Goal: Task Accomplishment & Management: Complete application form

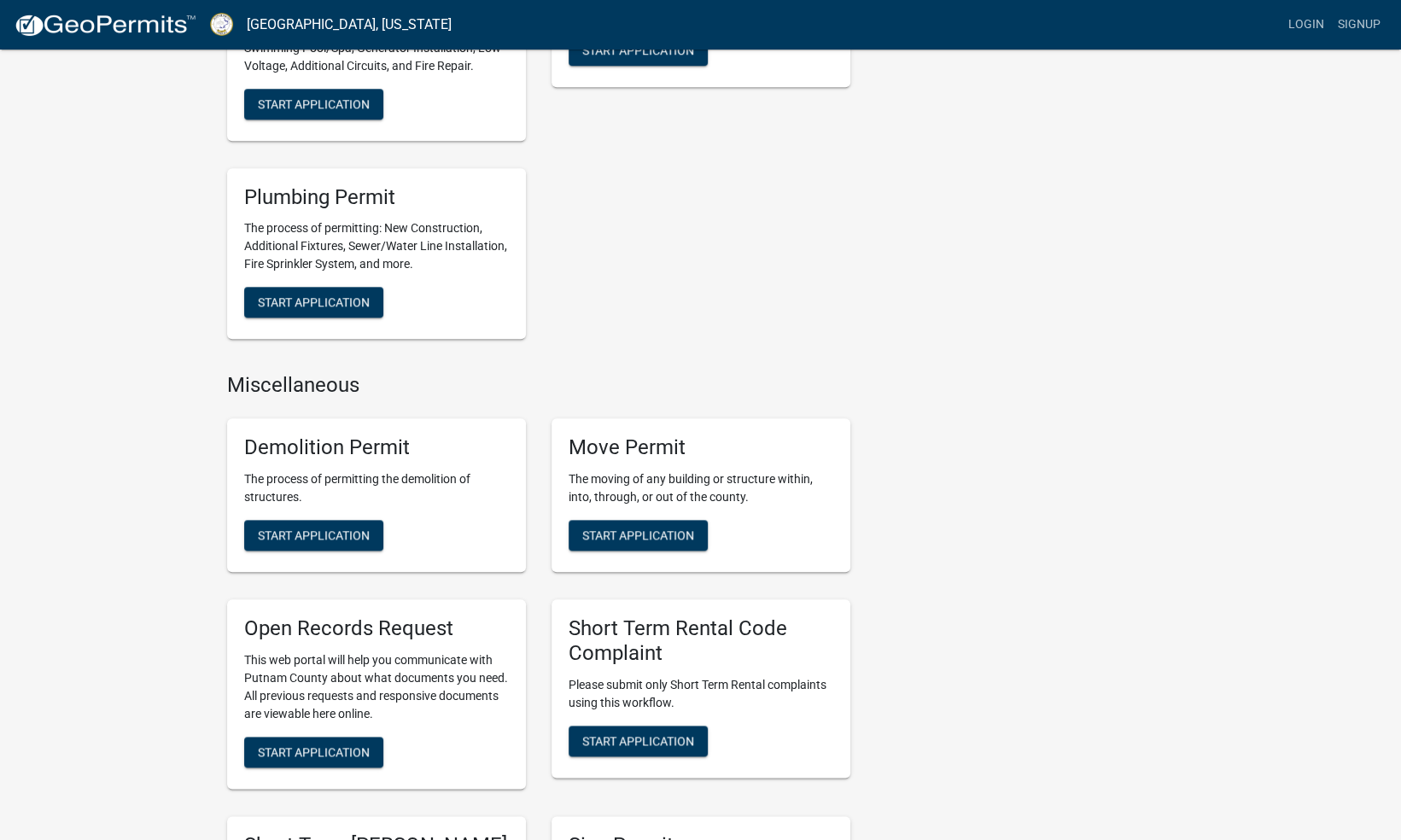
scroll to position [958, 0]
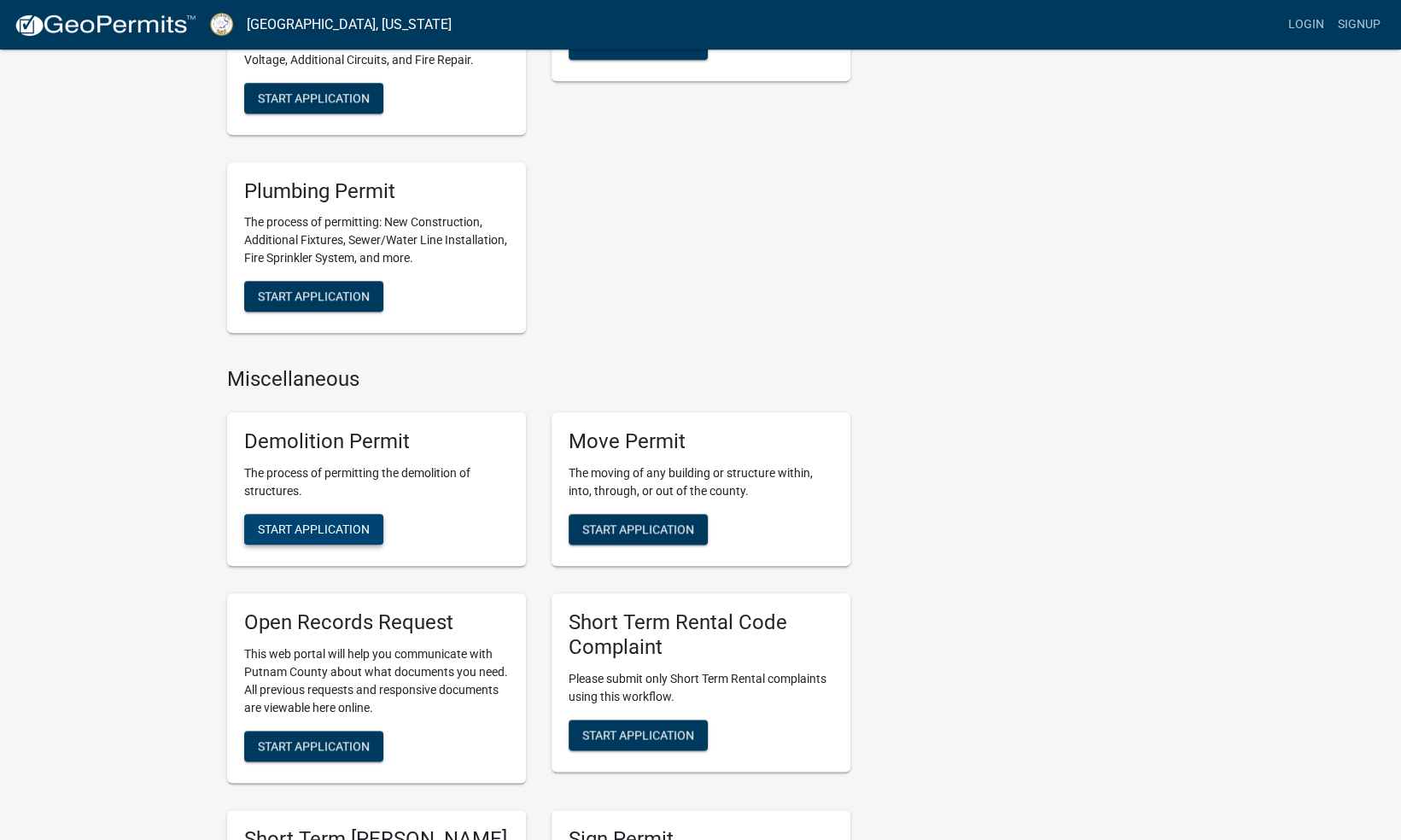
click at [335, 525] on span "Start Application" at bounding box center [314, 527] width 112 height 13
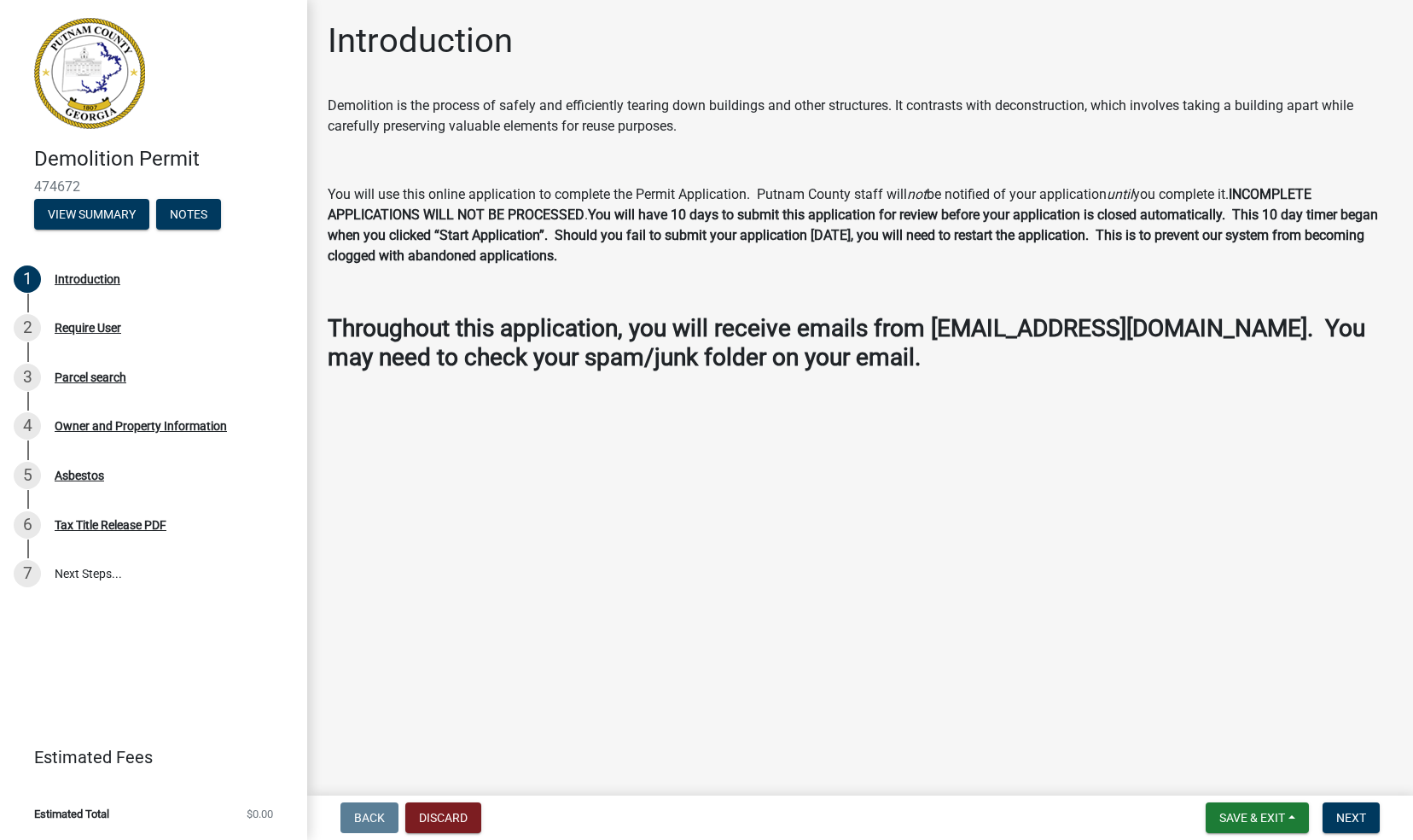
drag, startPoint x: 560, startPoint y: 341, endPoint x: 1008, endPoint y: 471, distance: 466.5
click at [1008, 471] on main "Introduction Demolition is the process of safely and efficiently tearing down b…" at bounding box center [860, 394] width 1106 height 788
click at [1357, 807] on button "Next" at bounding box center [1352, 817] width 57 height 31
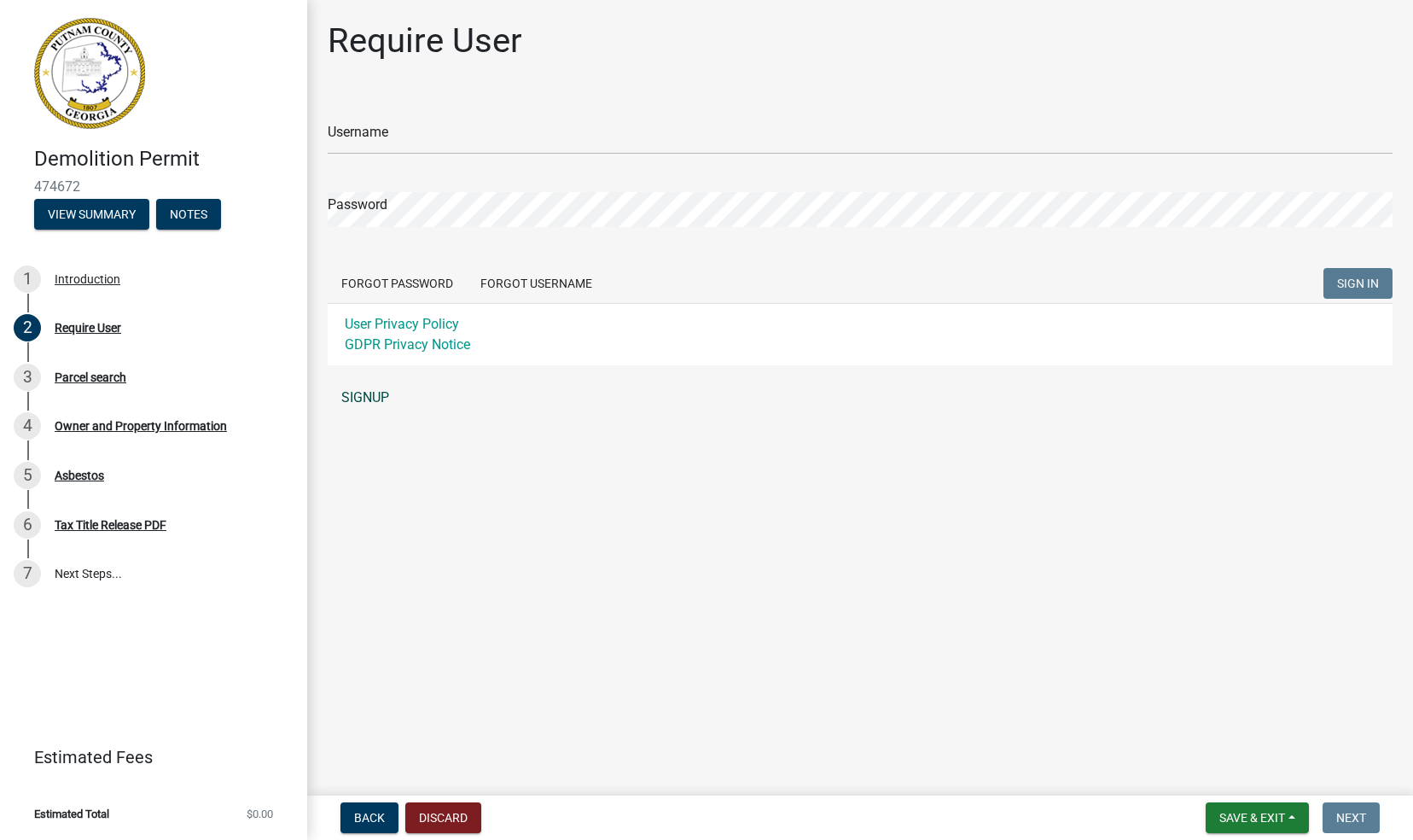
click at [377, 398] on link "SIGNUP" at bounding box center [860, 398] width 1065 height 34
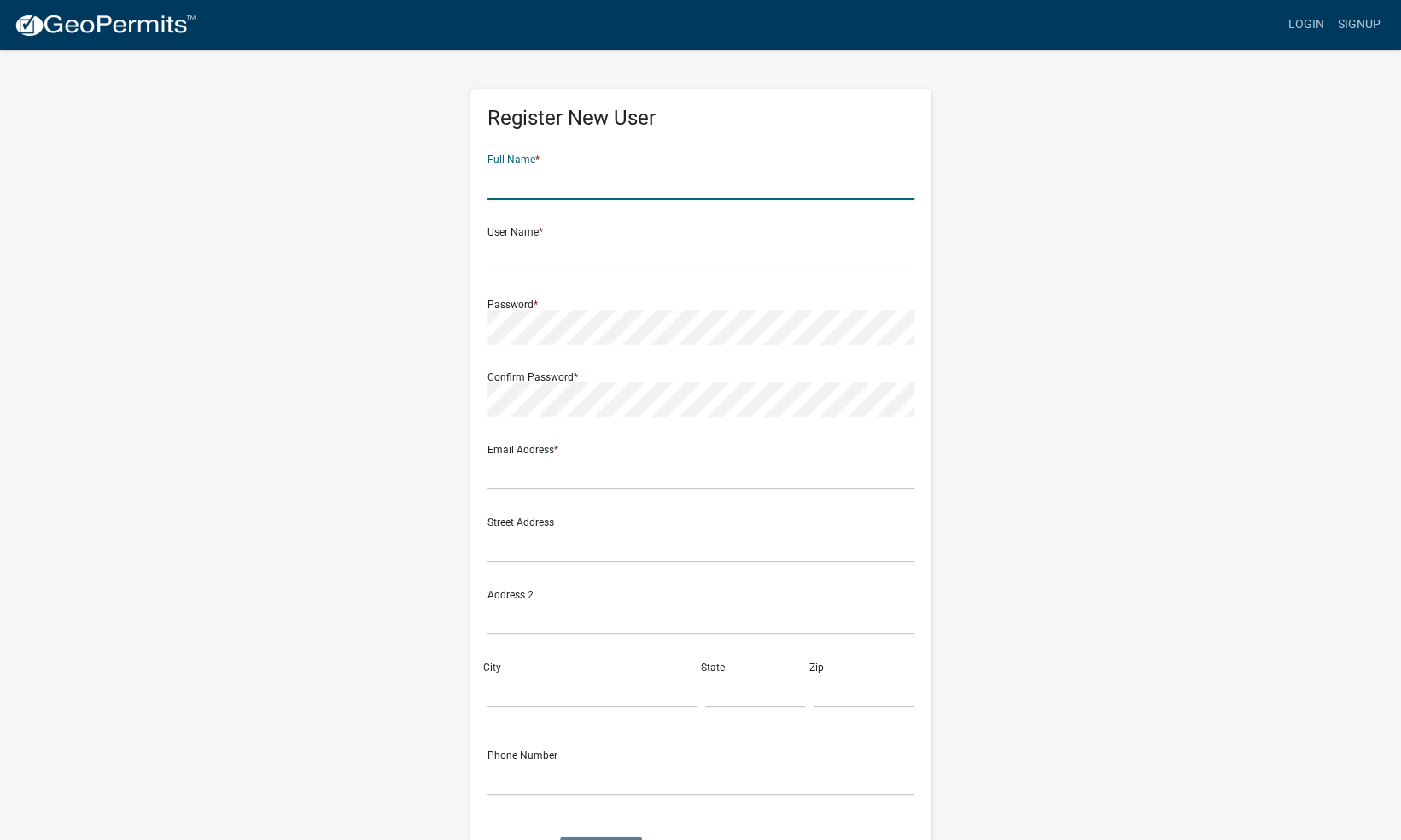
click at [512, 181] on input "text" at bounding box center [701, 181] width 426 height 35
type input "[PERSON_NAME]"
type input "mercer-[EMAIL_ADDRESS][DOMAIN_NAME]"
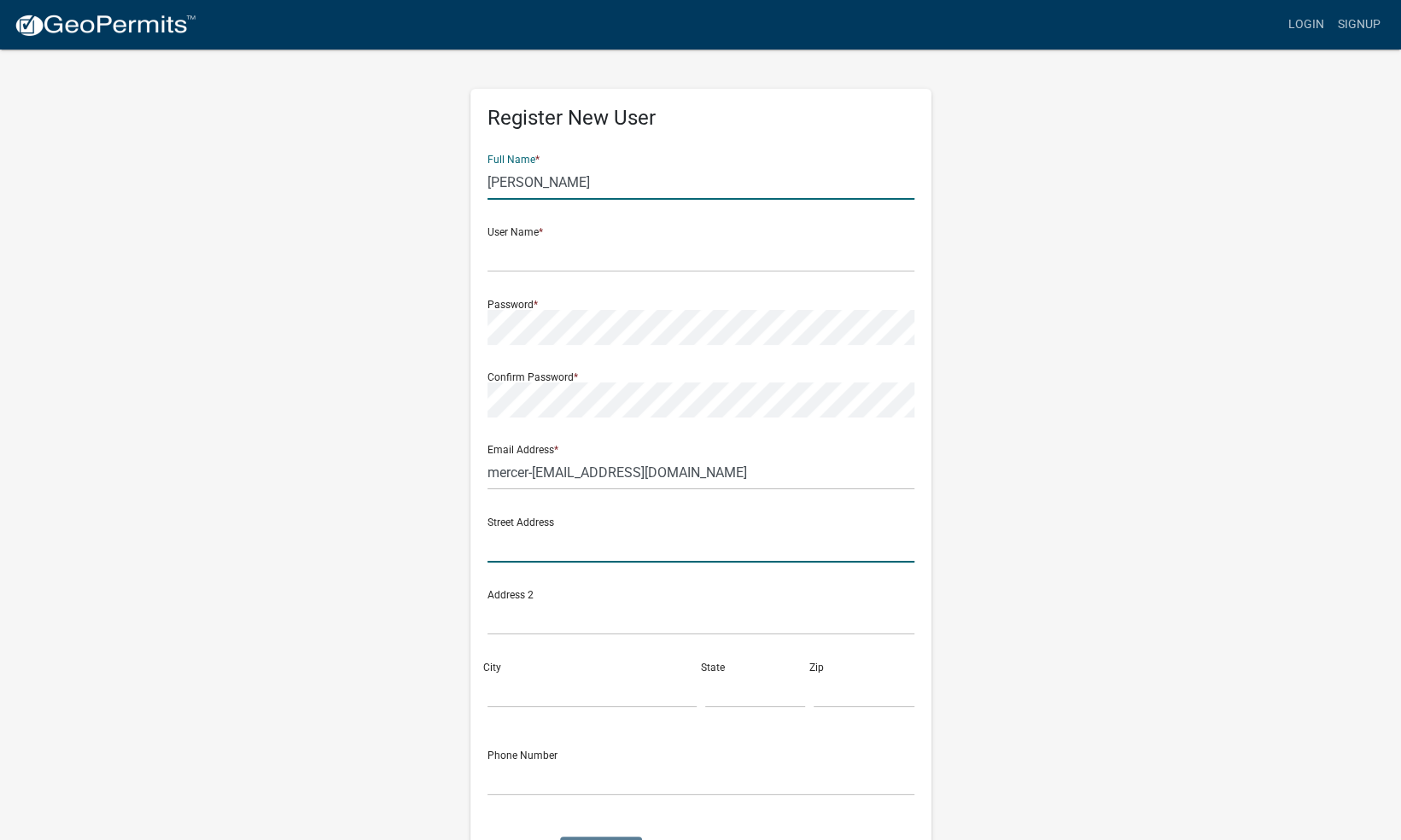
type input "375 [PERSON_NAME]"
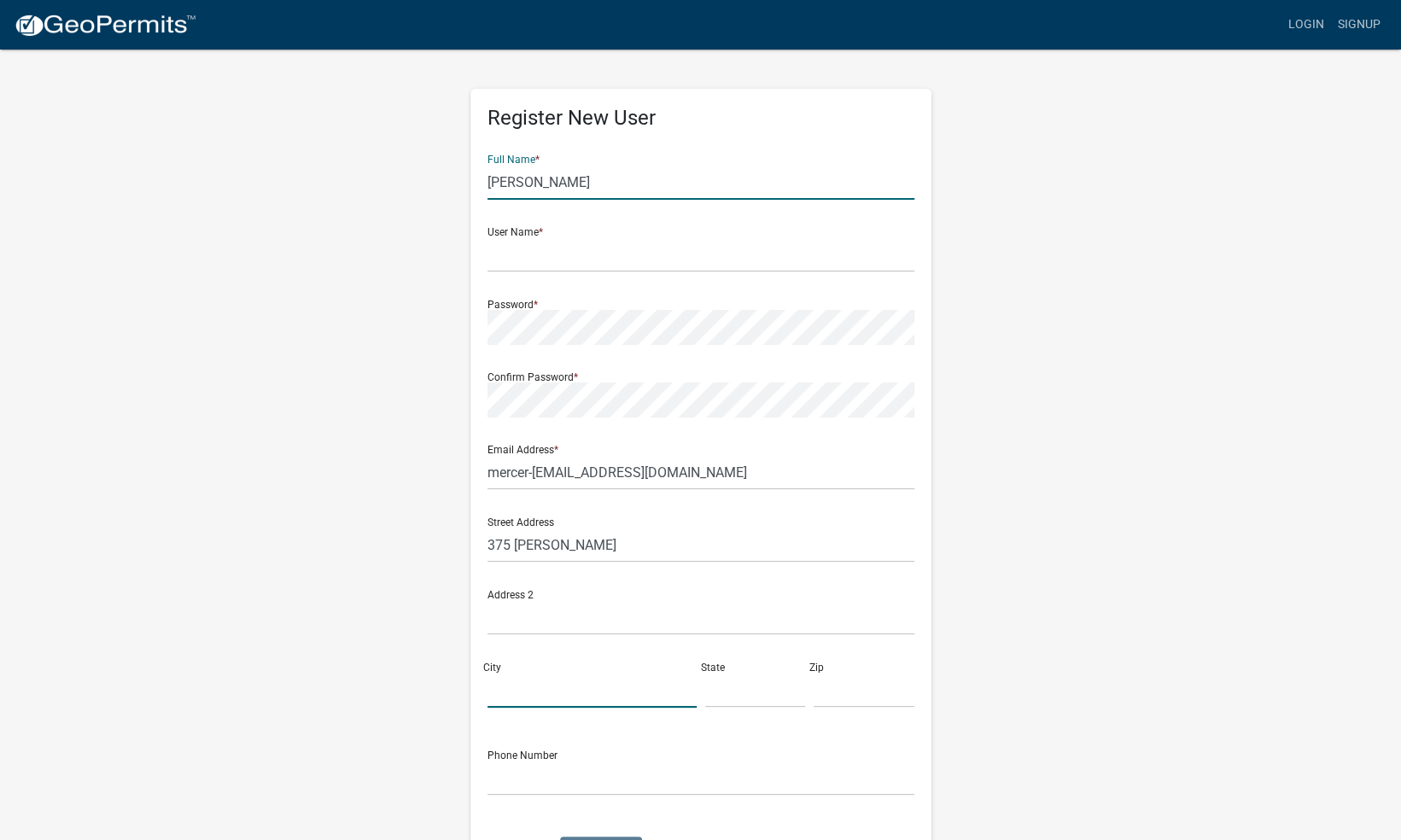
type input "[PERSON_NAME] Ga"
type input "GA"
type input "30017"
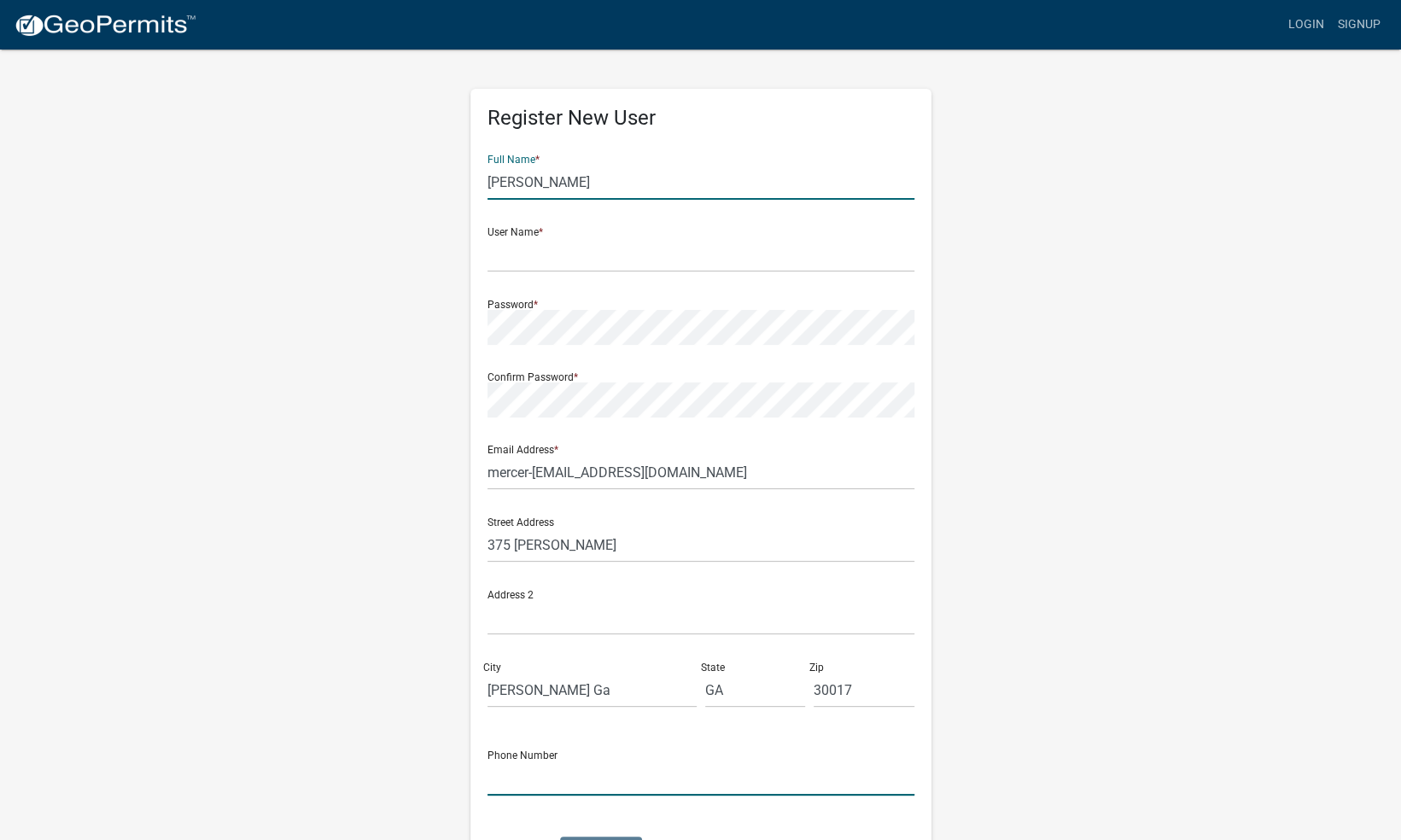
type input "7706167221"
type input "[PERSON_NAME]"
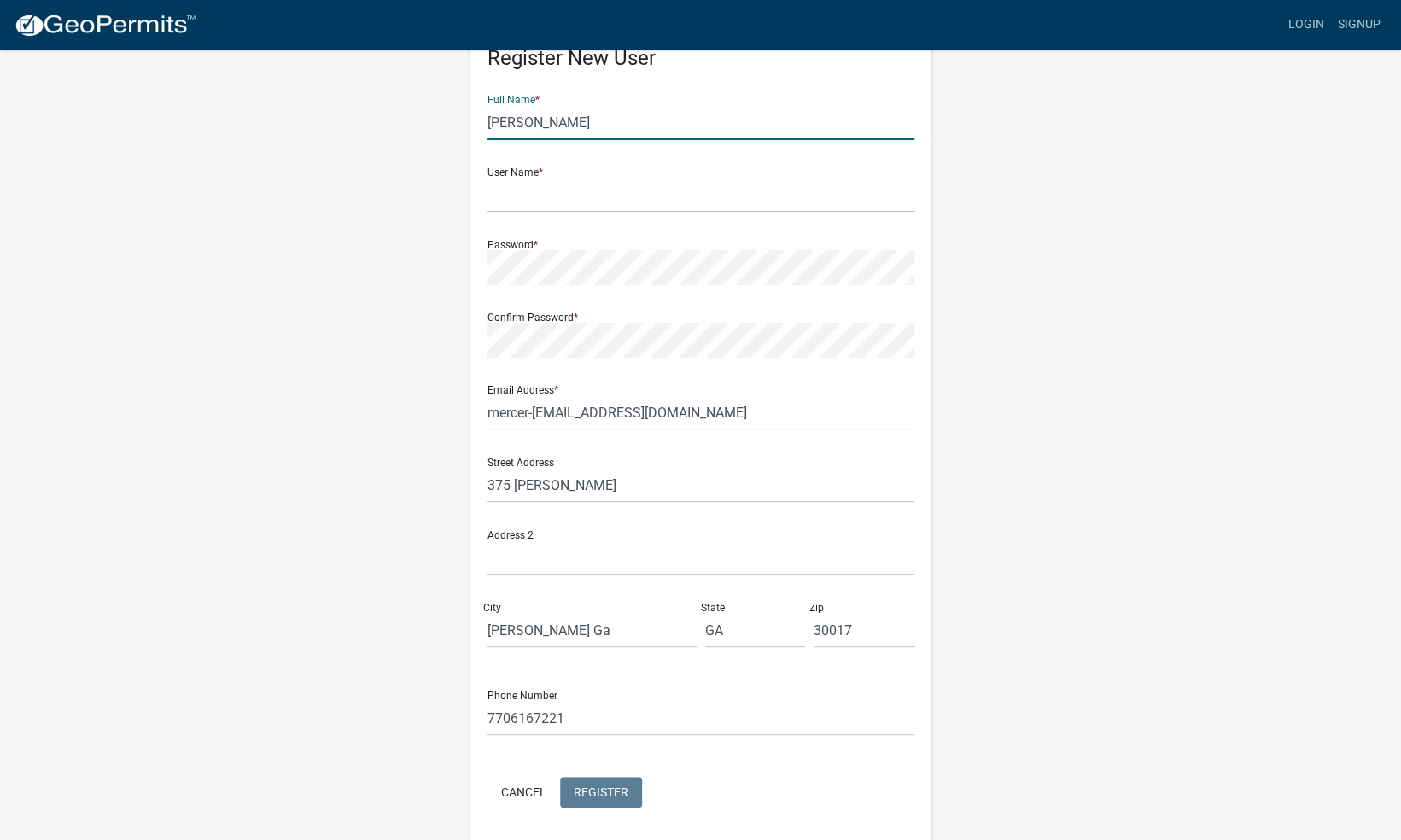
scroll to position [120, 0]
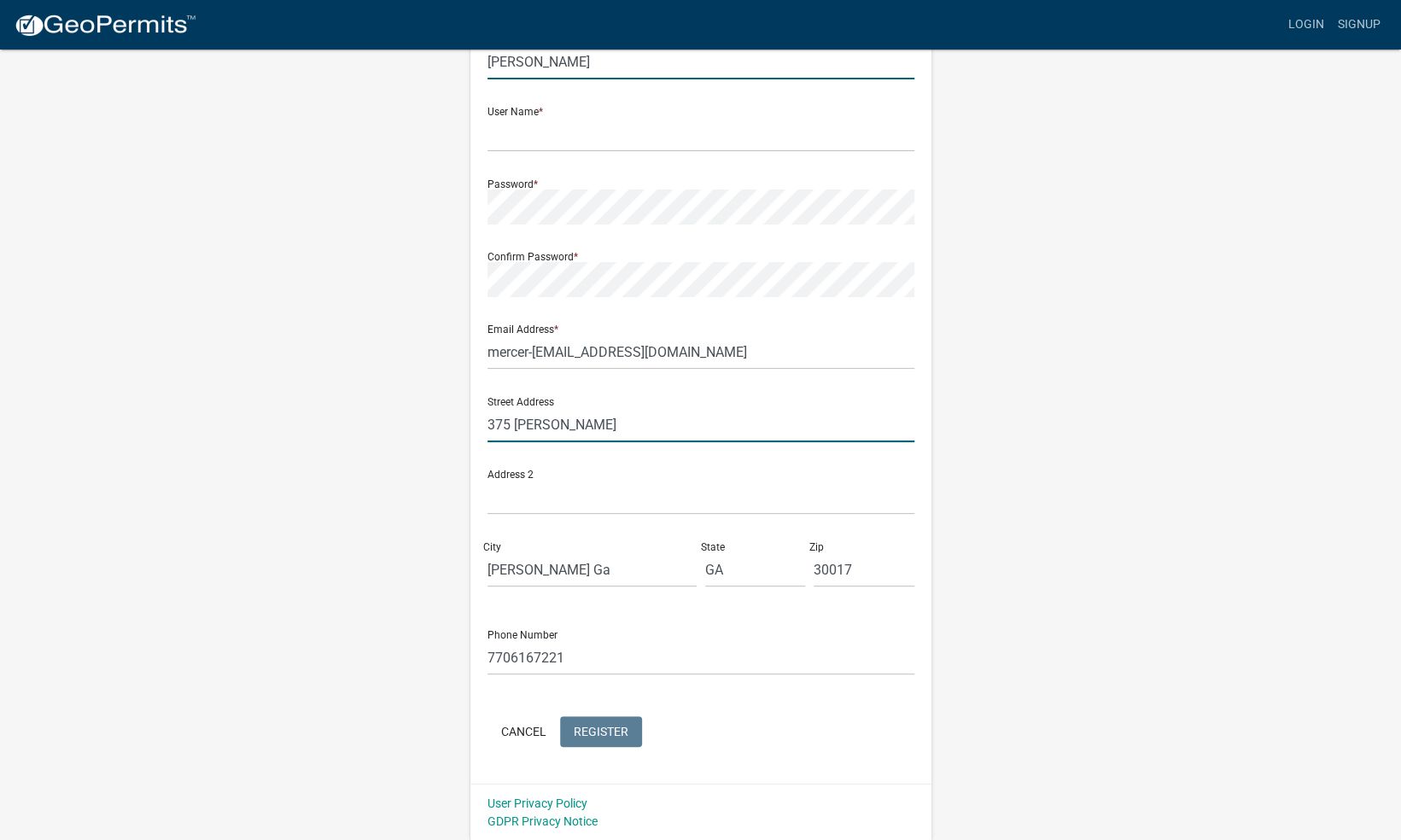
click at [622, 426] on input "375 [PERSON_NAME]" at bounding box center [701, 424] width 426 height 35
type input "3"
type input "[STREET_ADDRESS]"
click at [572, 577] on input "[PERSON_NAME] Ga" at bounding box center [592, 569] width 209 height 35
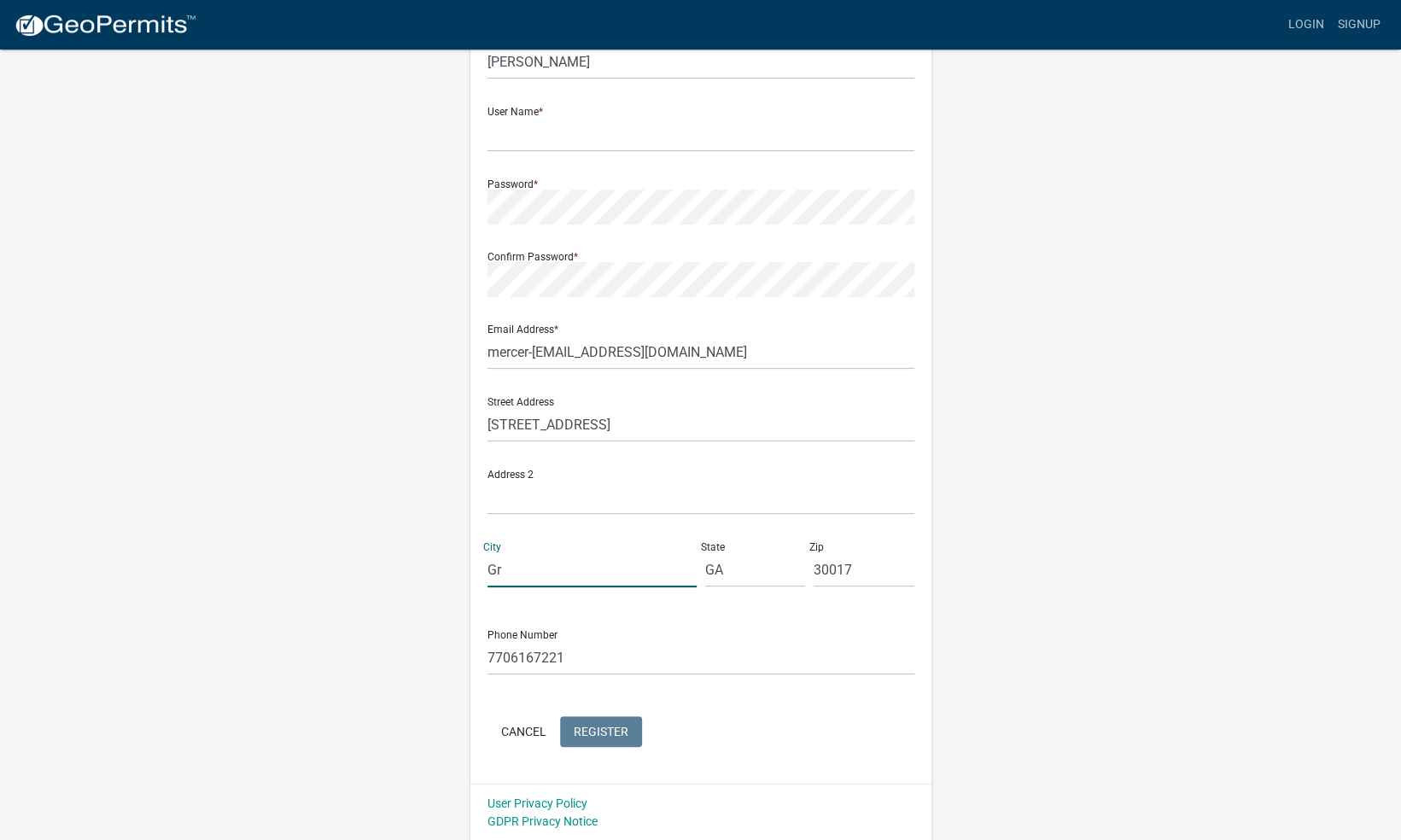
type input "G"
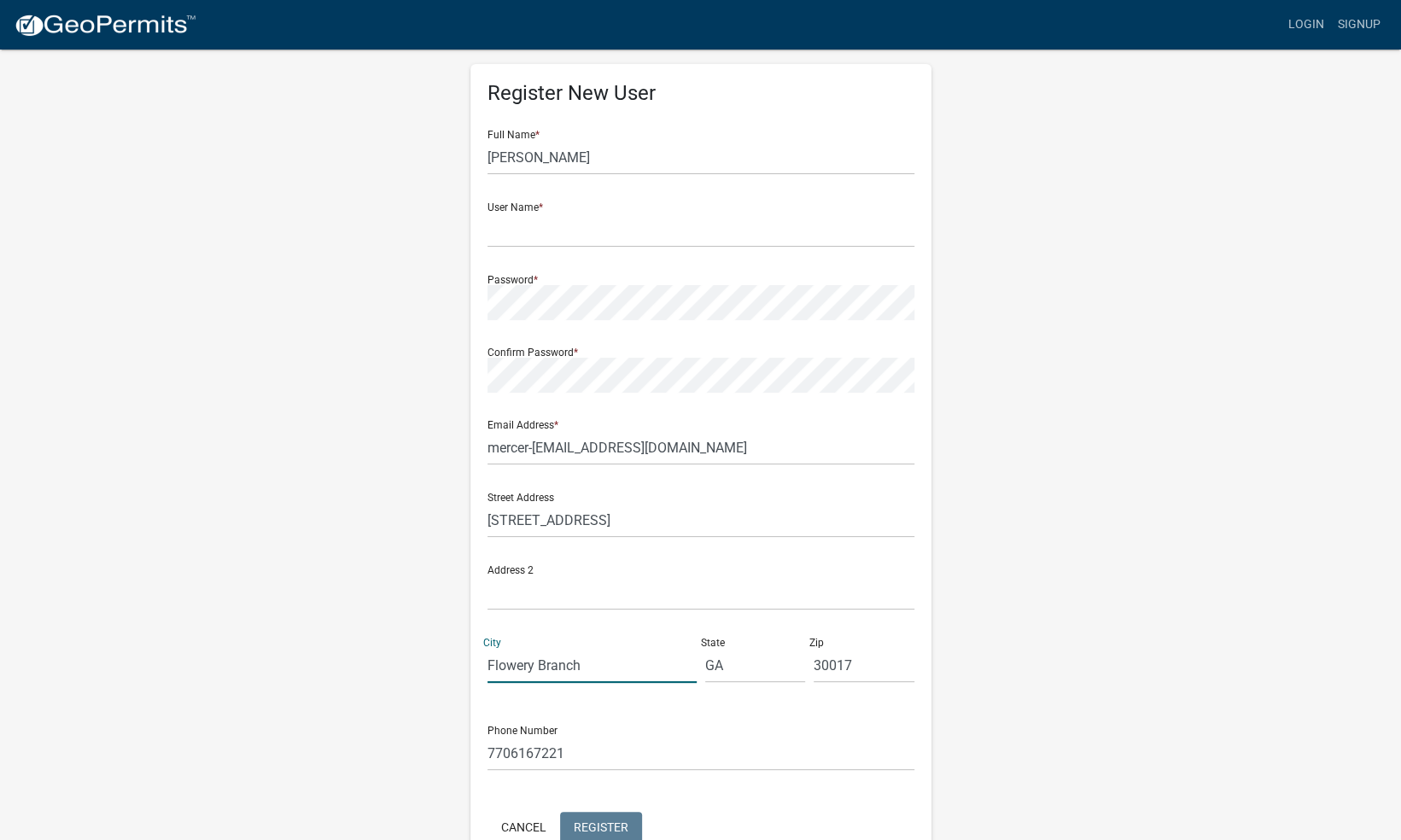
scroll to position [33, 0]
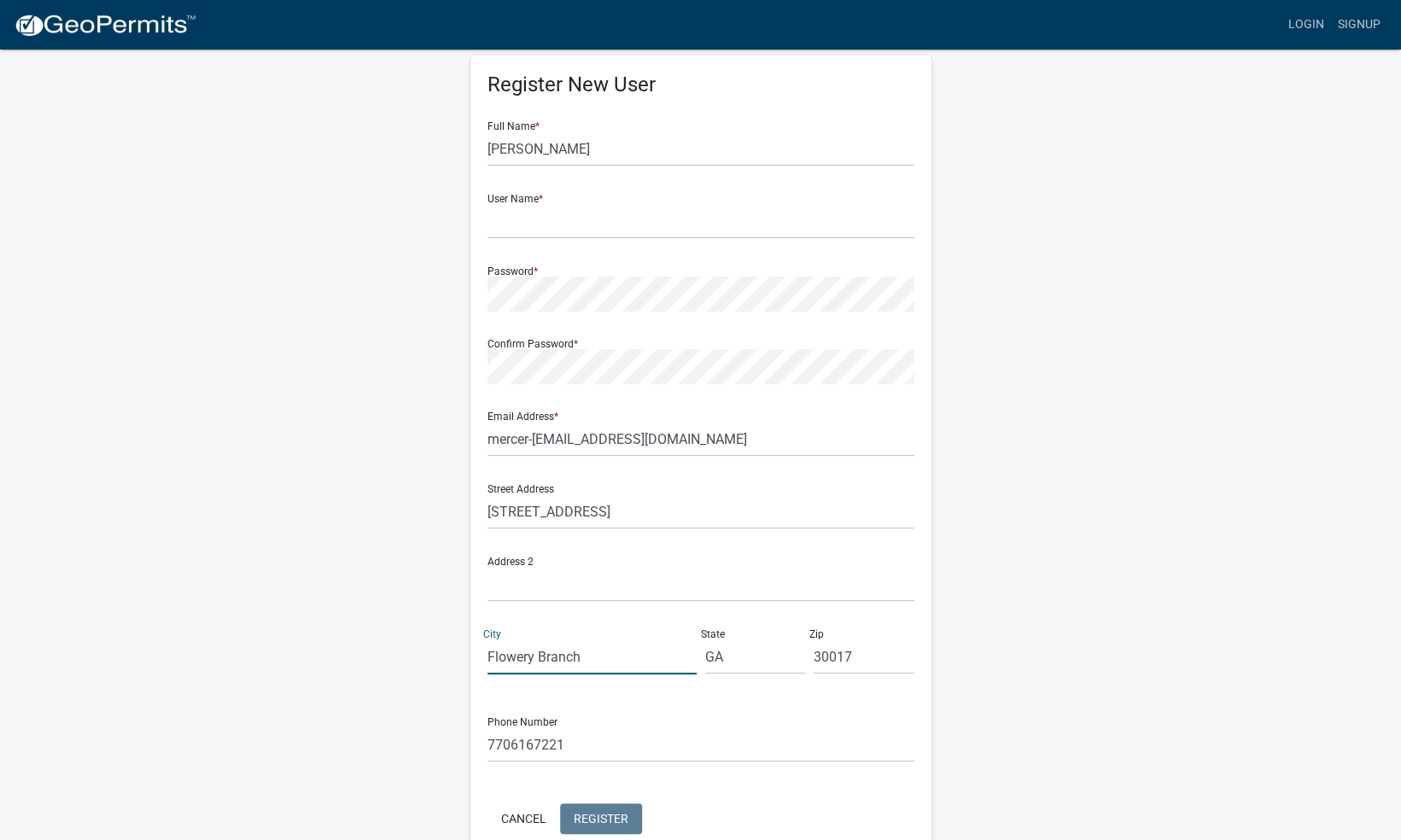
type input "Flowery Branch"
click at [504, 218] on input "text" at bounding box center [701, 221] width 426 height 35
type input "MHarris01"
click at [604, 810] on button "Register" at bounding box center [601, 818] width 82 height 31
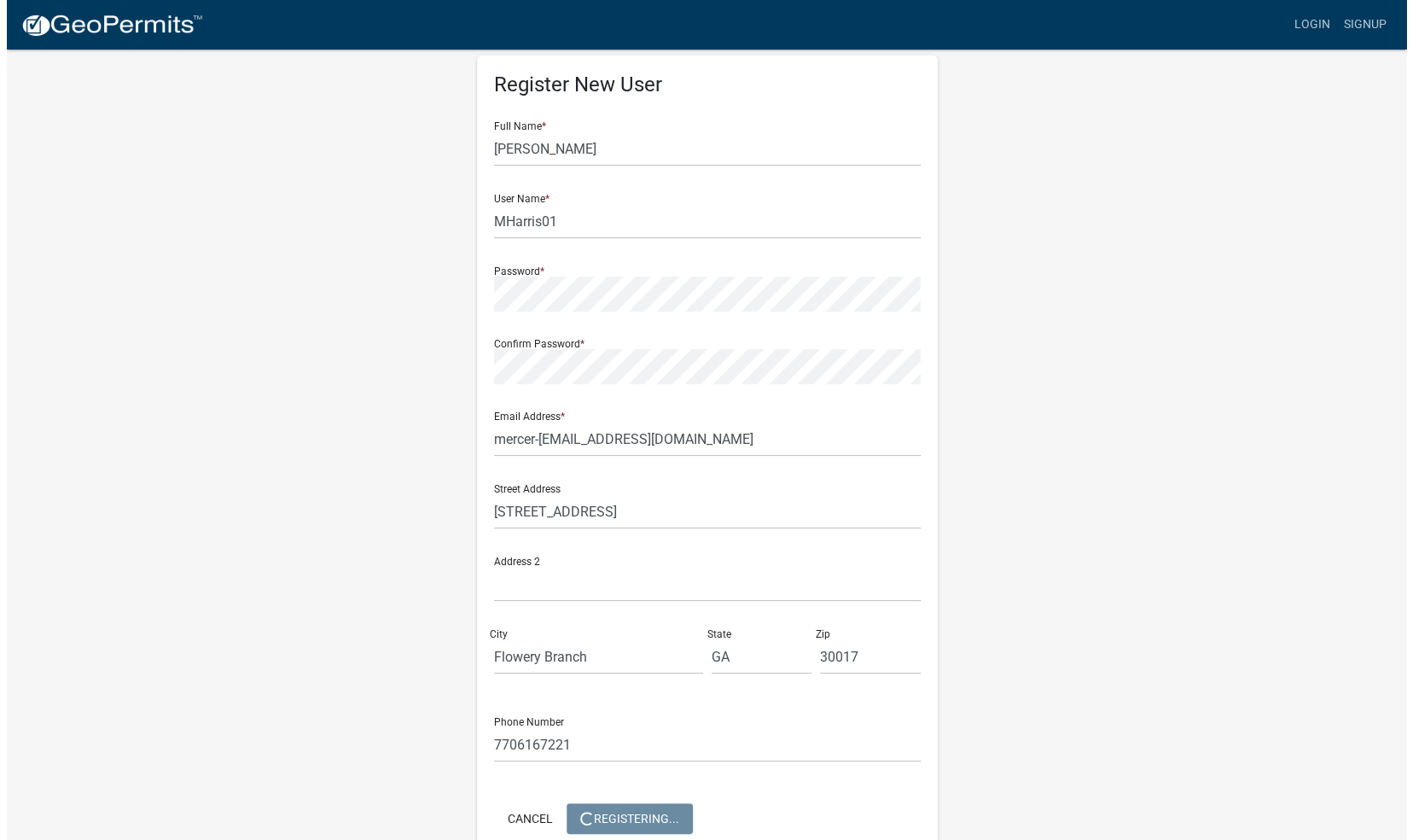
scroll to position [0, 0]
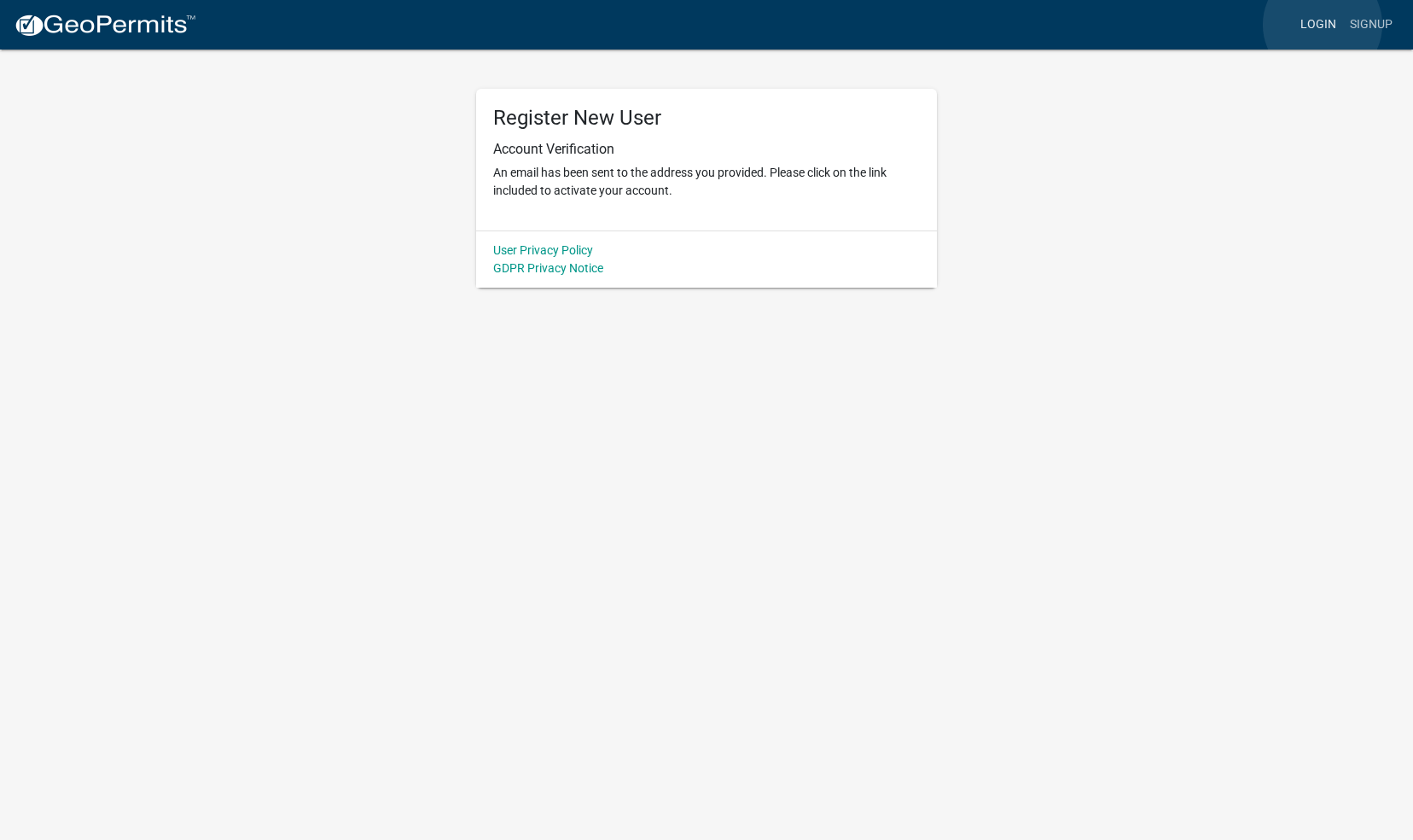
click at [1323, 25] on link "Login" at bounding box center [1319, 25] width 50 height 33
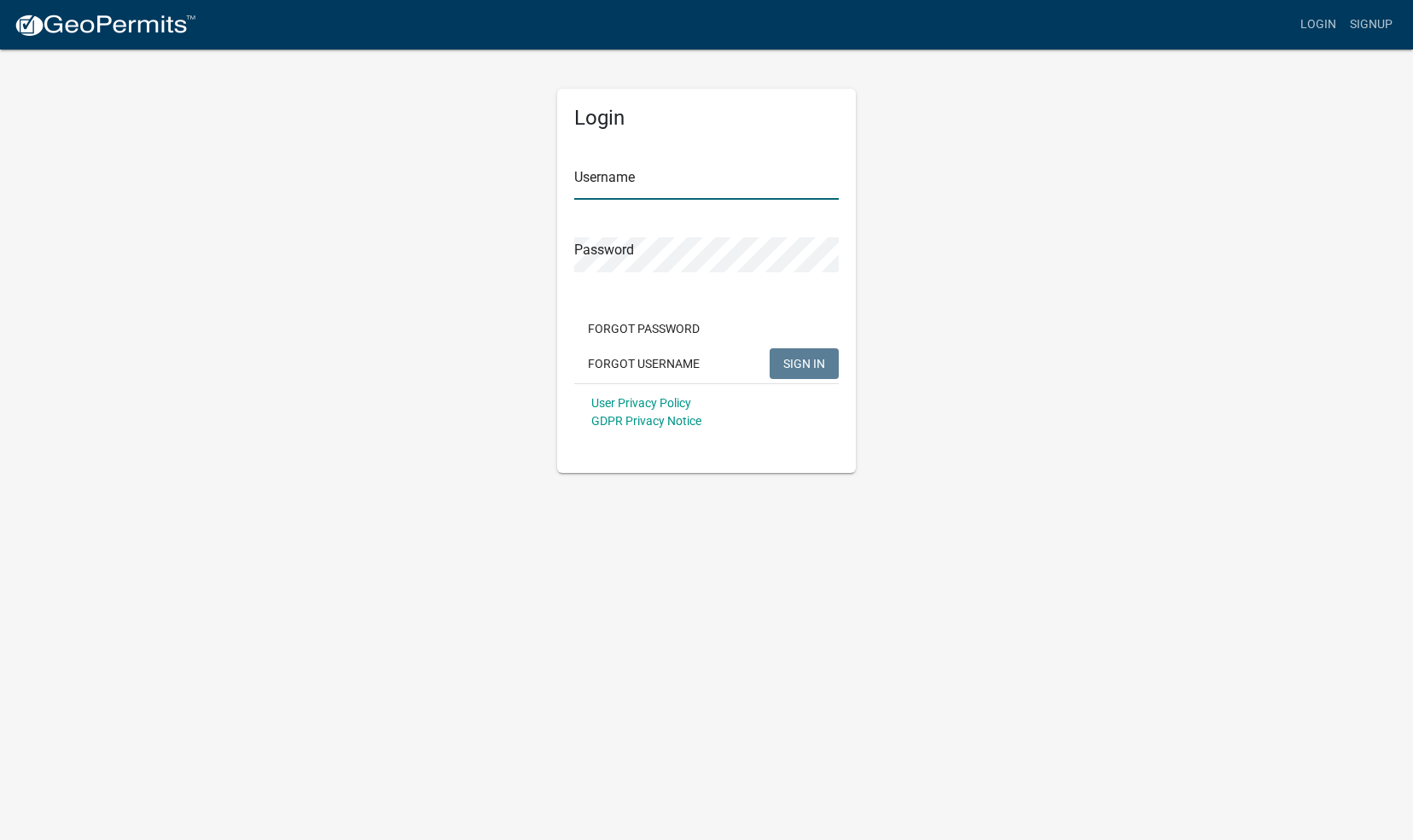
type input "MHarris01"
click at [798, 361] on span "SIGN IN" at bounding box center [804, 362] width 42 height 13
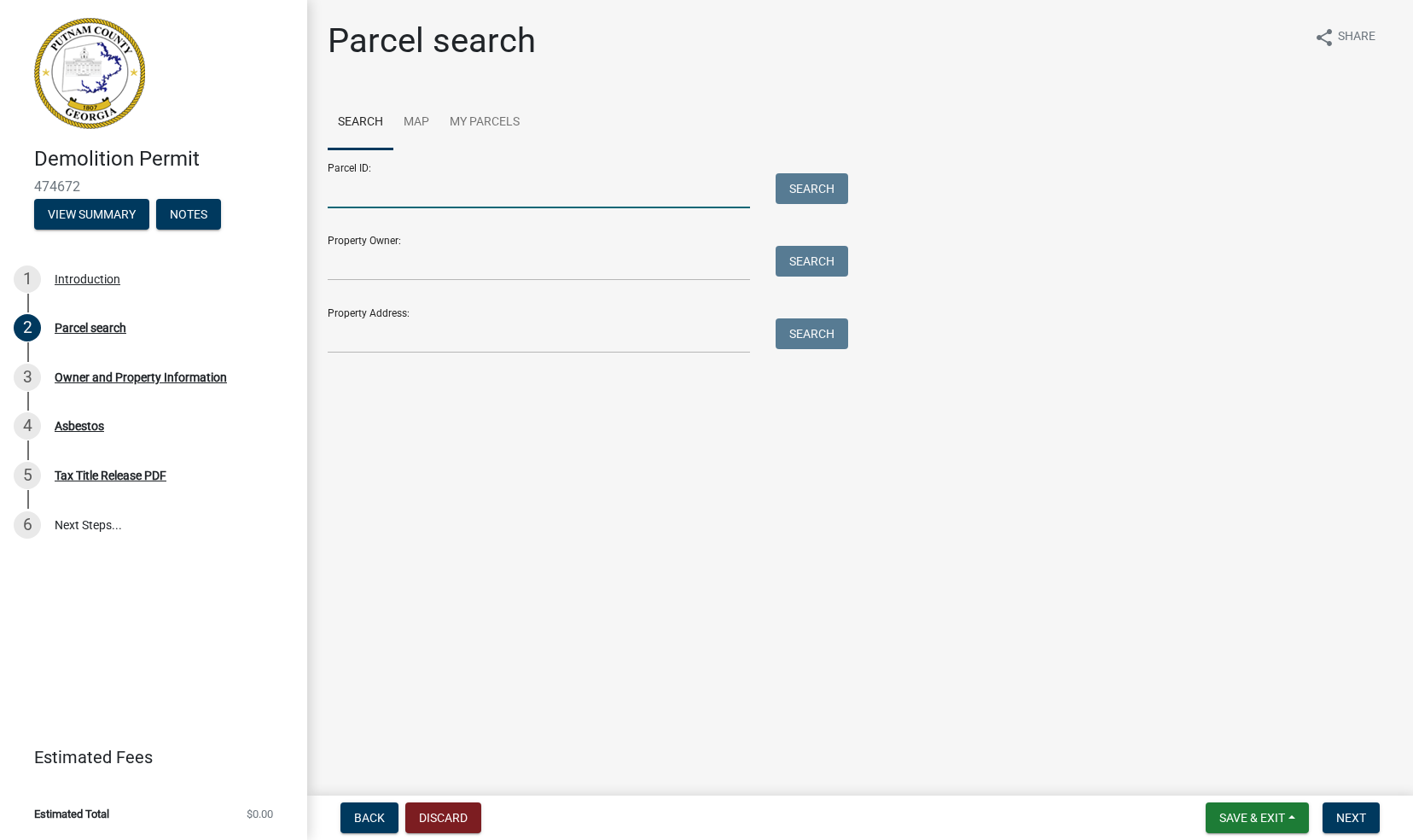
click at [338, 194] on input "Parcel ID:" at bounding box center [539, 190] width 423 height 35
type input "102B015"
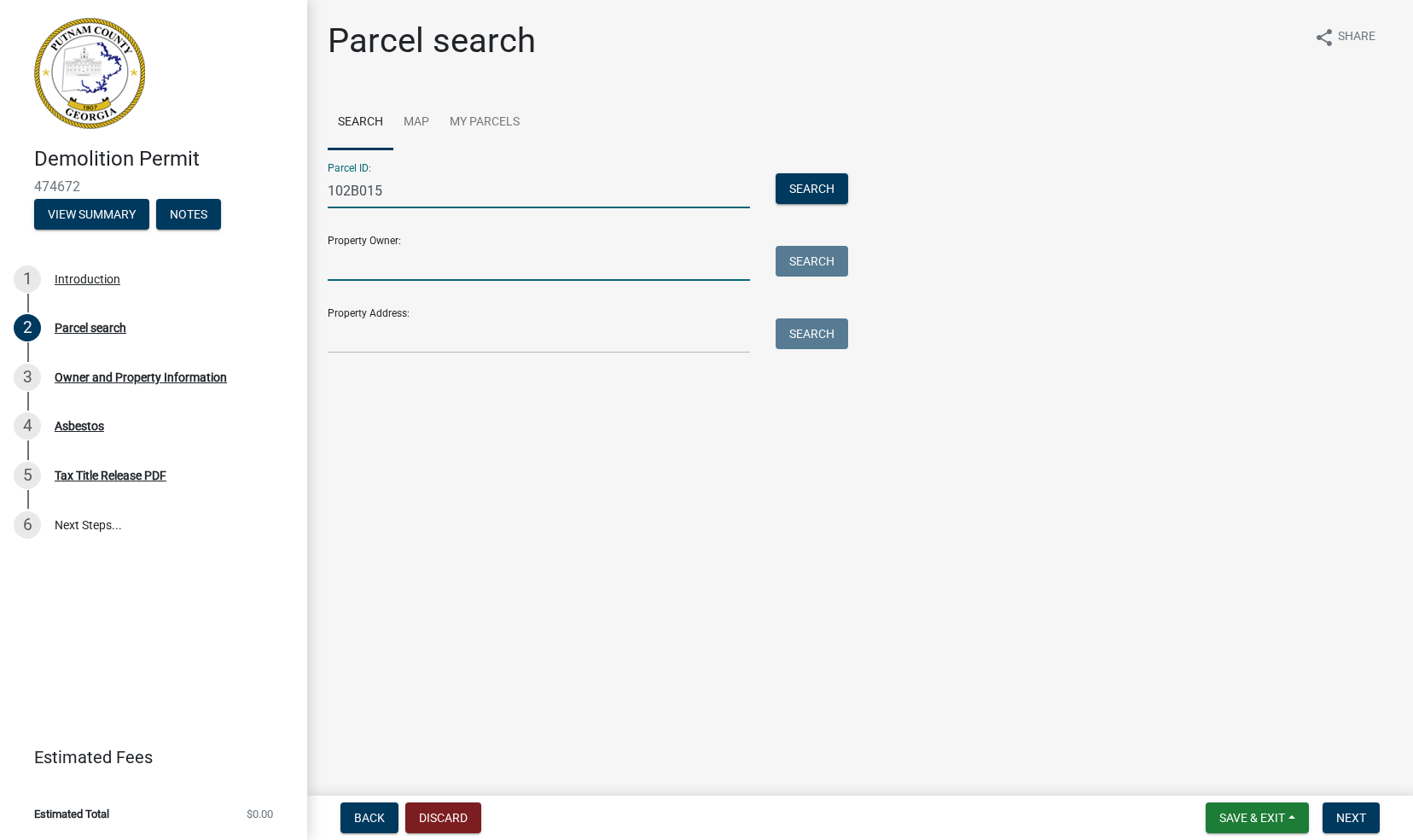
click at [339, 271] on input "Property Owner:" at bounding box center [539, 263] width 423 height 35
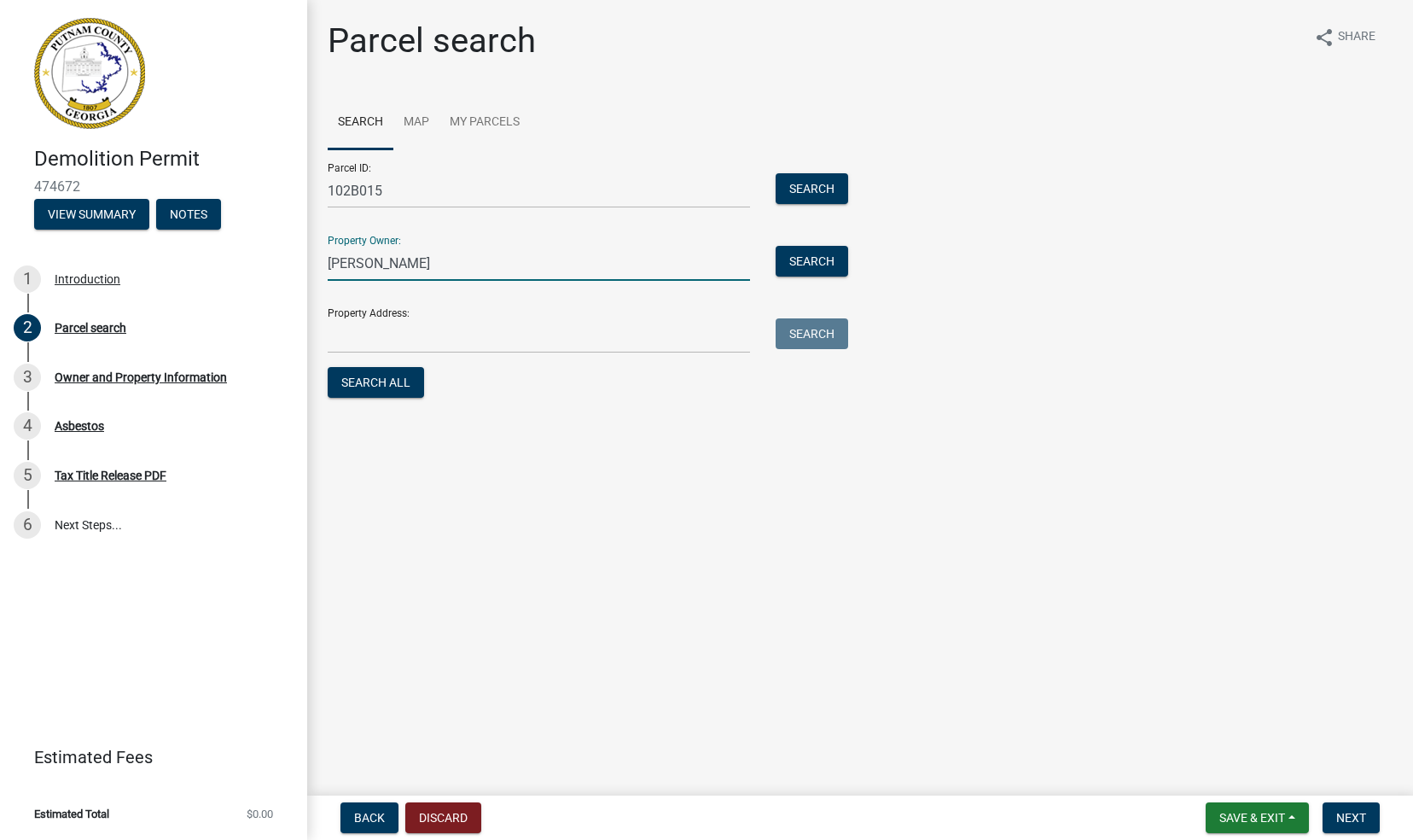
type input "[PERSON_NAME]"
click at [337, 350] on input "Property Address:" at bounding box center [539, 335] width 423 height 35
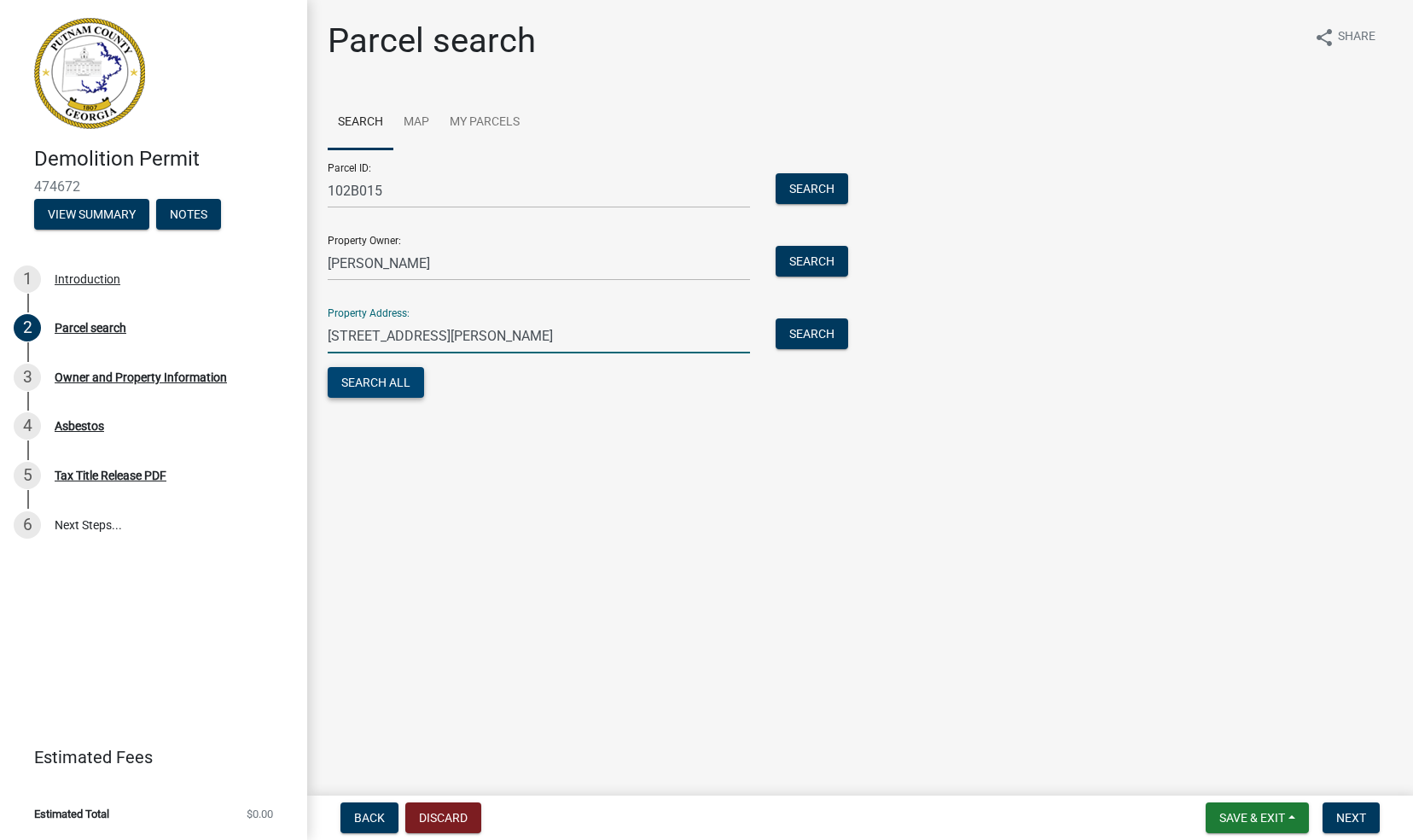
click at [377, 384] on button "Search All" at bounding box center [376, 382] width 97 height 31
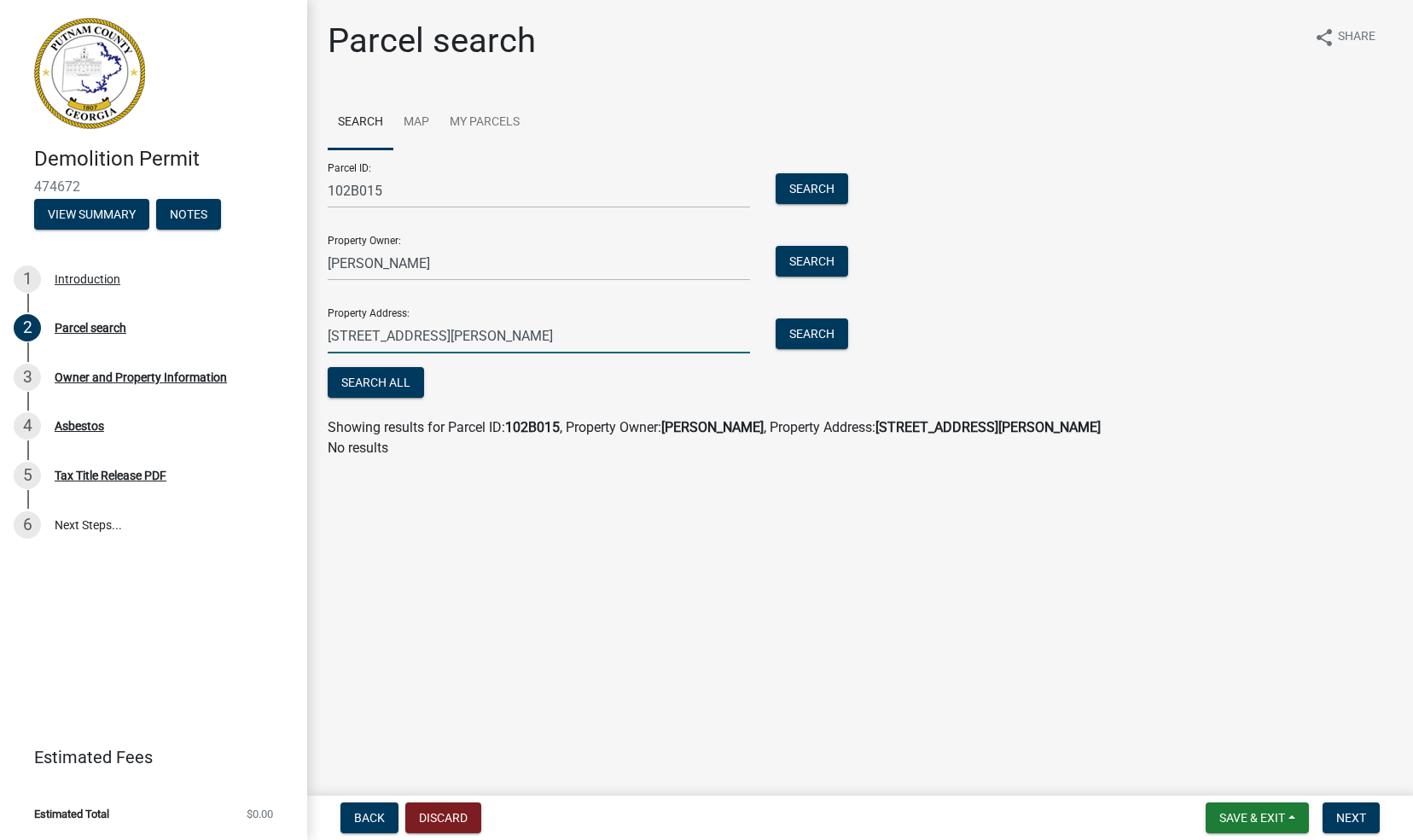
click at [475, 337] on input "[STREET_ADDRESS][PERSON_NAME]" at bounding box center [539, 335] width 423 height 35
type input "[STREET_ADDRESS][PERSON_NAME]"
click at [388, 384] on button "Search All" at bounding box center [376, 382] width 97 height 31
click at [804, 184] on button "Search" at bounding box center [813, 188] width 73 height 31
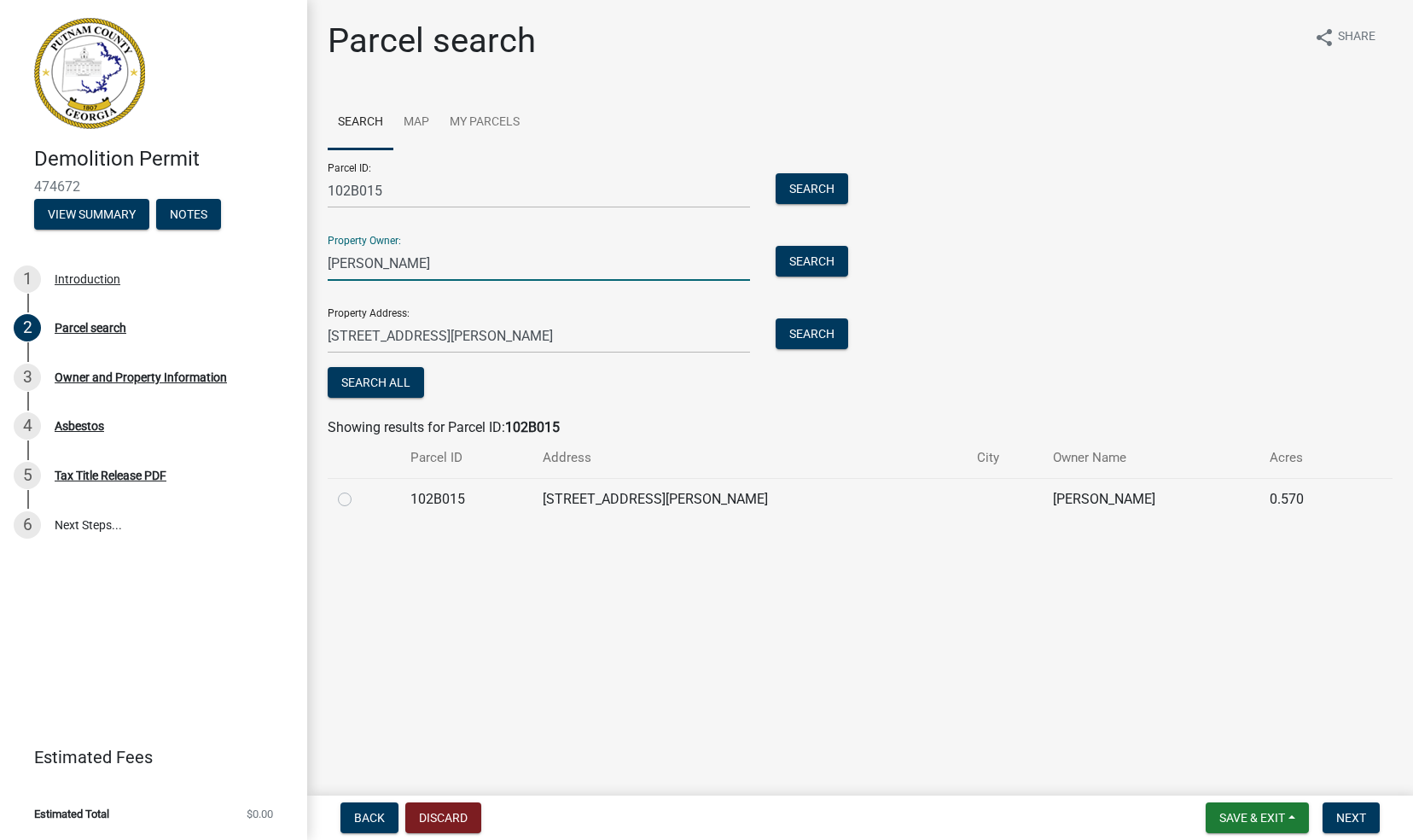
click at [361, 264] on input "Dana McMicheal" at bounding box center [539, 263] width 423 height 35
click at [574, 297] on div "Property Address: 108 Clack Court Eatonton Ga 31024 Search" at bounding box center [583, 324] width 512 height 59
click at [439, 261] on input "Dana J McMicheal" at bounding box center [539, 263] width 423 height 35
type input "Dana J McMichael"
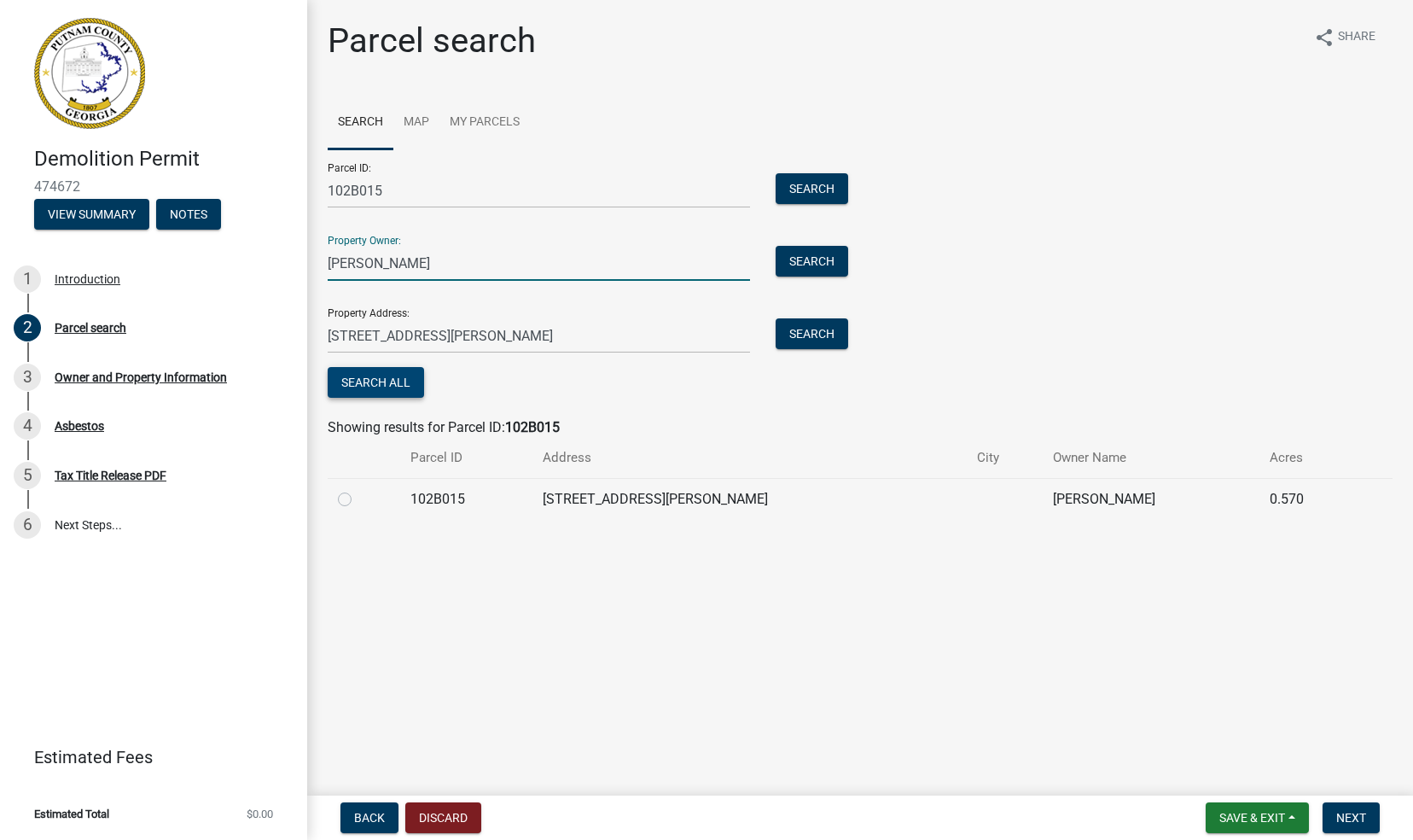
click at [391, 379] on button "Search All" at bounding box center [376, 382] width 97 height 31
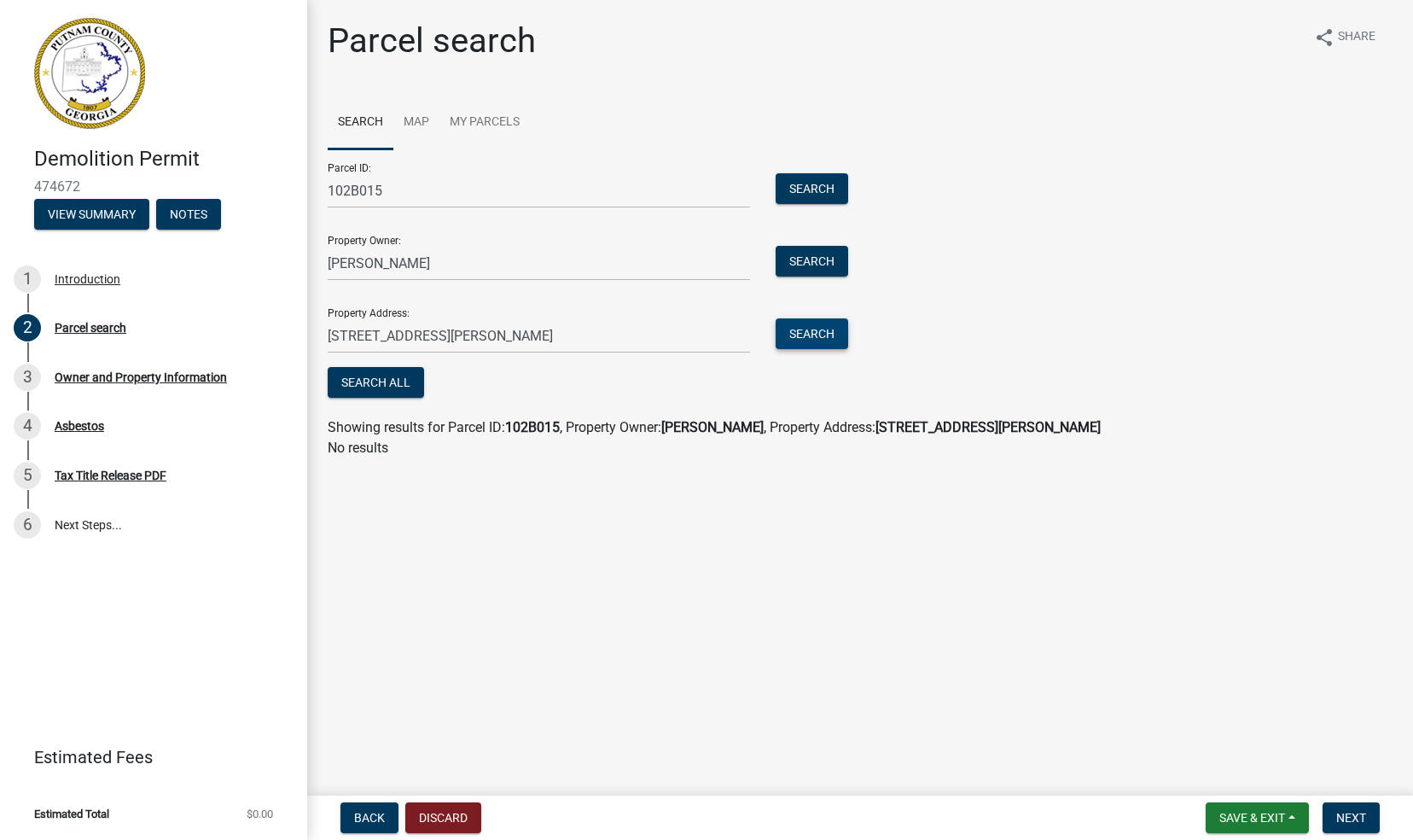
click at [809, 339] on button "Search" at bounding box center [813, 333] width 73 height 31
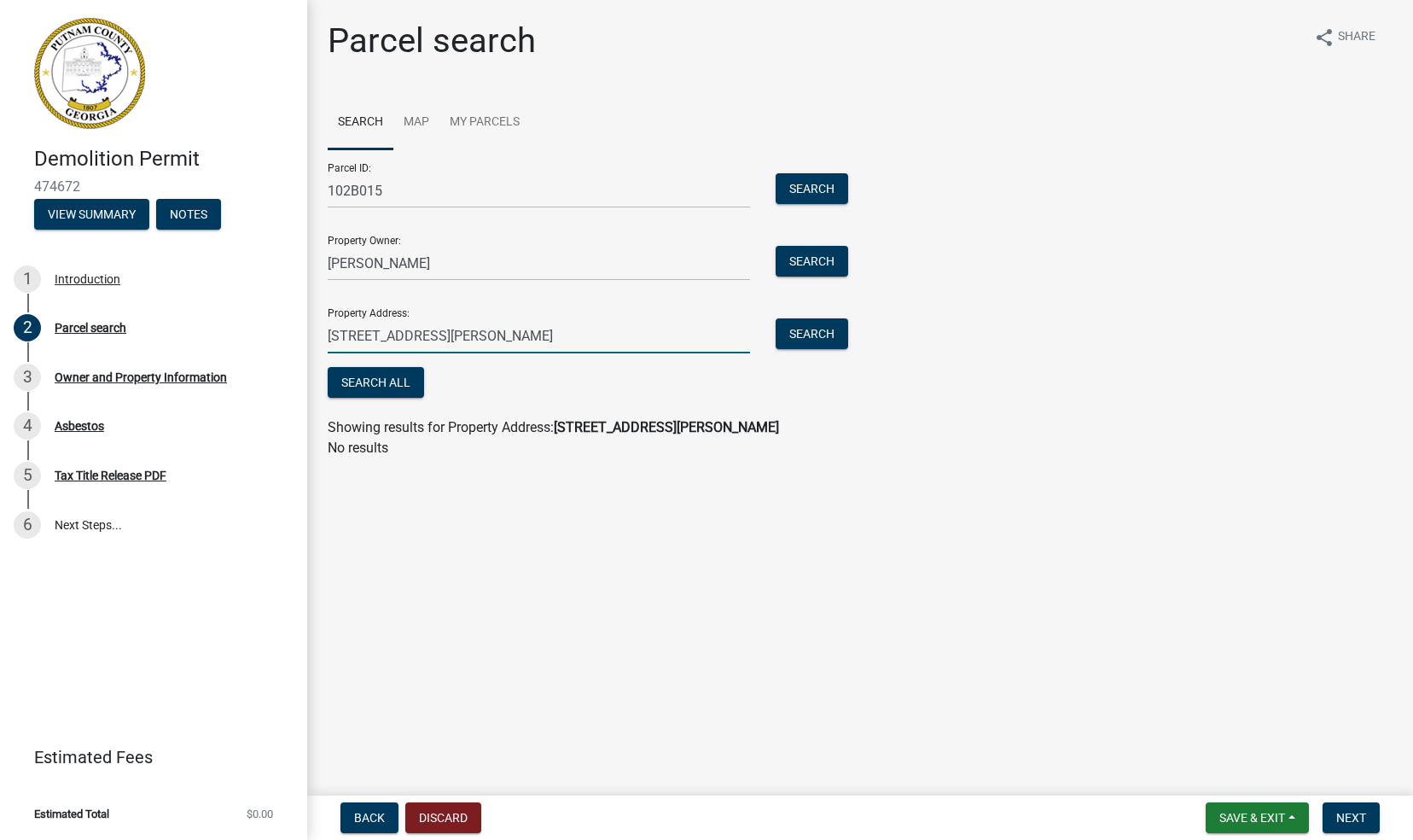
click at [558, 335] on input "108 Clack Court Eatonton Ga 31024" at bounding box center [539, 335] width 423 height 35
type input "108 Clack Ct"
click at [822, 337] on button "Search" at bounding box center [813, 333] width 73 height 31
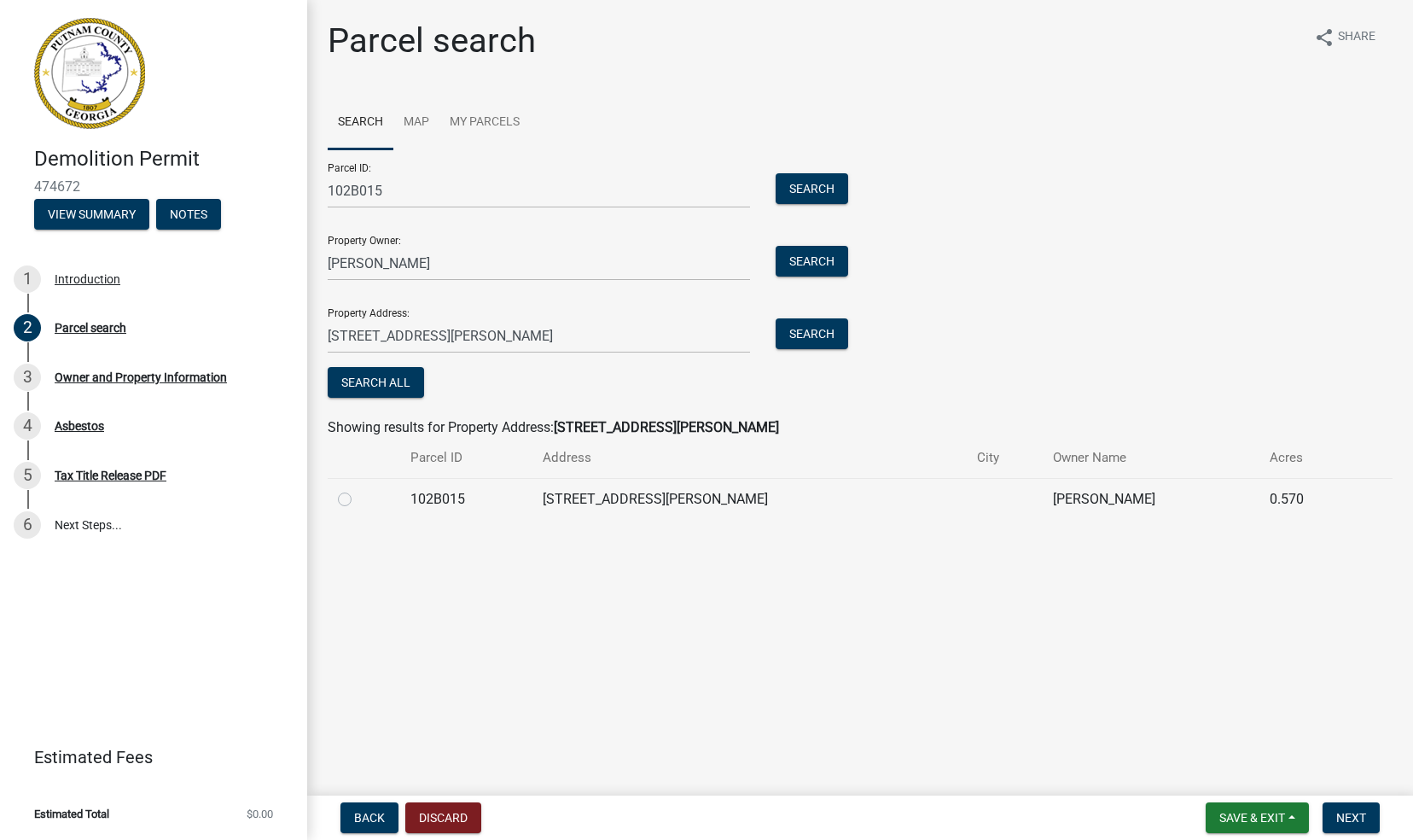
click at [479, 296] on div "Property Address: 108 Clack Ct Search" at bounding box center [583, 324] width 512 height 59
click at [457, 256] on input "Dana J McMichael" at bounding box center [539, 263] width 423 height 35
type input "D"
type input "MCMICHAEL DANA J"
click at [387, 381] on button "Search All" at bounding box center [376, 382] width 97 height 31
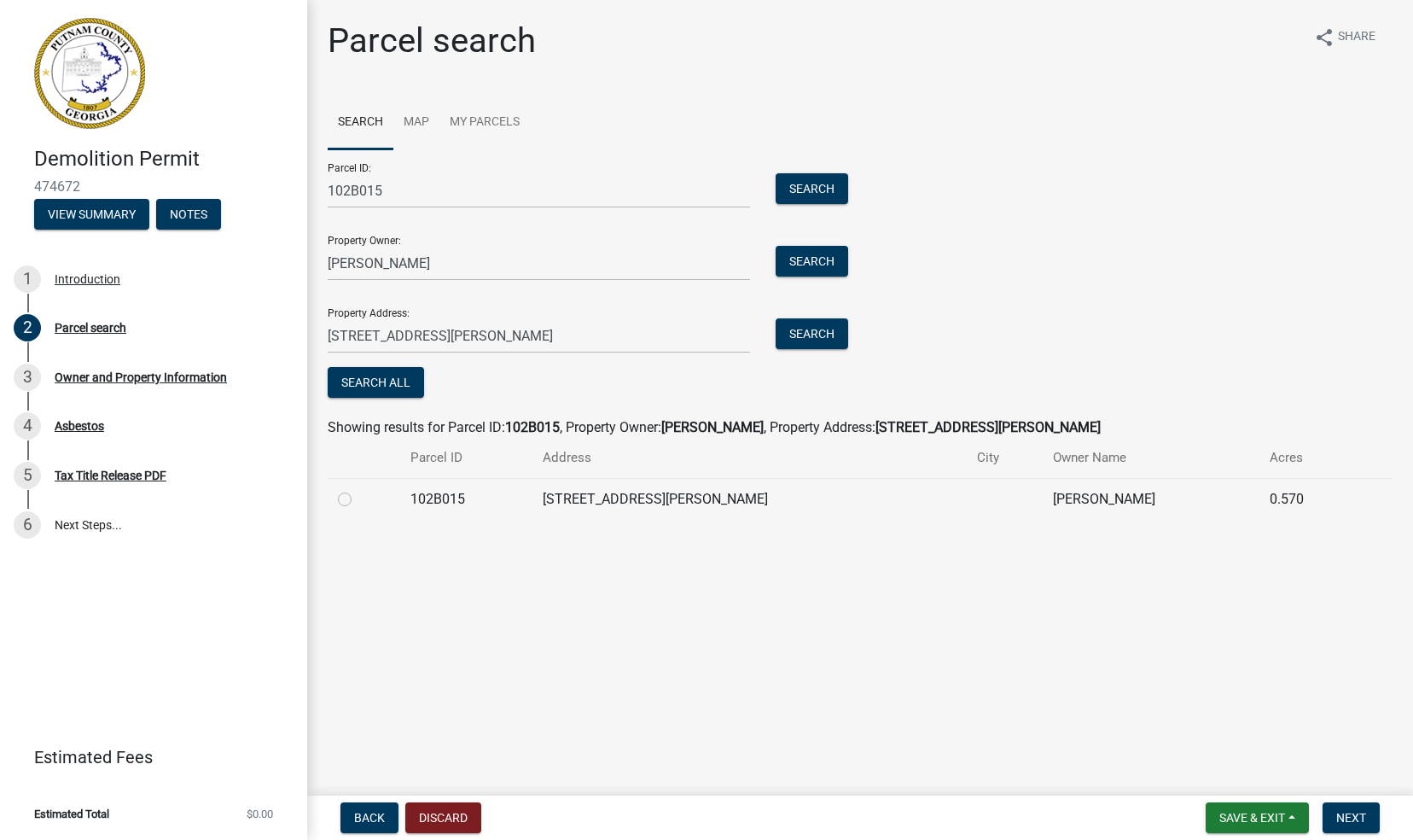
click at [359, 489] on label at bounding box center [359, 489] width 0 height 0
click at [359, 497] on input "radio" at bounding box center [364, 495] width 11 height 11
radio input "true"
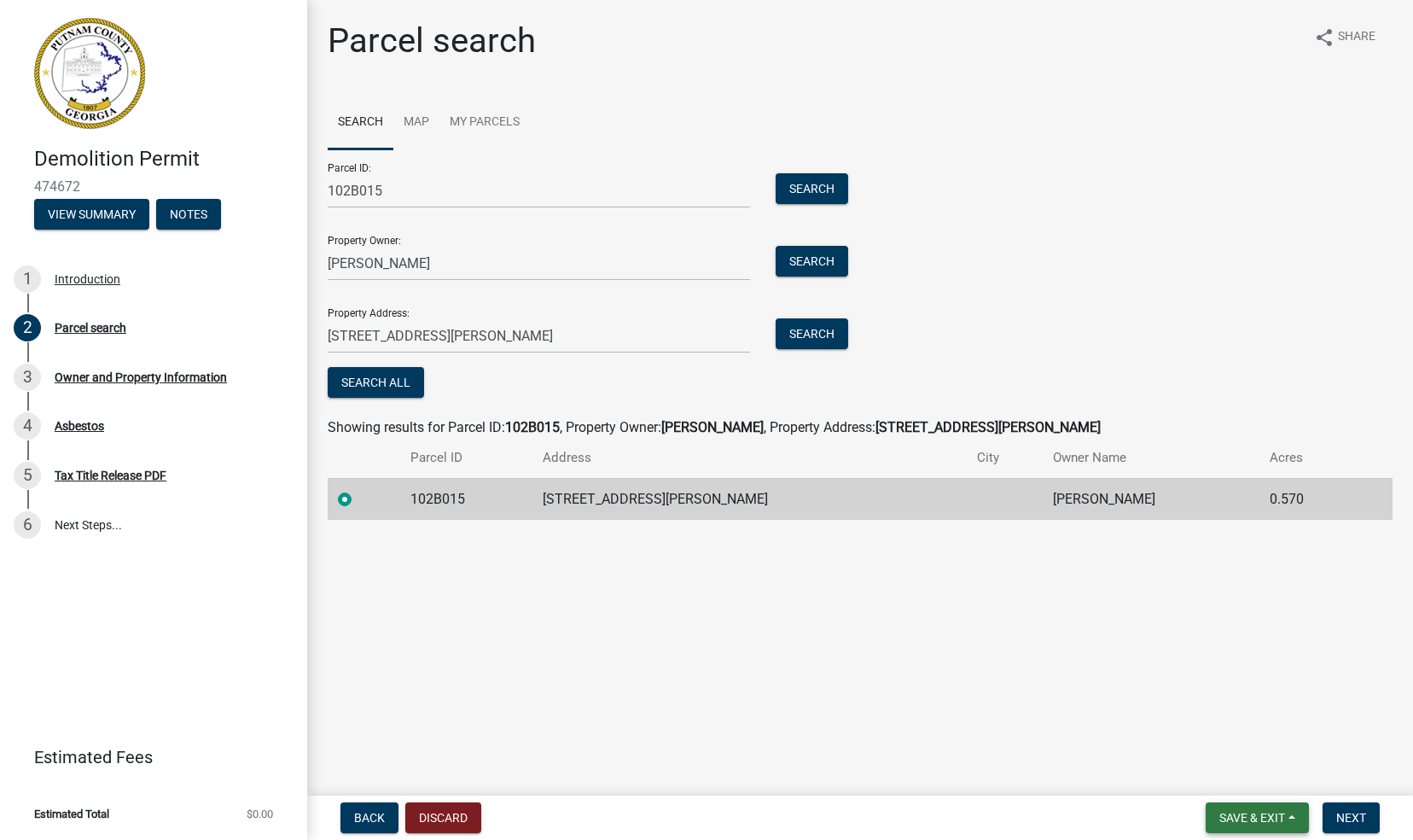
click at [1258, 818] on span "Save & Exit" at bounding box center [1252, 817] width 66 height 13
click at [1353, 814] on span "Next" at bounding box center [1352, 817] width 30 height 13
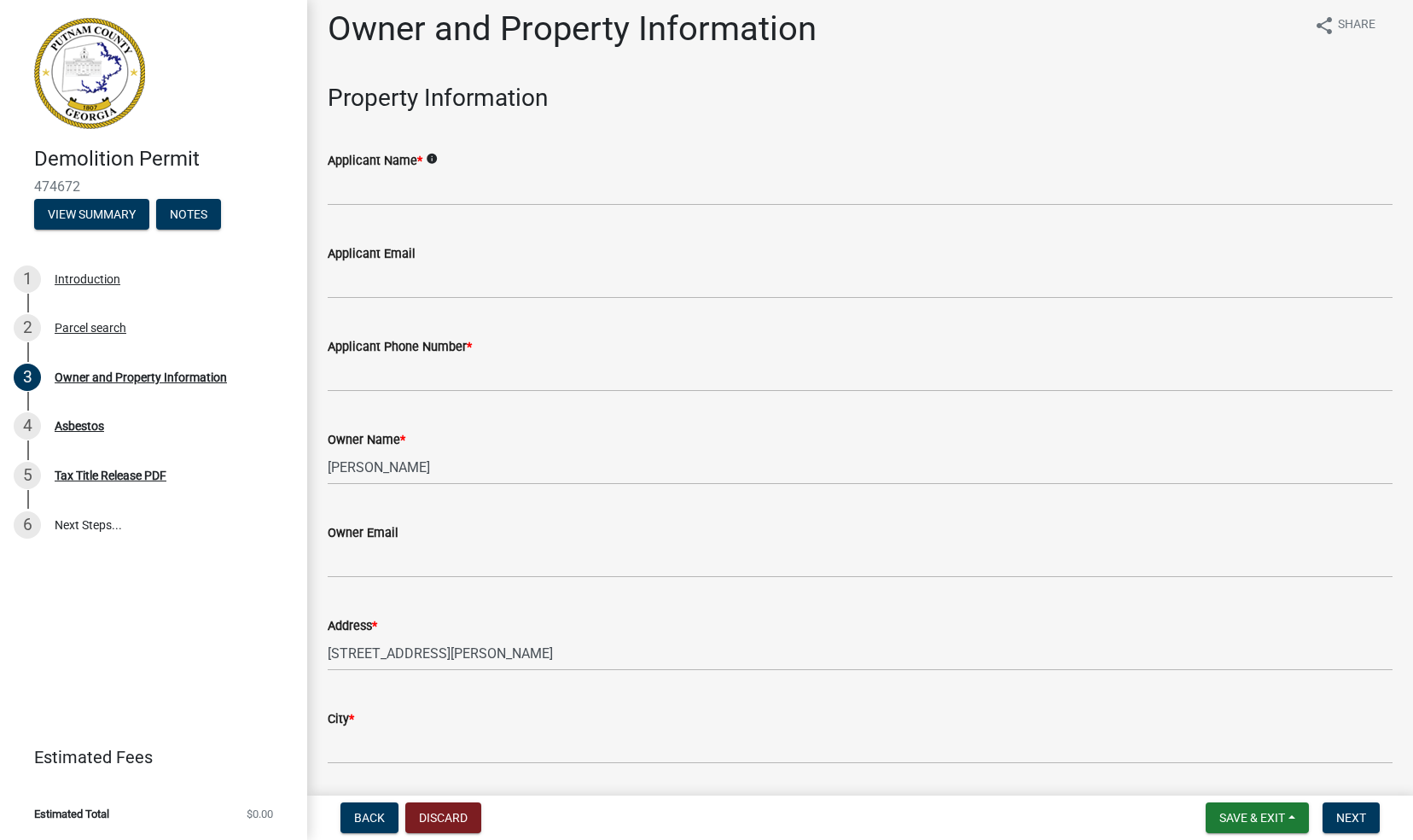
scroll to position [2, 0]
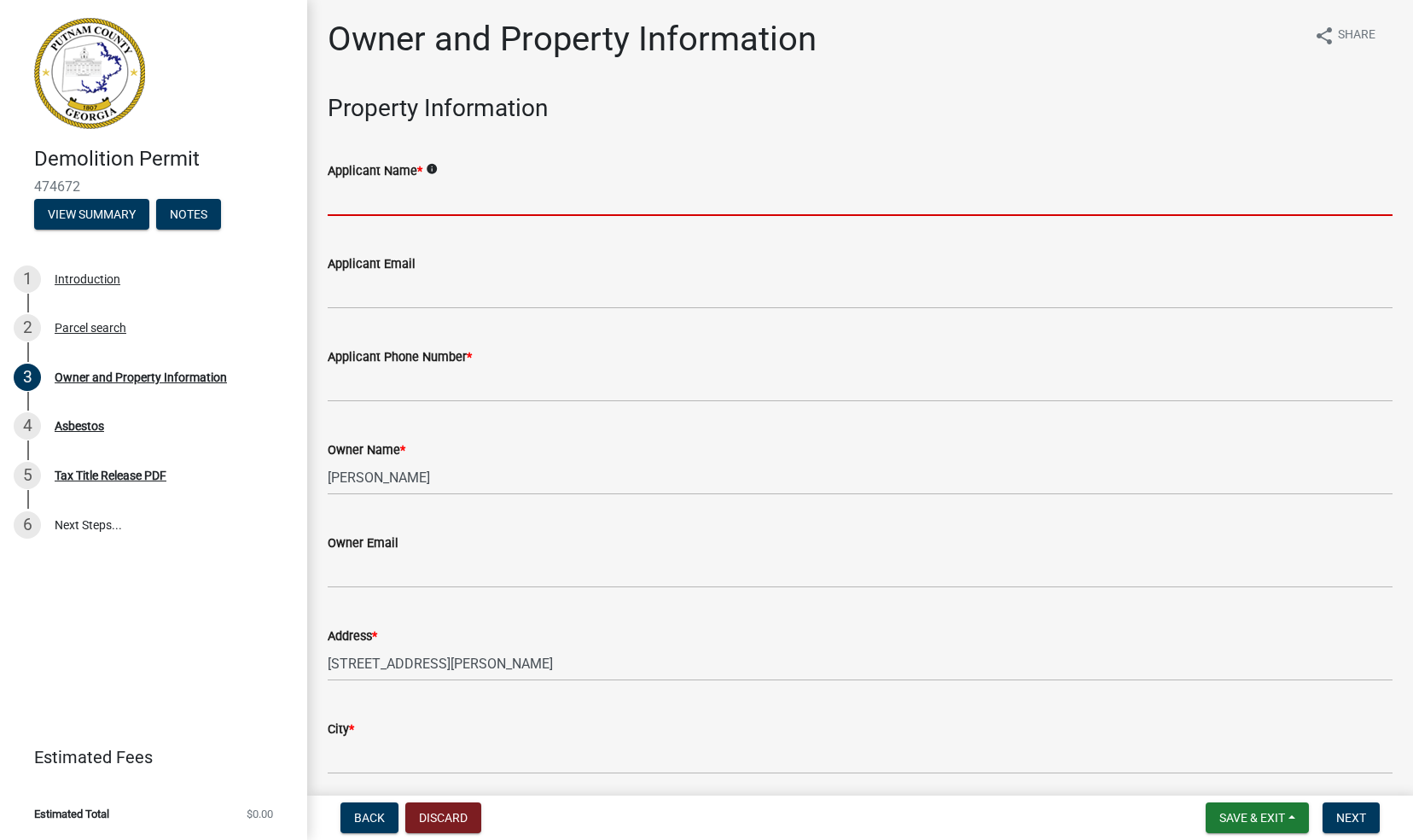
click at [357, 186] on input "Applicant Name *" at bounding box center [860, 198] width 1065 height 35
type input "M"
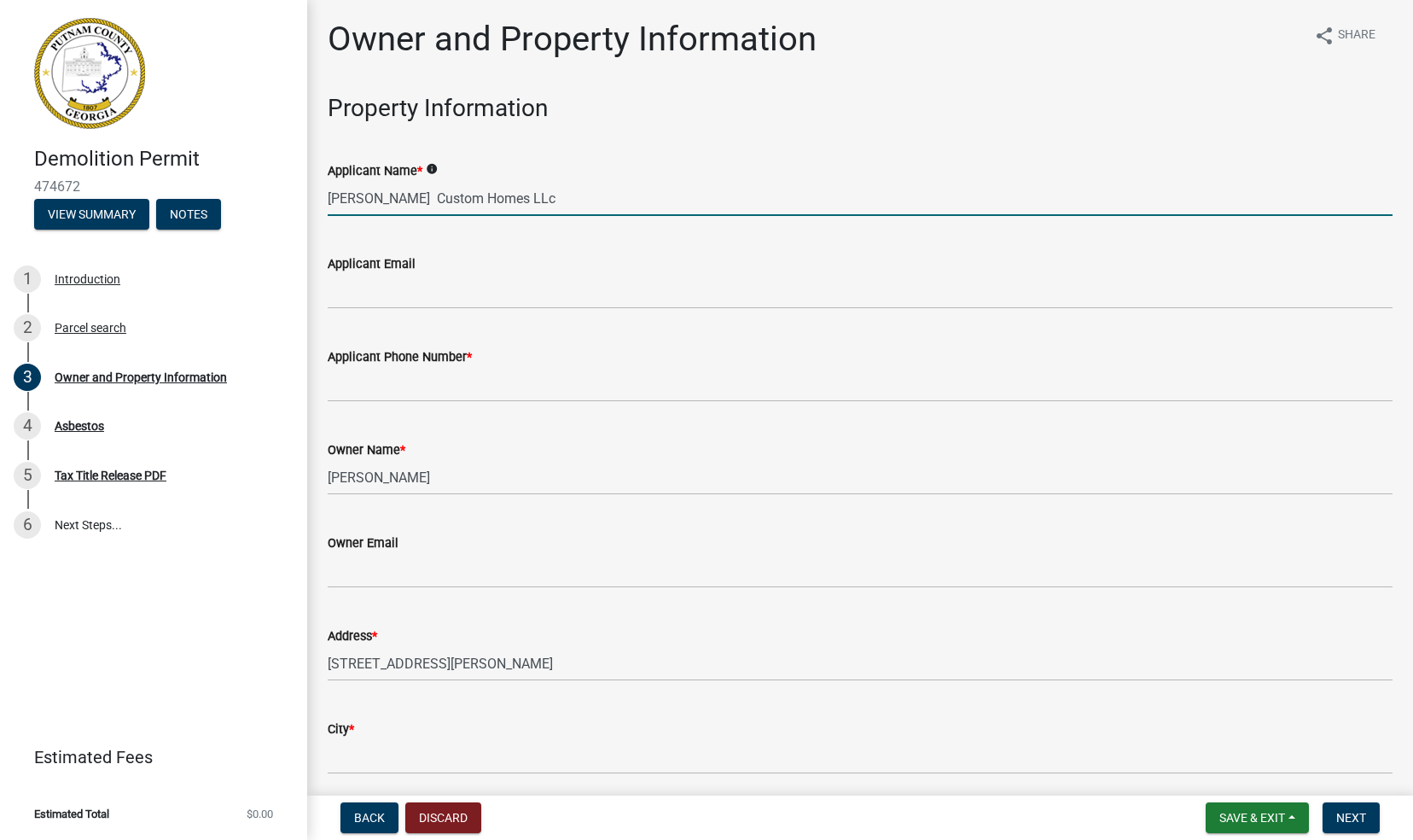
type input "Harris Custom Homes LLc"
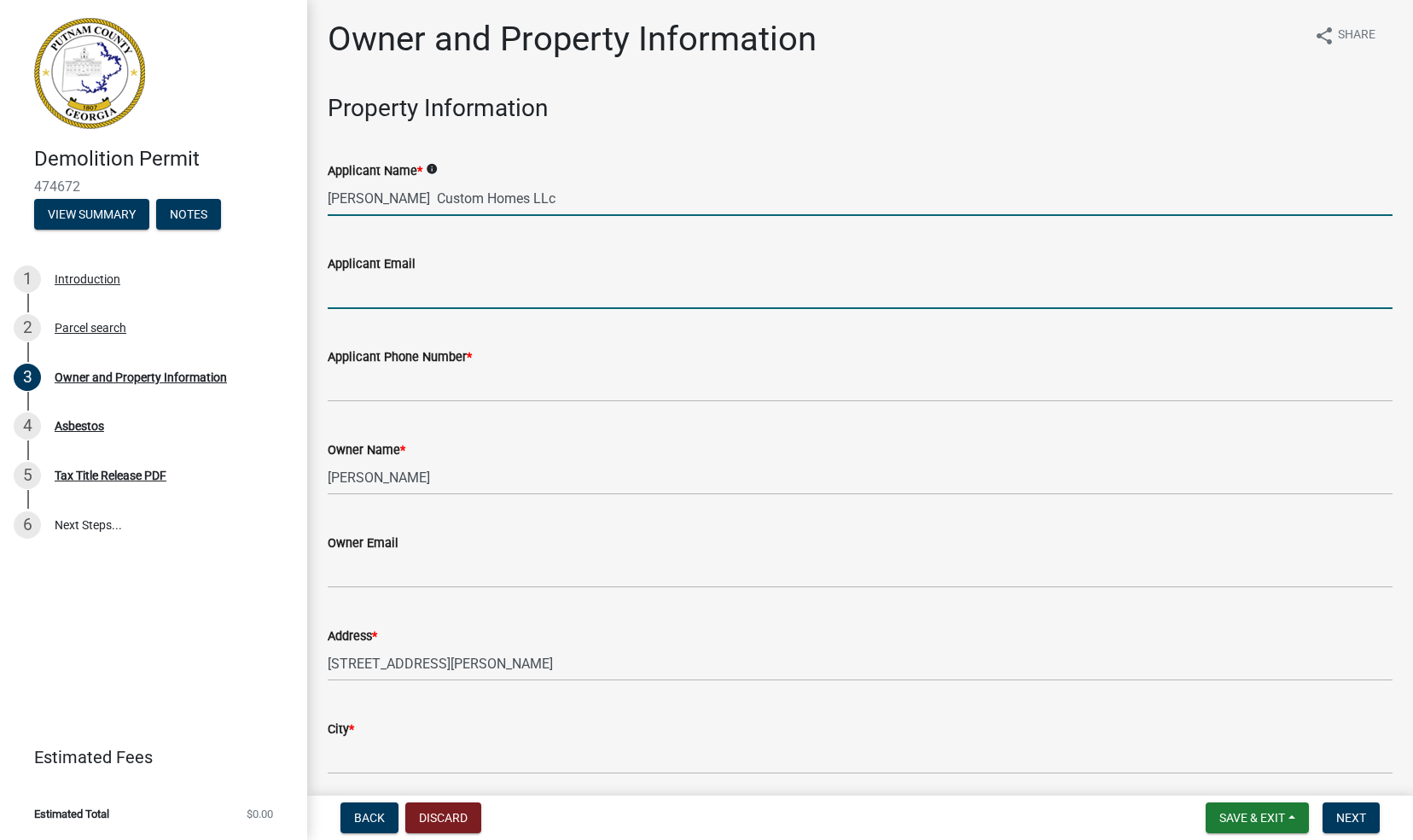
click at [345, 302] on input "Applicant Email" at bounding box center [860, 290] width 1065 height 35
type input "mercer-[EMAIL_ADDRESS][DOMAIN_NAME]"
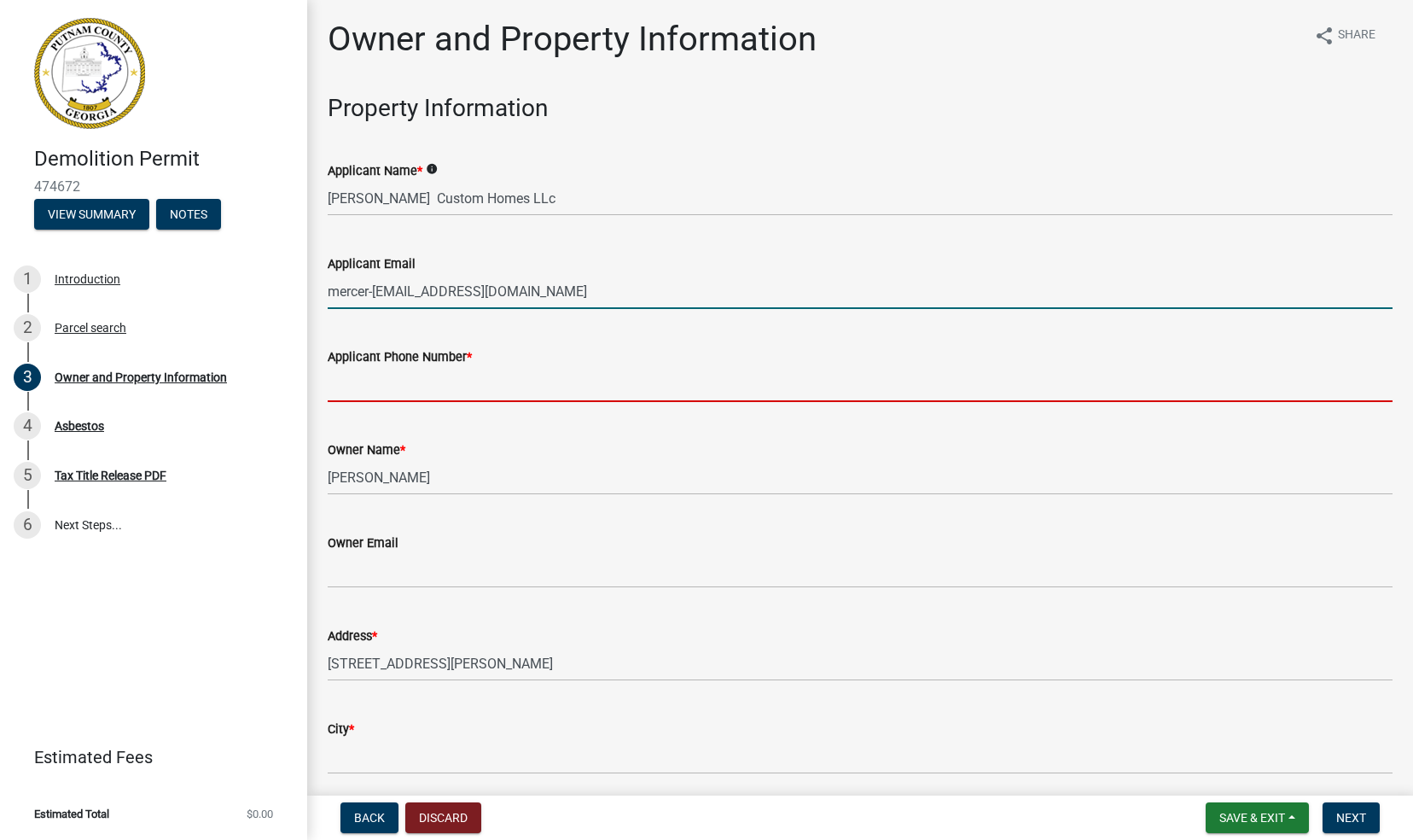
click at [366, 392] on input "Applicant Phone Number *" at bounding box center [860, 384] width 1065 height 35
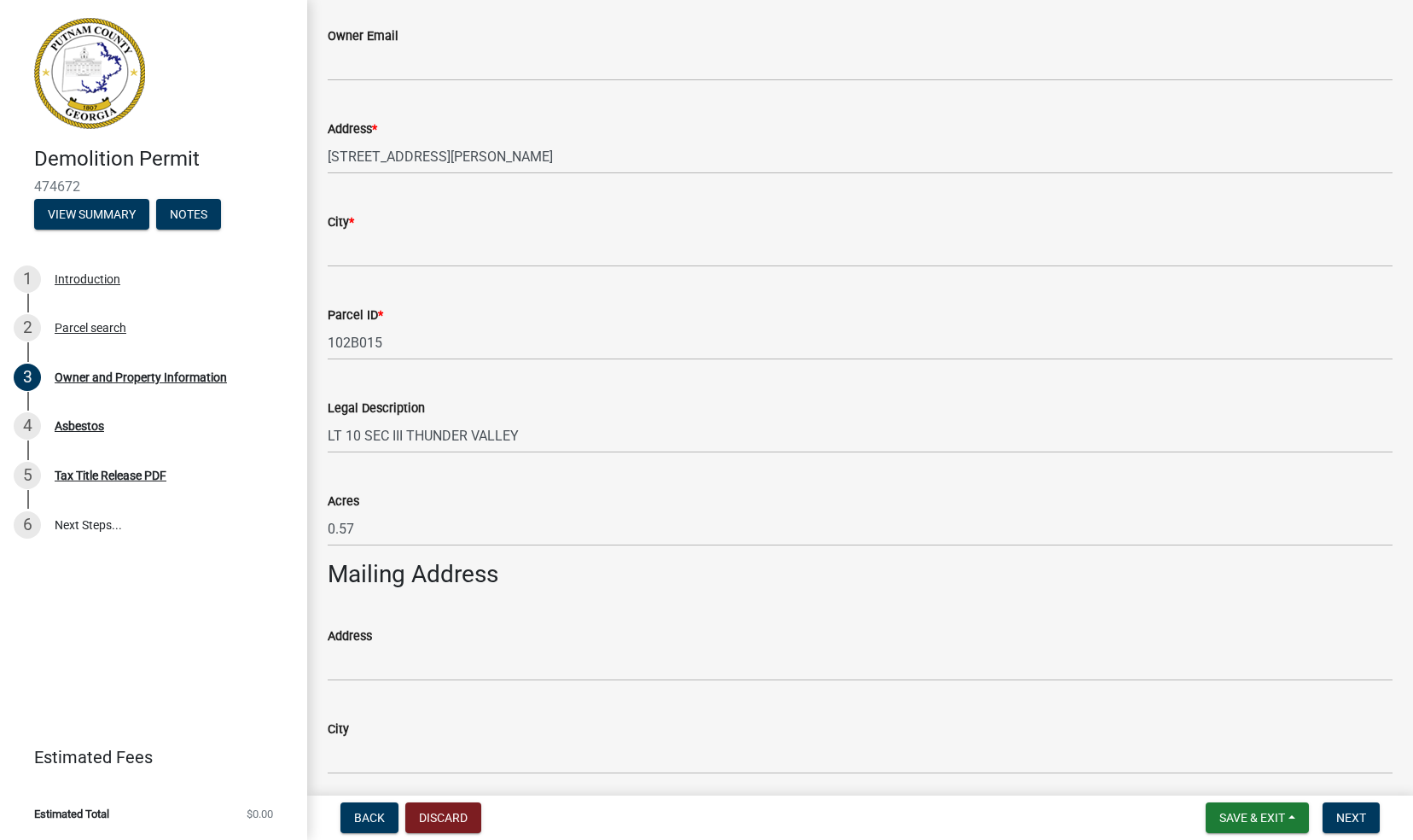
scroll to position [511, 0]
type input "770 616 7221"
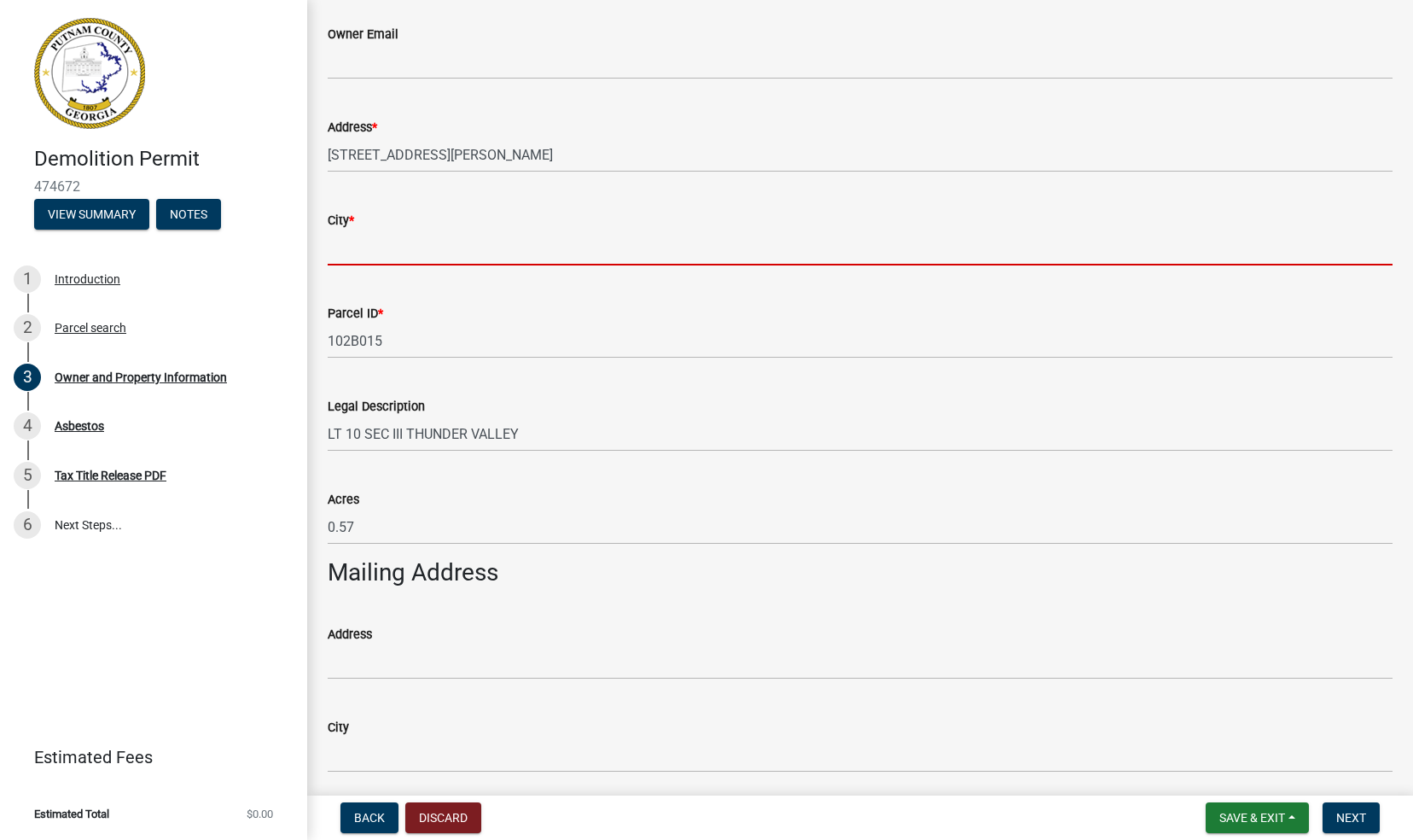
click at [372, 243] on input "City *" at bounding box center [860, 247] width 1065 height 35
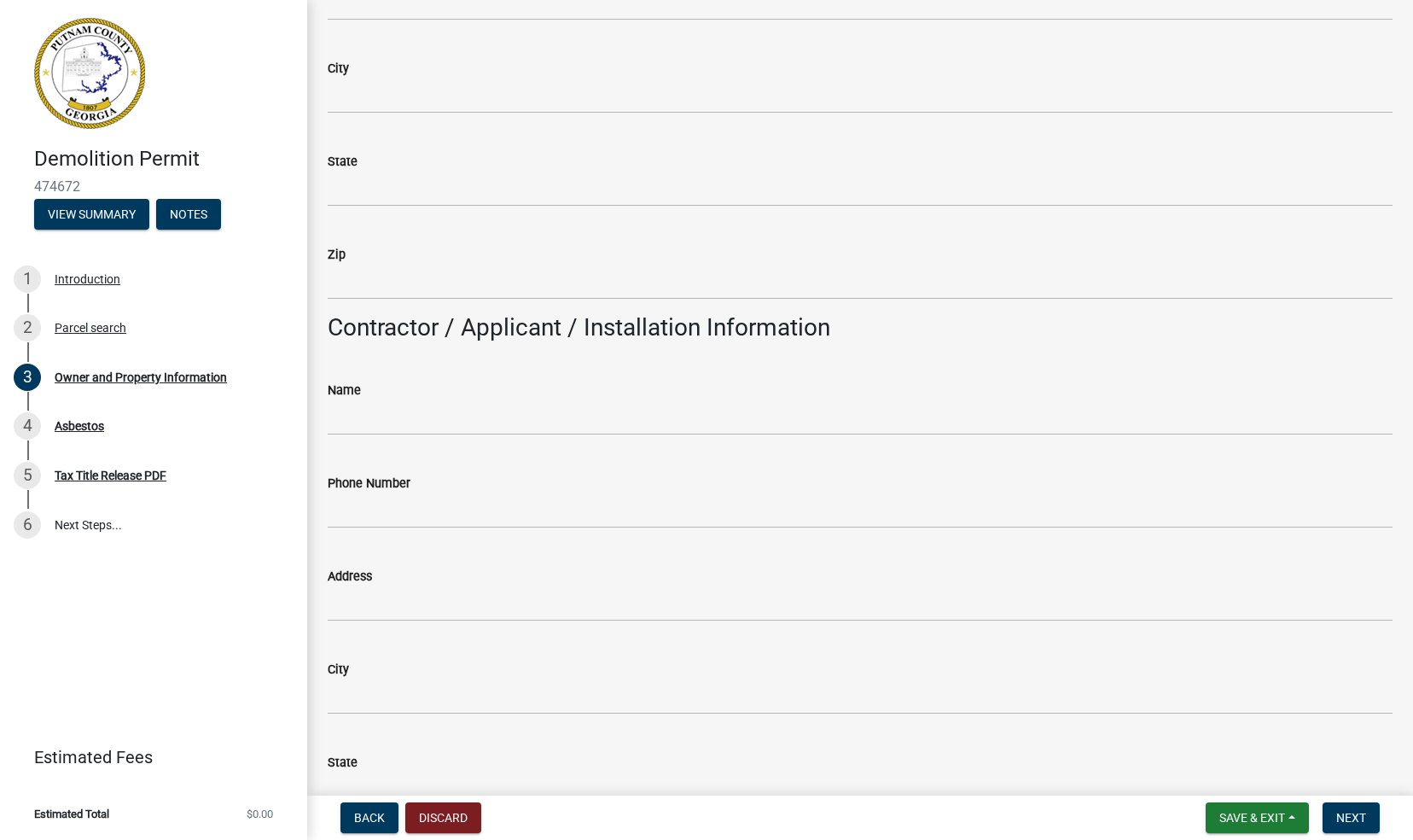
scroll to position [1196, 0]
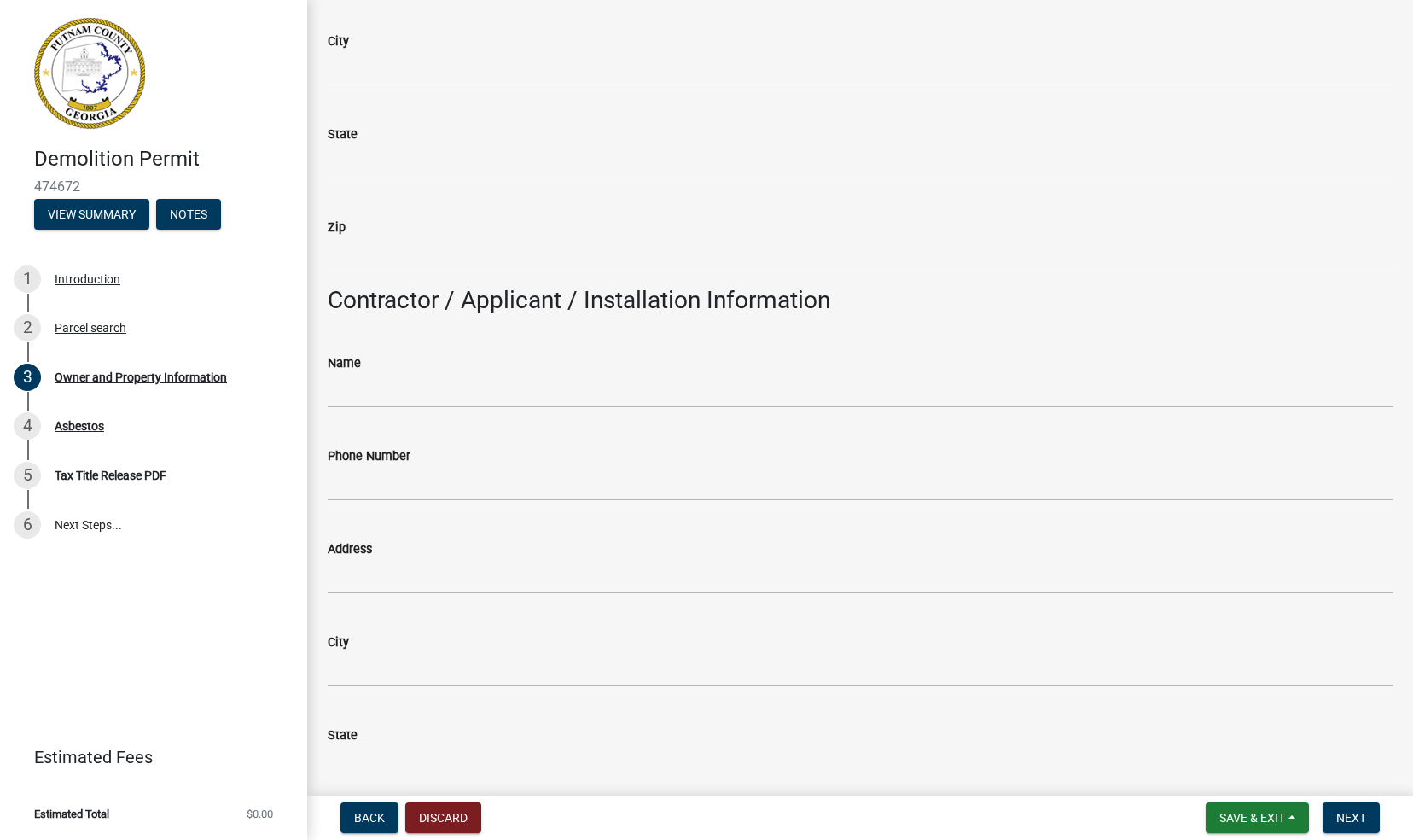
type input "Eatonton"
click at [361, 392] on input "Name" at bounding box center [860, 390] width 1065 height 35
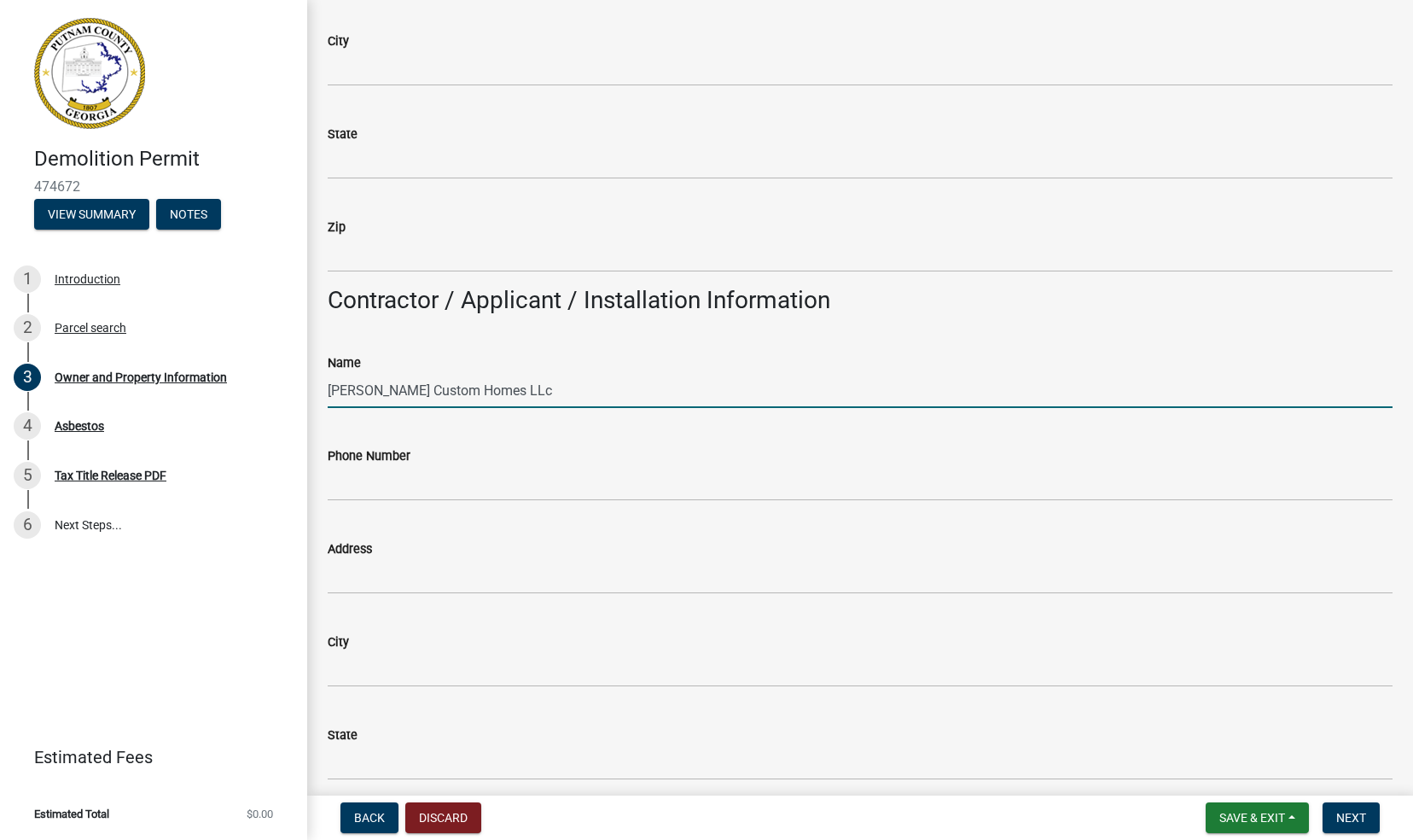
type input "Harris Custom Homes LLc"
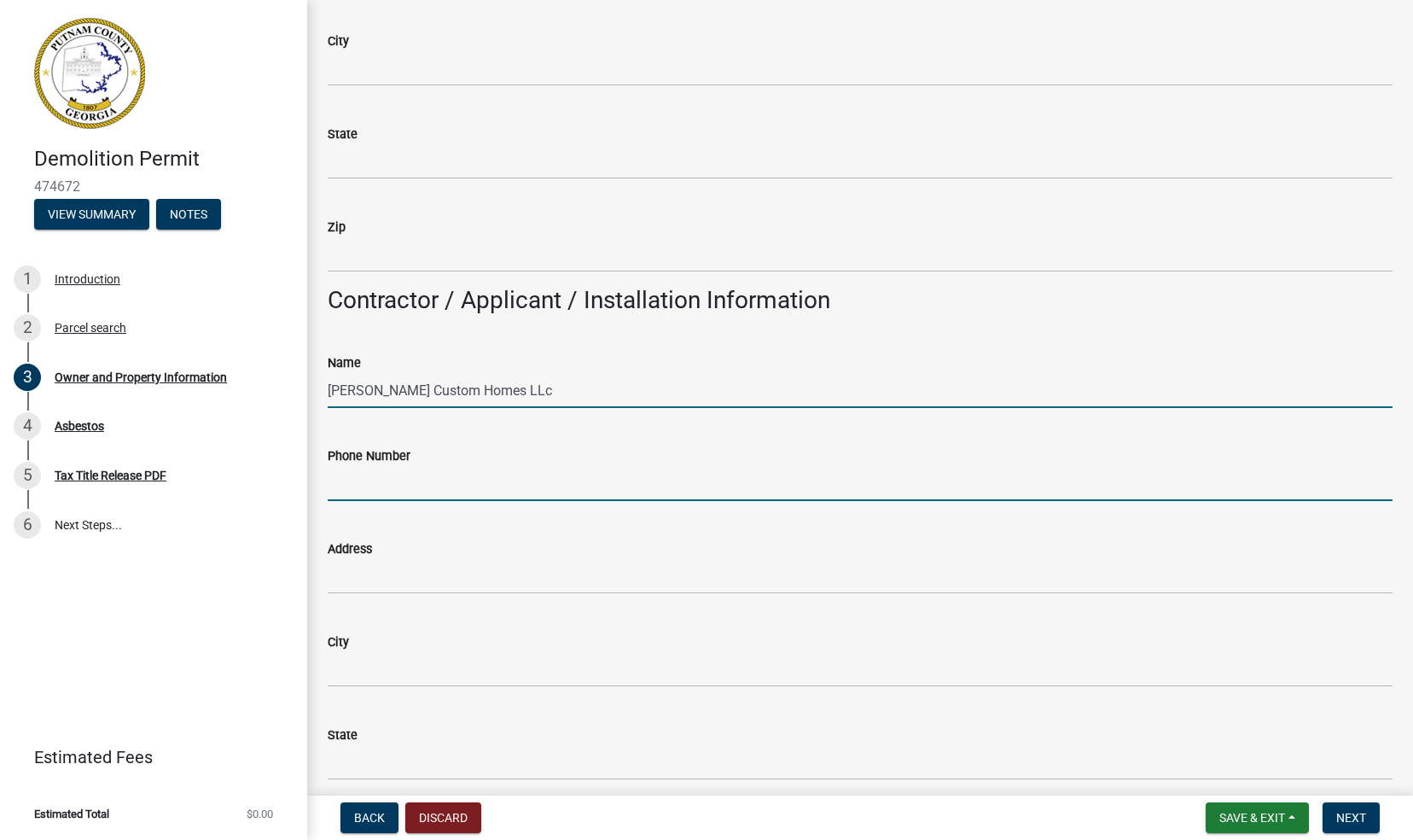
click at [361, 493] on input "Phone Number" at bounding box center [860, 483] width 1065 height 35
type input "7706167221"
type input "375 [PERSON_NAME]"
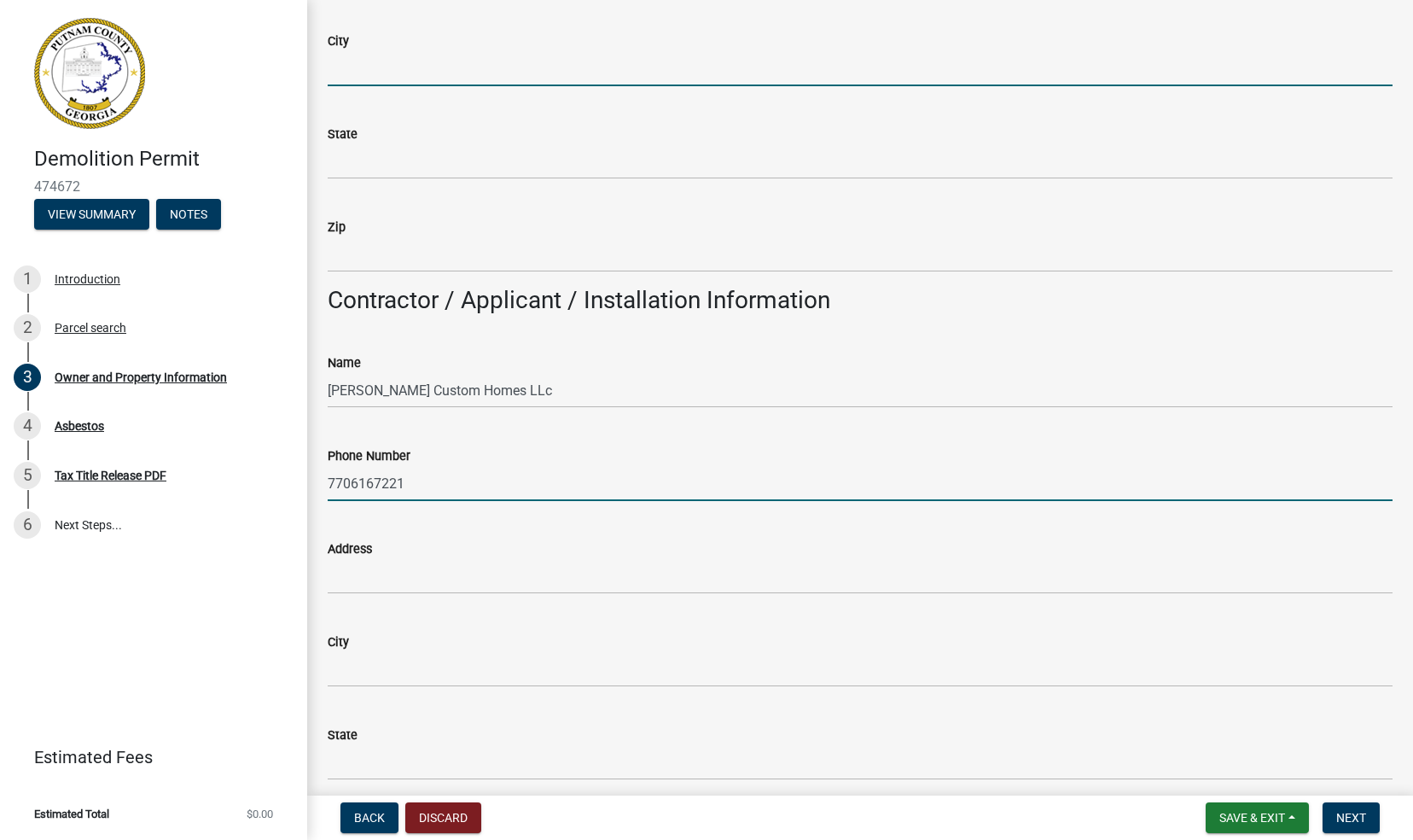
type input "[PERSON_NAME] Ga"
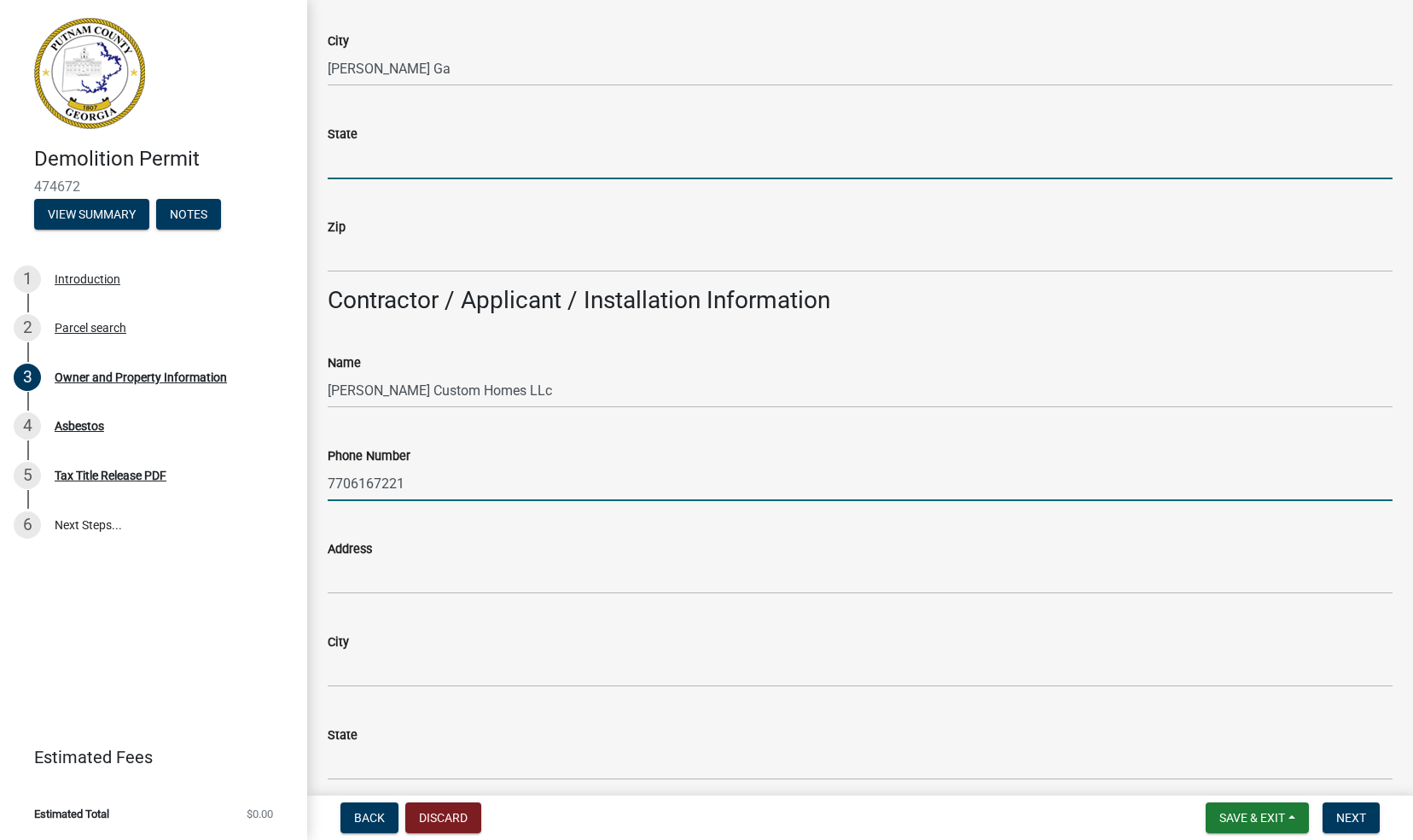
type input "GA"
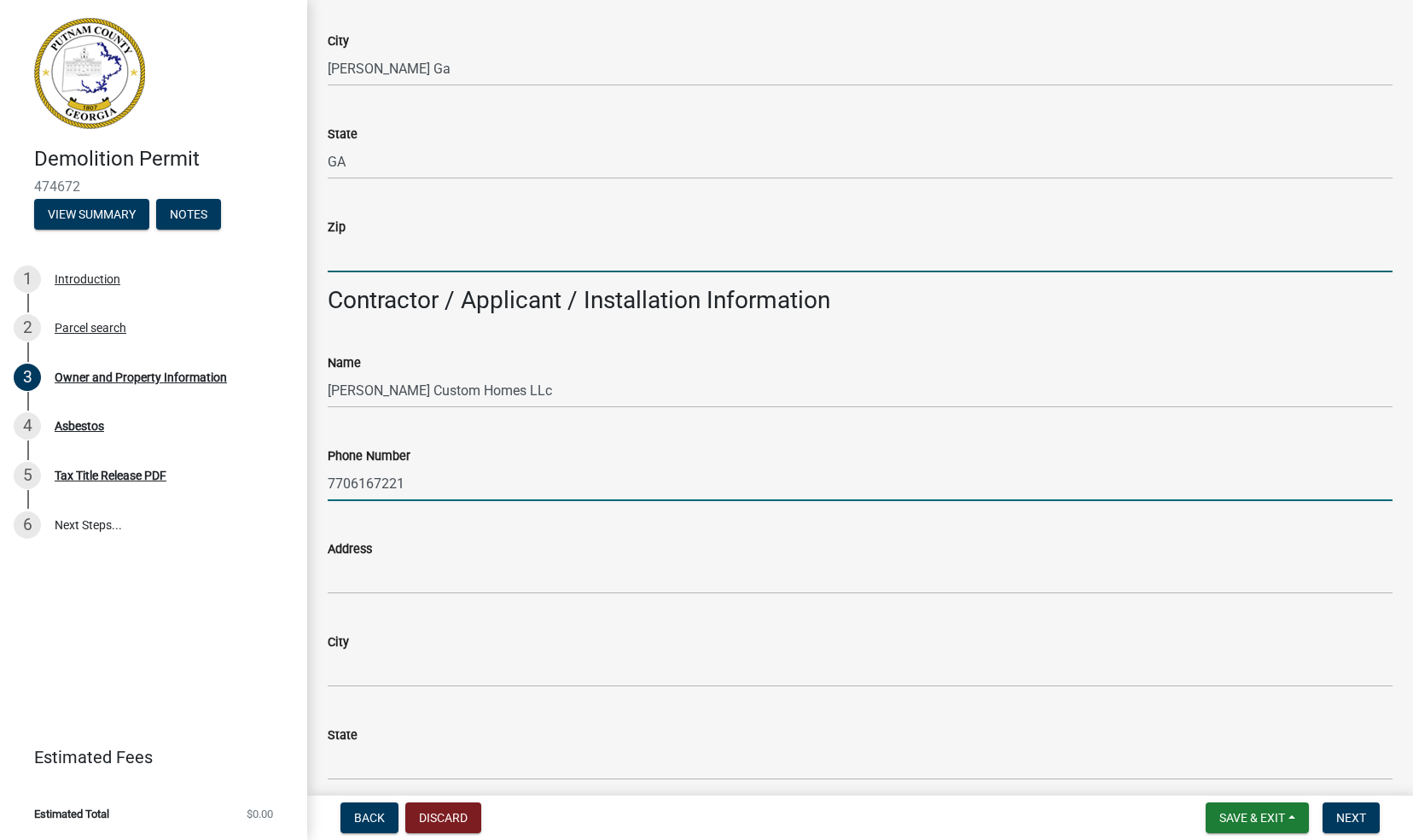
type input "30017"
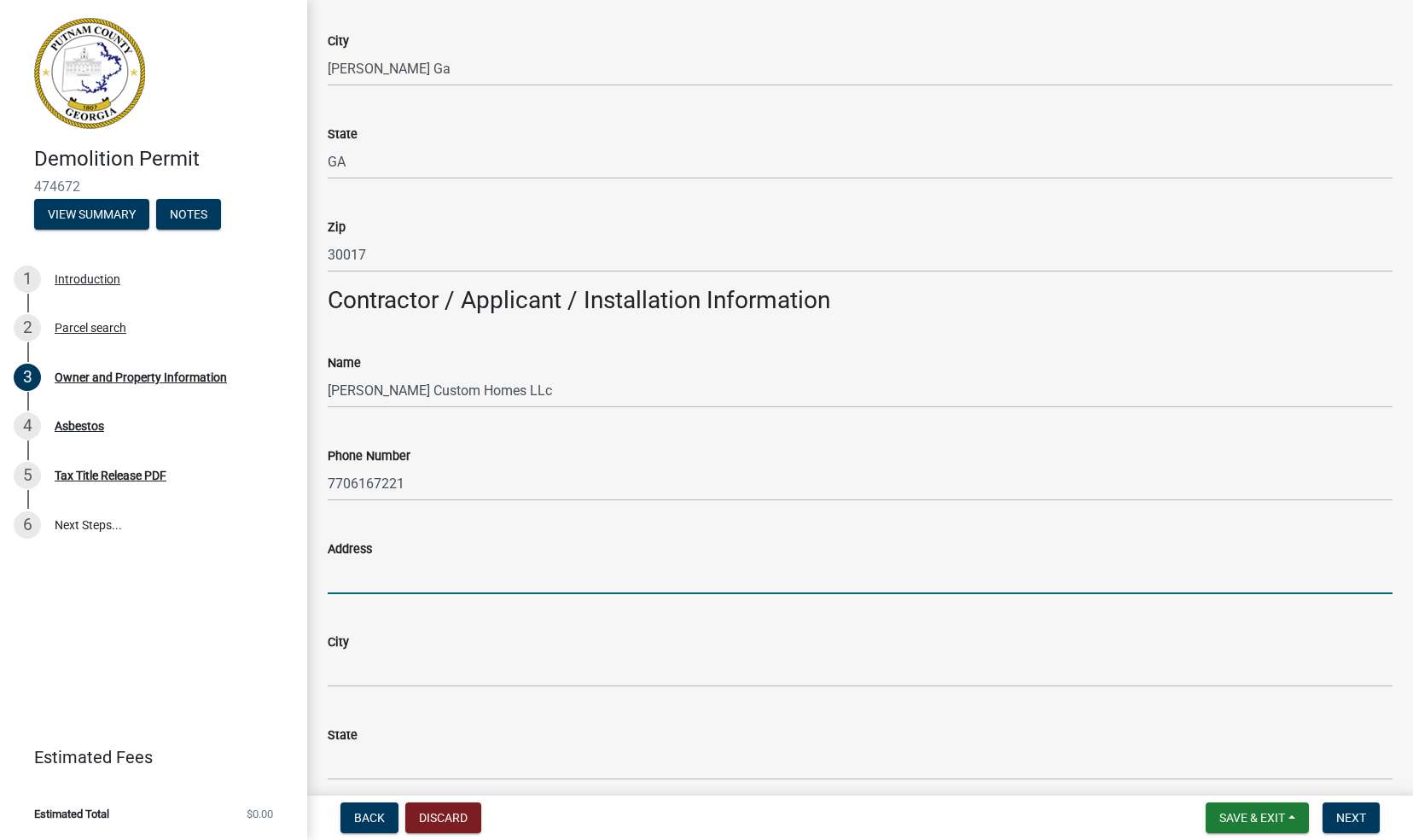
click at [346, 585] on input "Address" at bounding box center [860, 575] width 1065 height 35
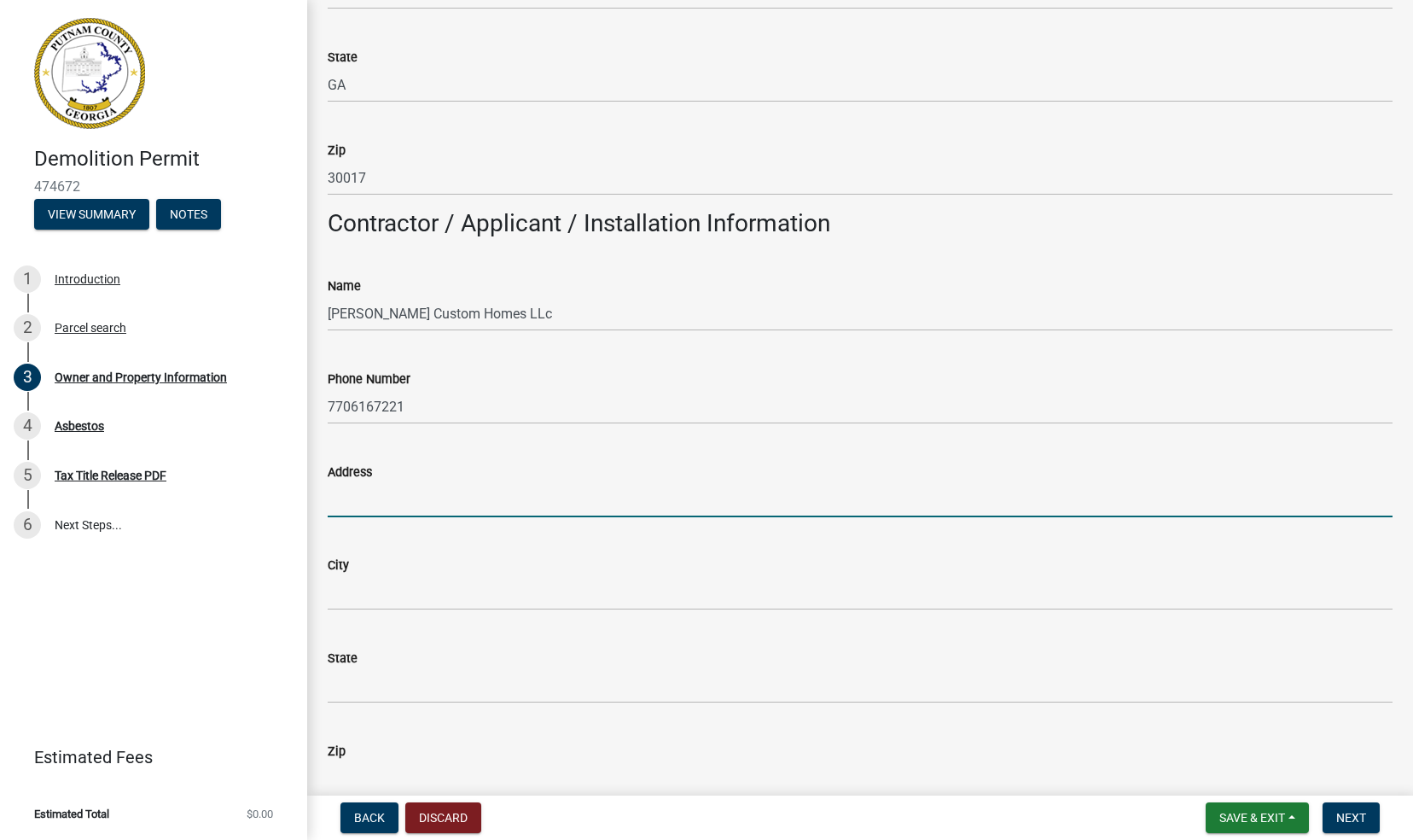
scroll to position [1382, 0]
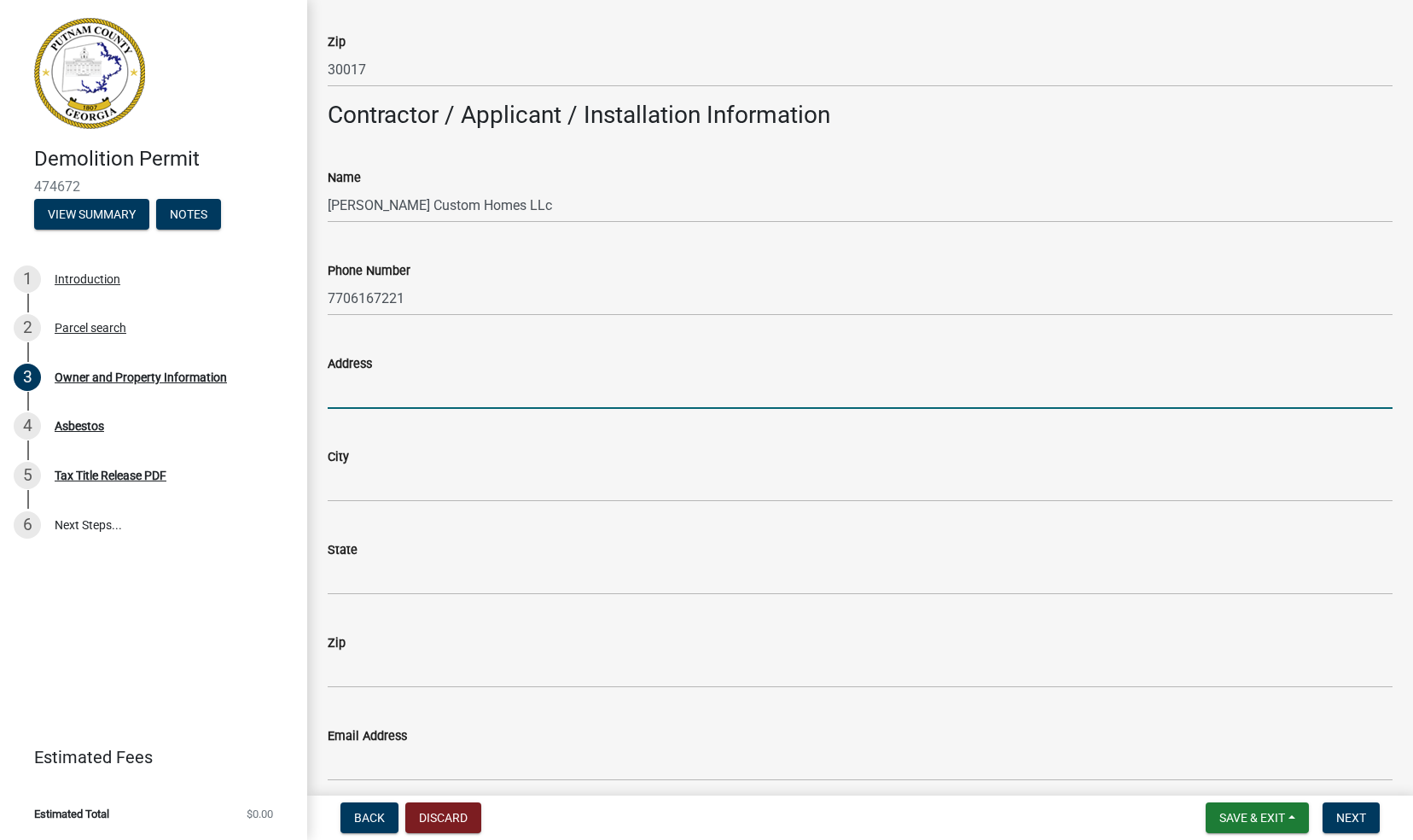
type input "7726b Hampton Pl"
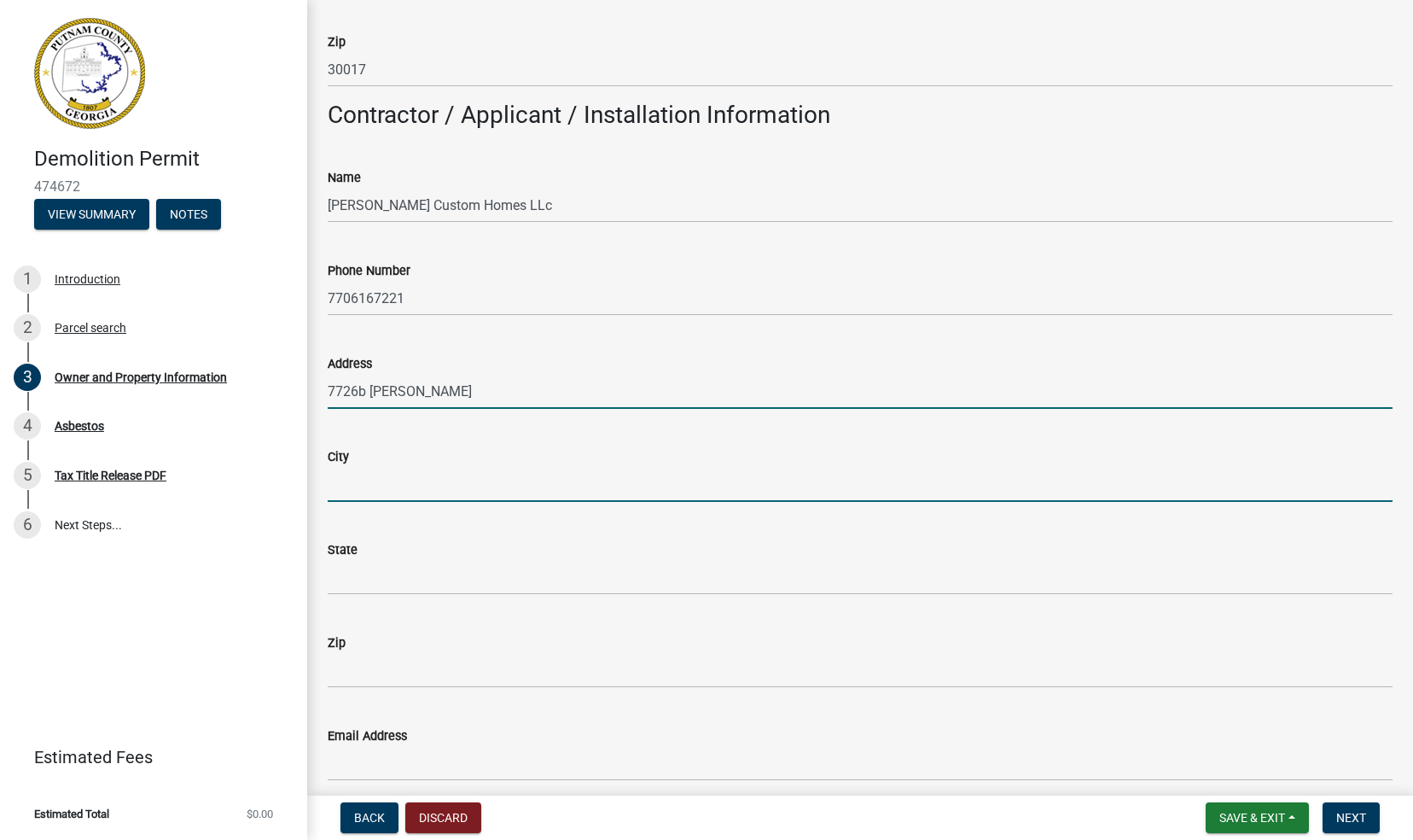
type input "[PERSON_NAME]"
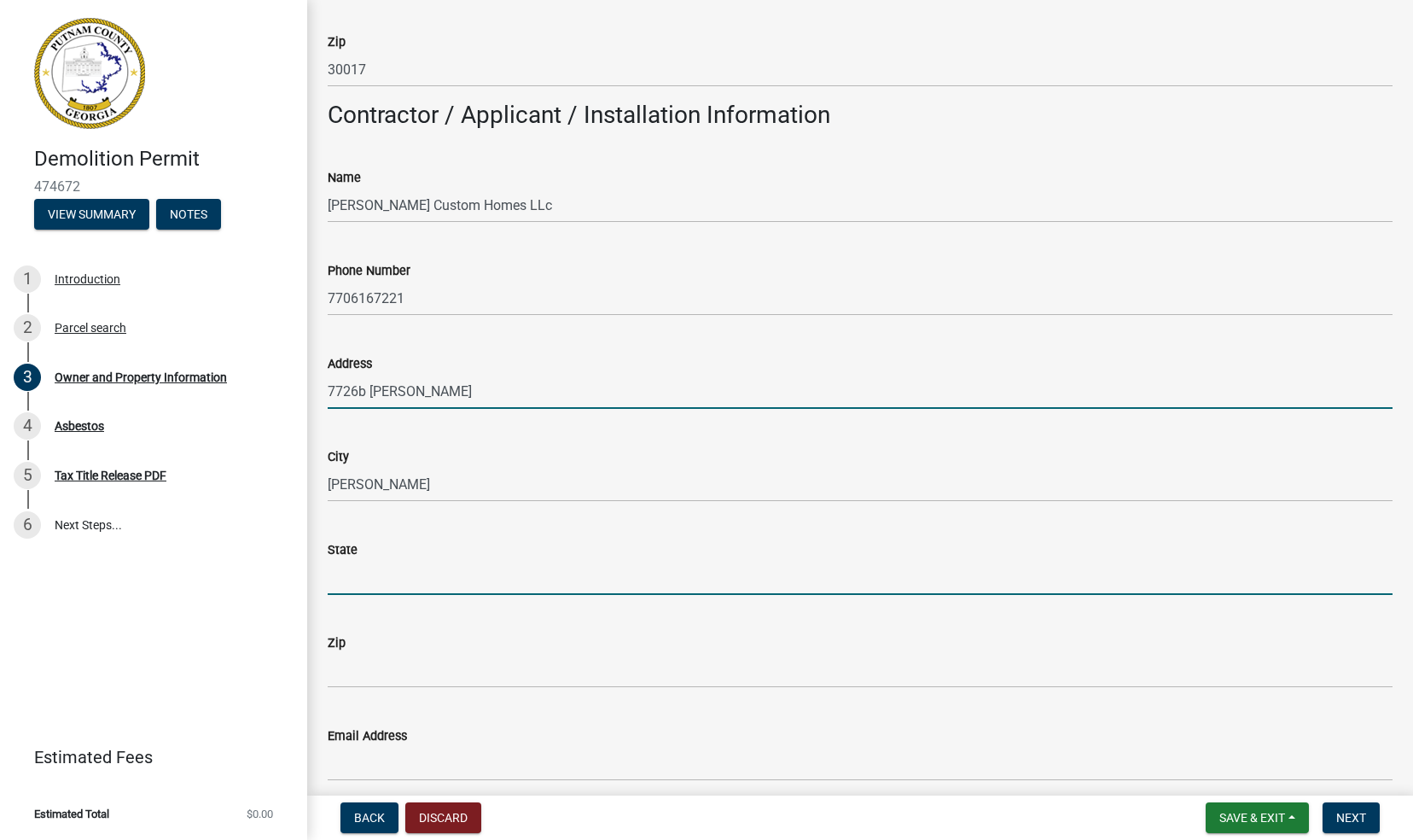
type input "[US_STATE]"
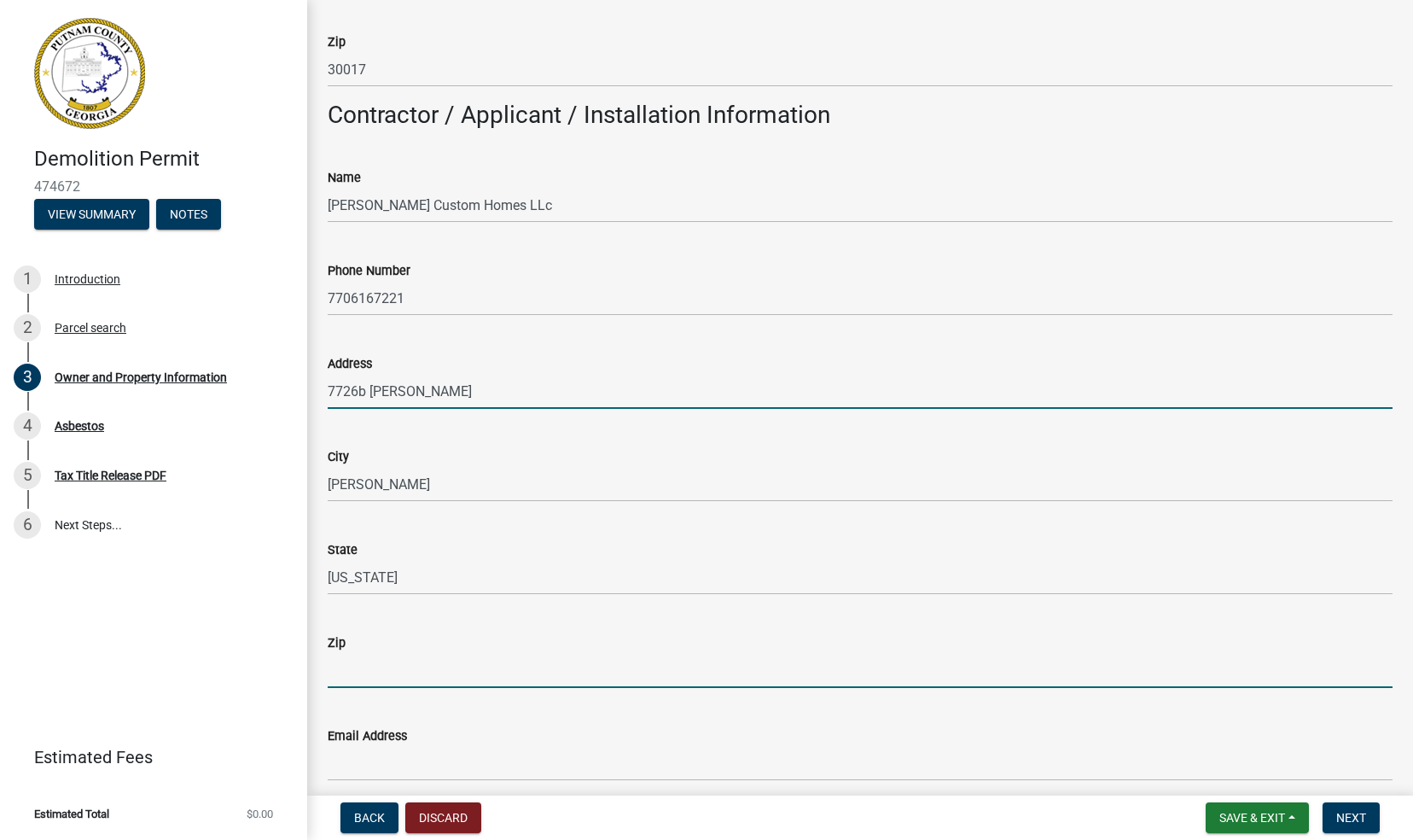
type input "30017"
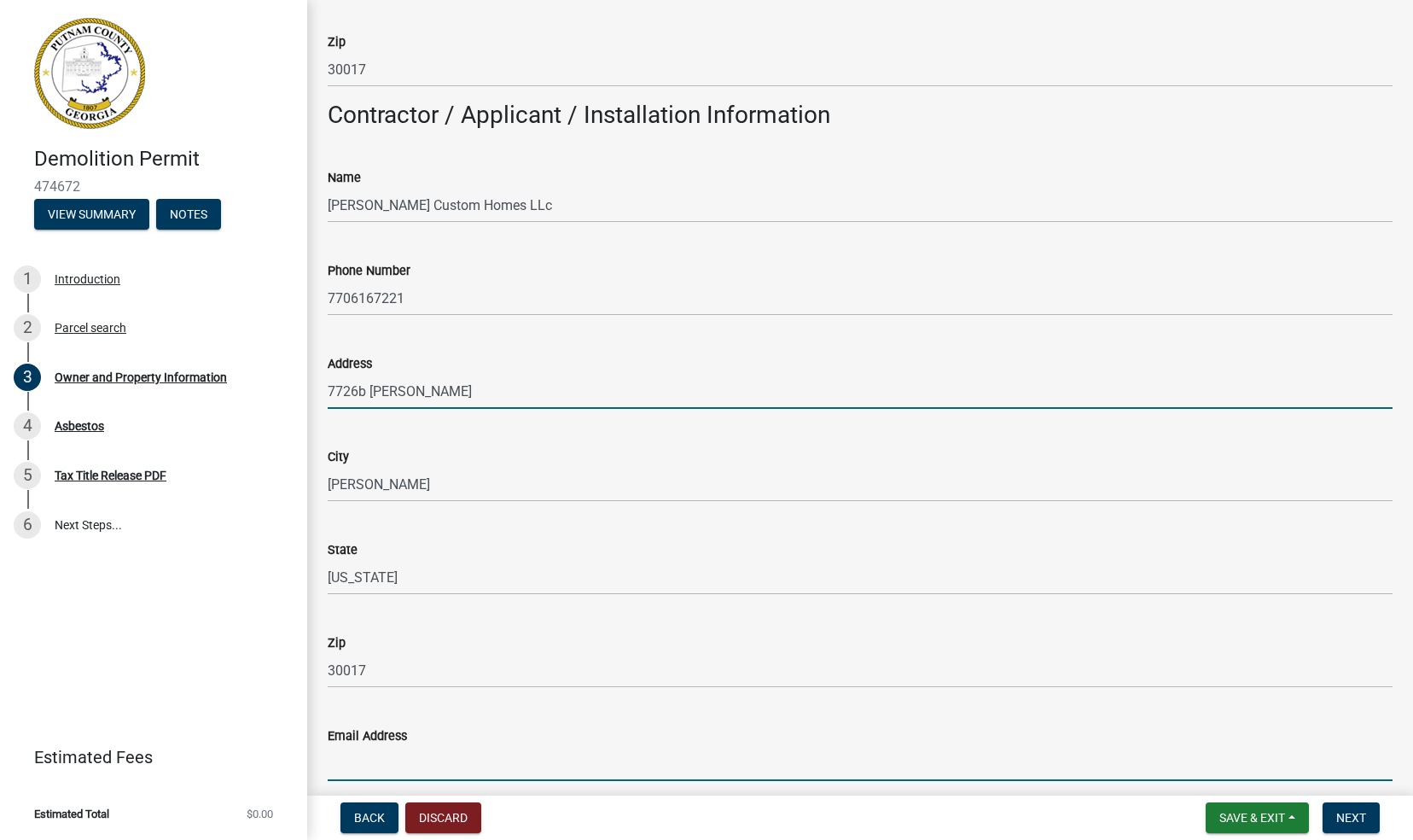
type input "mercer-[EMAIL_ADDRESS][DOMAIN_NAME]"
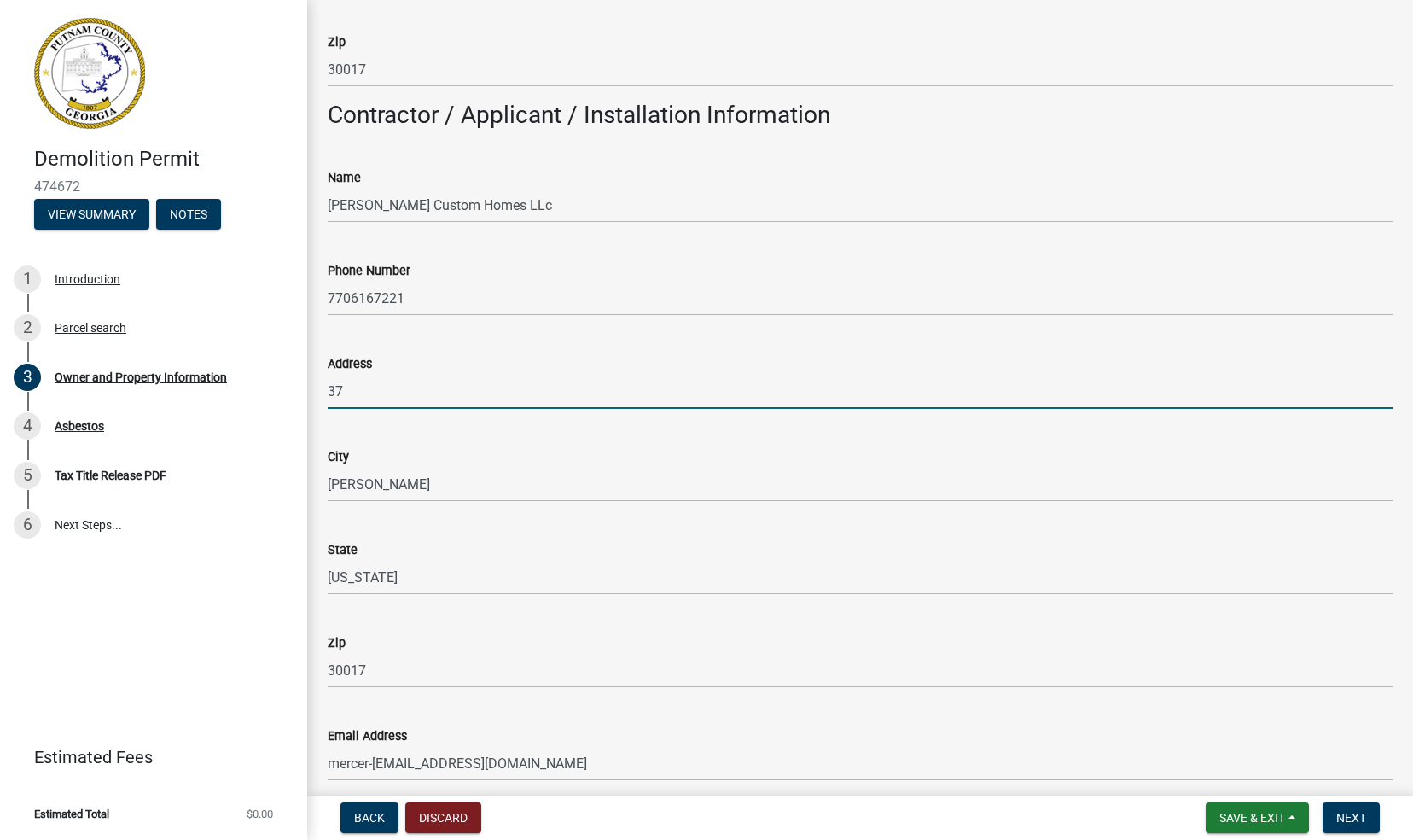
type input "3"
type input "7"
type input "[STREET_ADDRESS]"
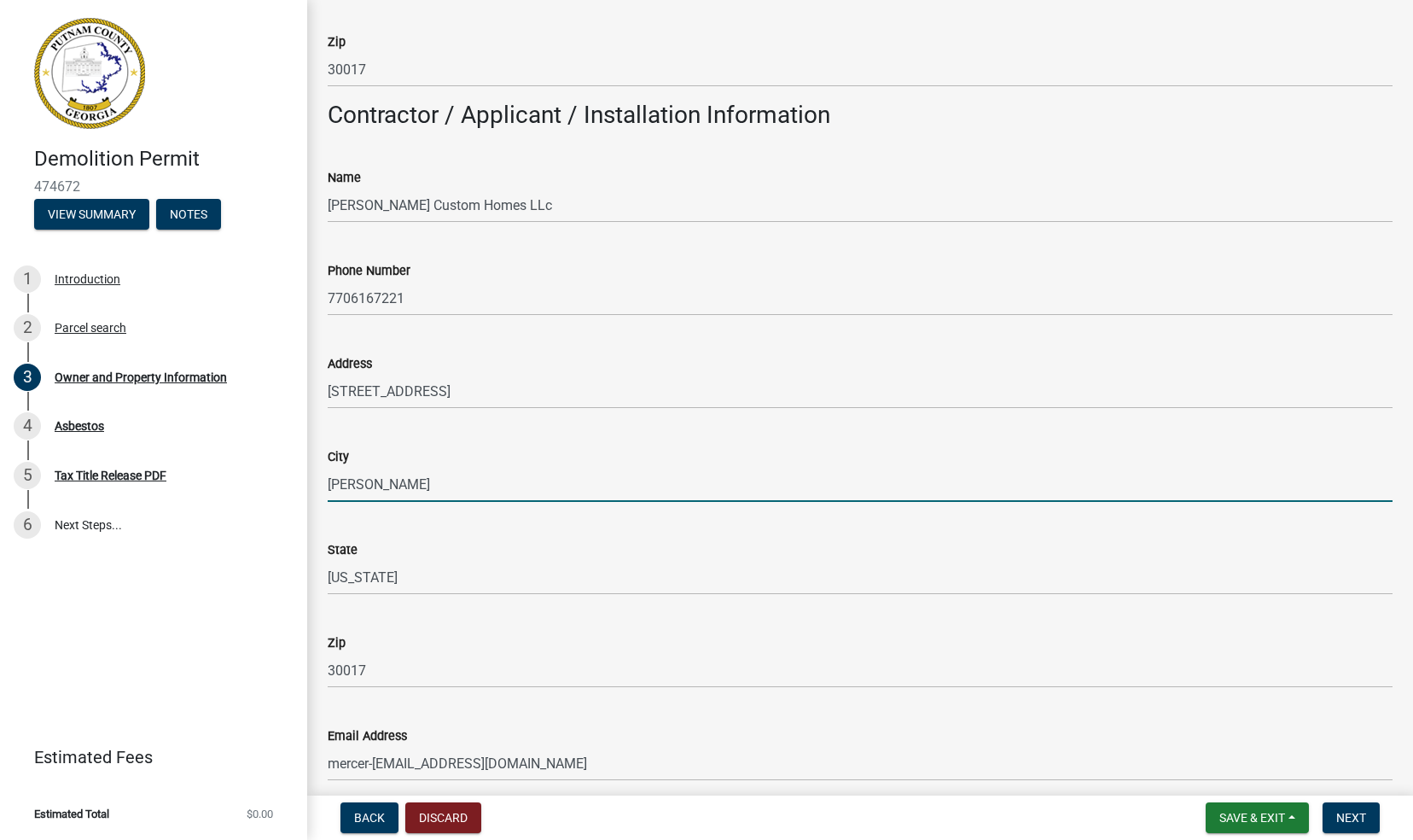
click at [387, 488] on input "[PERSON_NAME]" at bounding box center [860, 484] width 1065 height 35
type input "G"
type input "Flowery Branch"
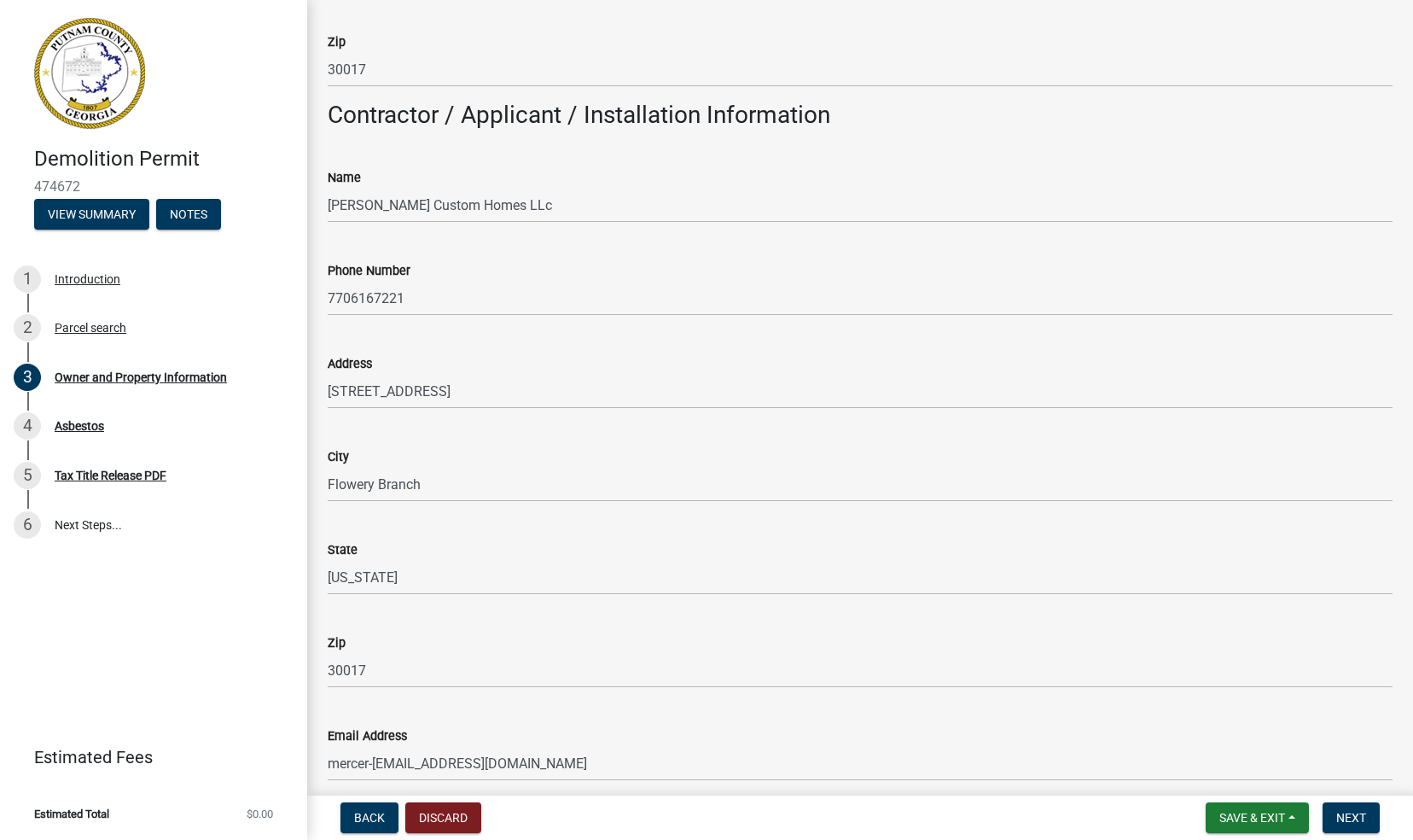
click at [690, 519] on div "State Georgia" at bounding box center [860, 554] width 1065 height 79
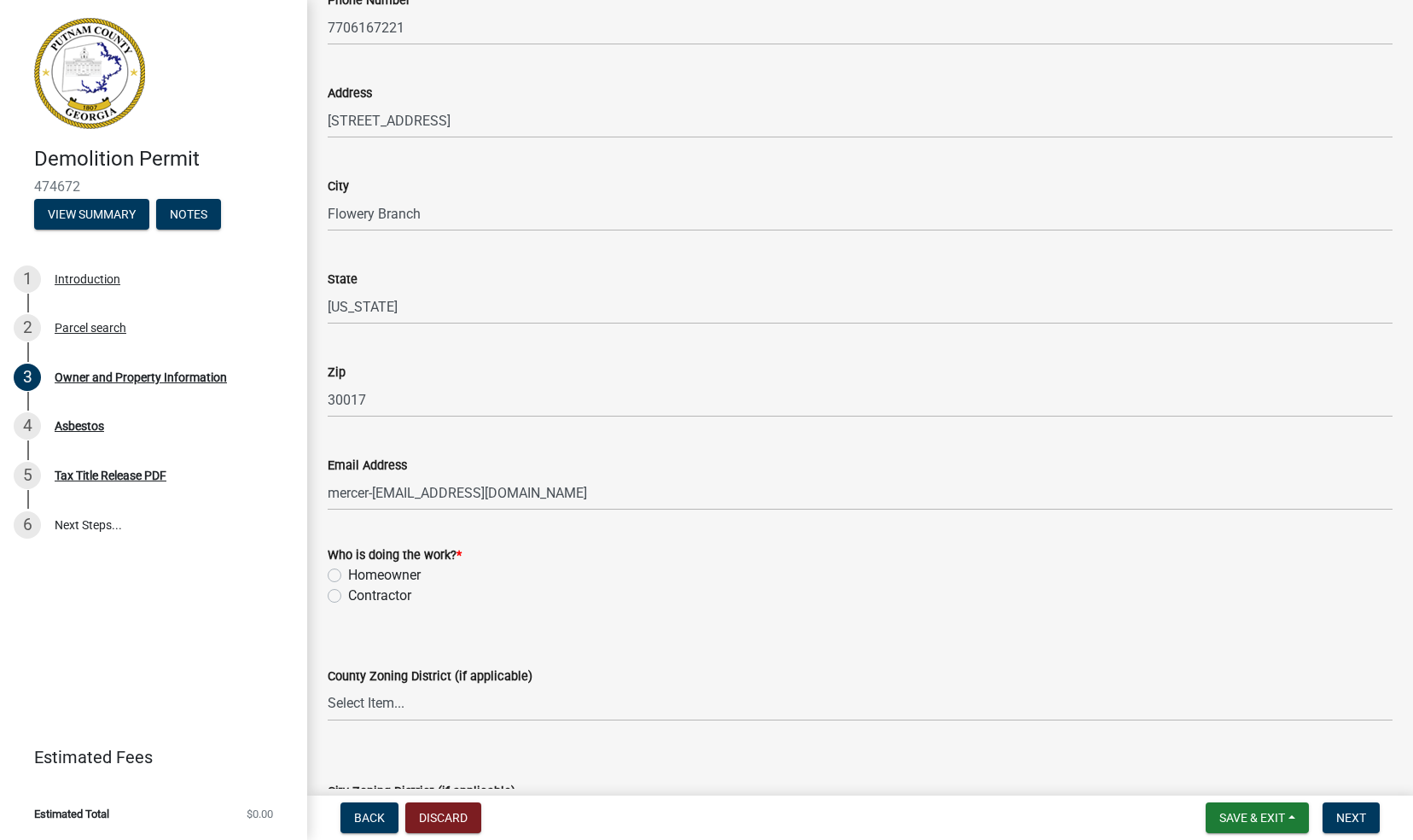
scroll to position [1669, 0]
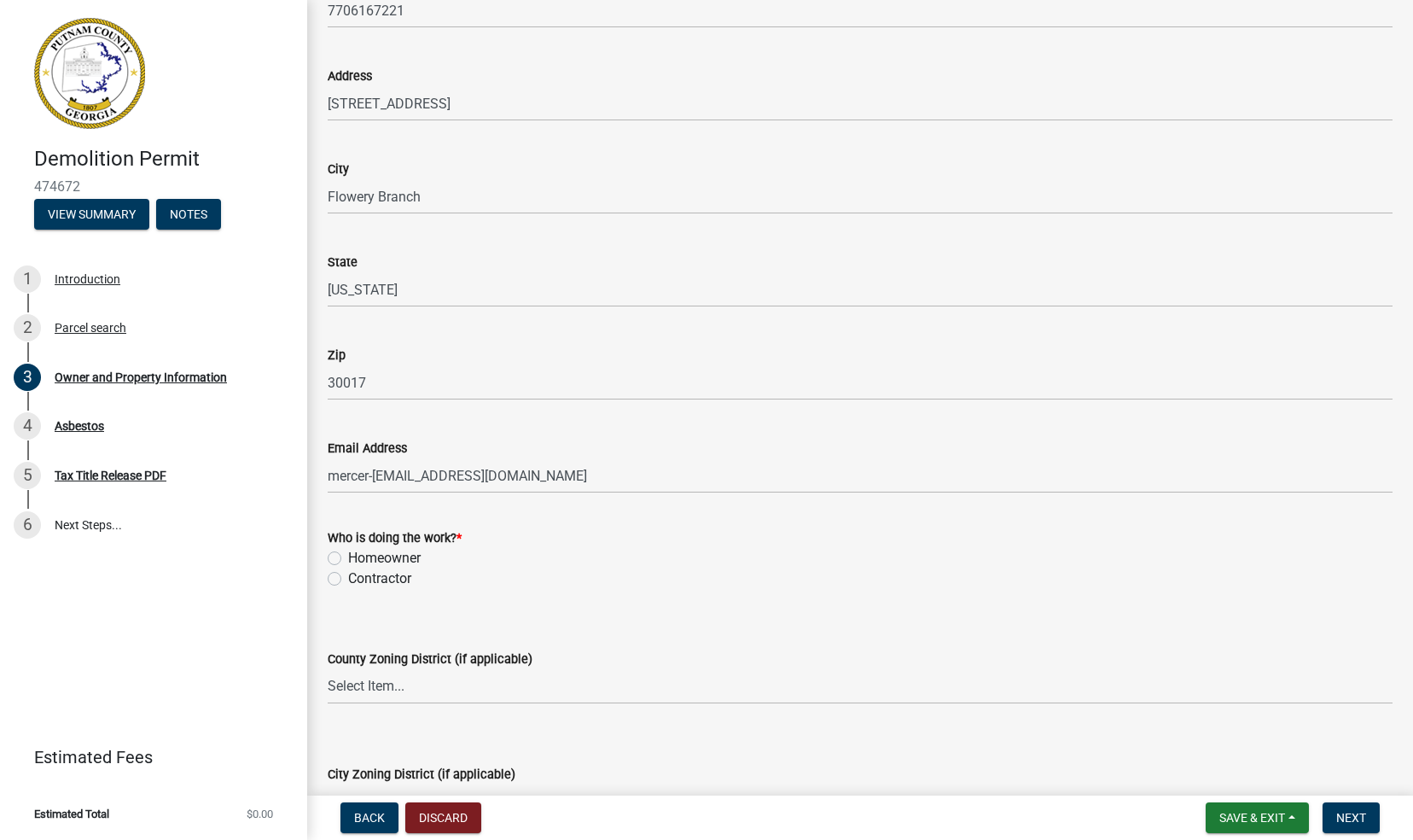
click at [348, 580] on label "Contractor" at bounding box center [379, 578] width 63 height 20
click at [348, 580] on input "Contractor" at bounding box center [353, 574] width 11 height 11
radio input "true"
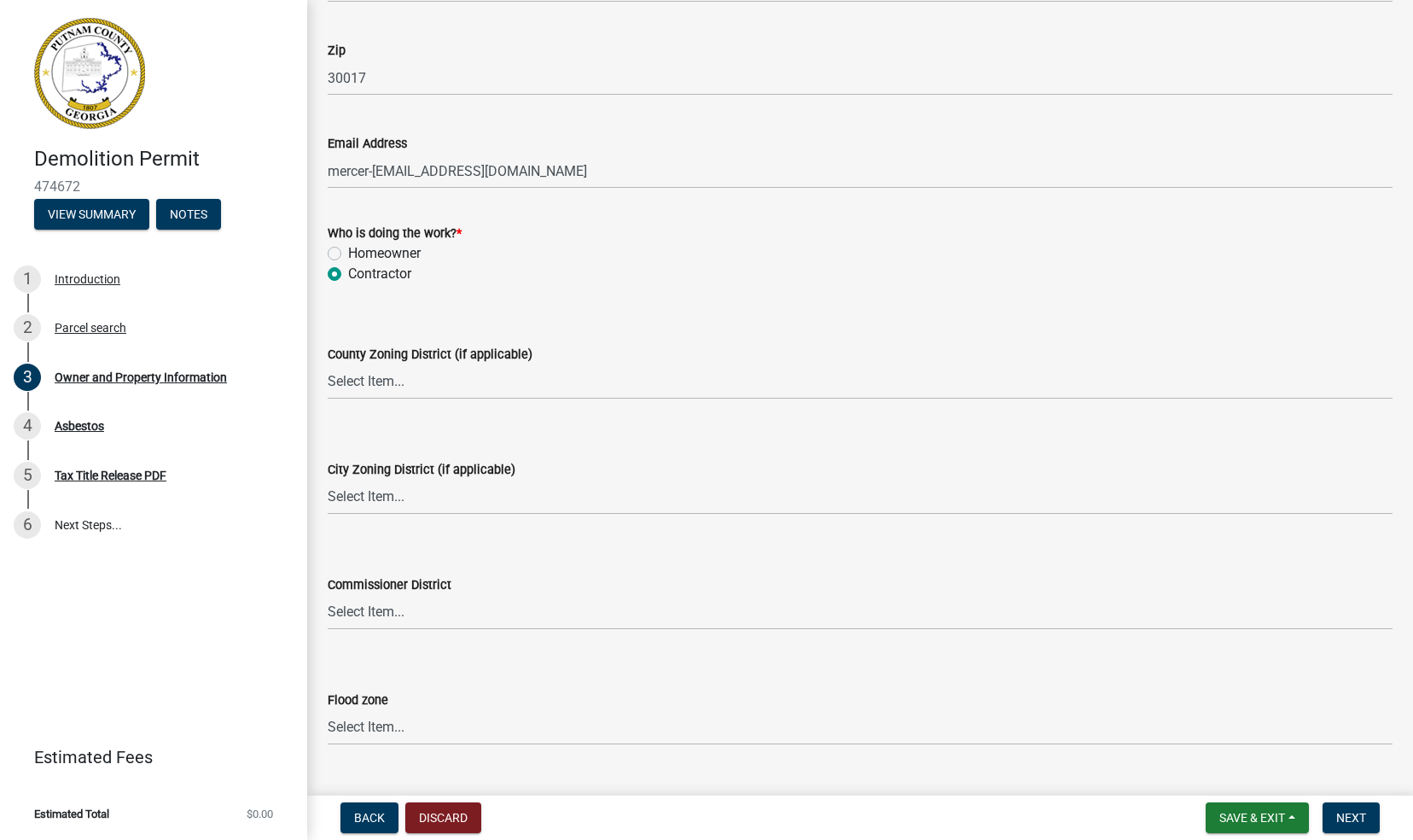
scroll to position [2012, 0]
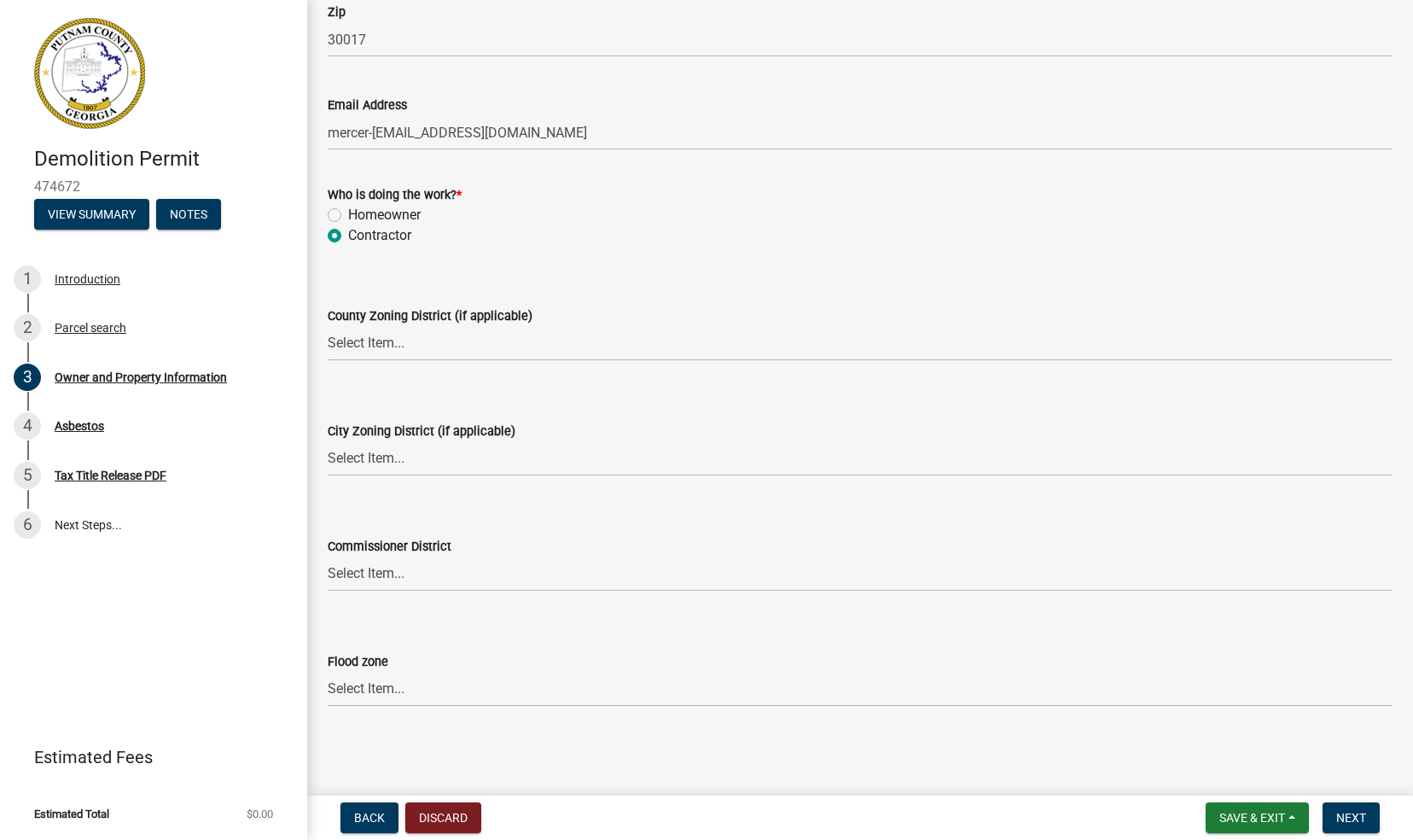
drag, startPoint x: 1400, startPoint y: 580, endPoint x: 1399, endPoint y: 596, distance: 16.0
click at [1353, 817] on span "Next" at bounding box center [1352, 817] width 30 height 13
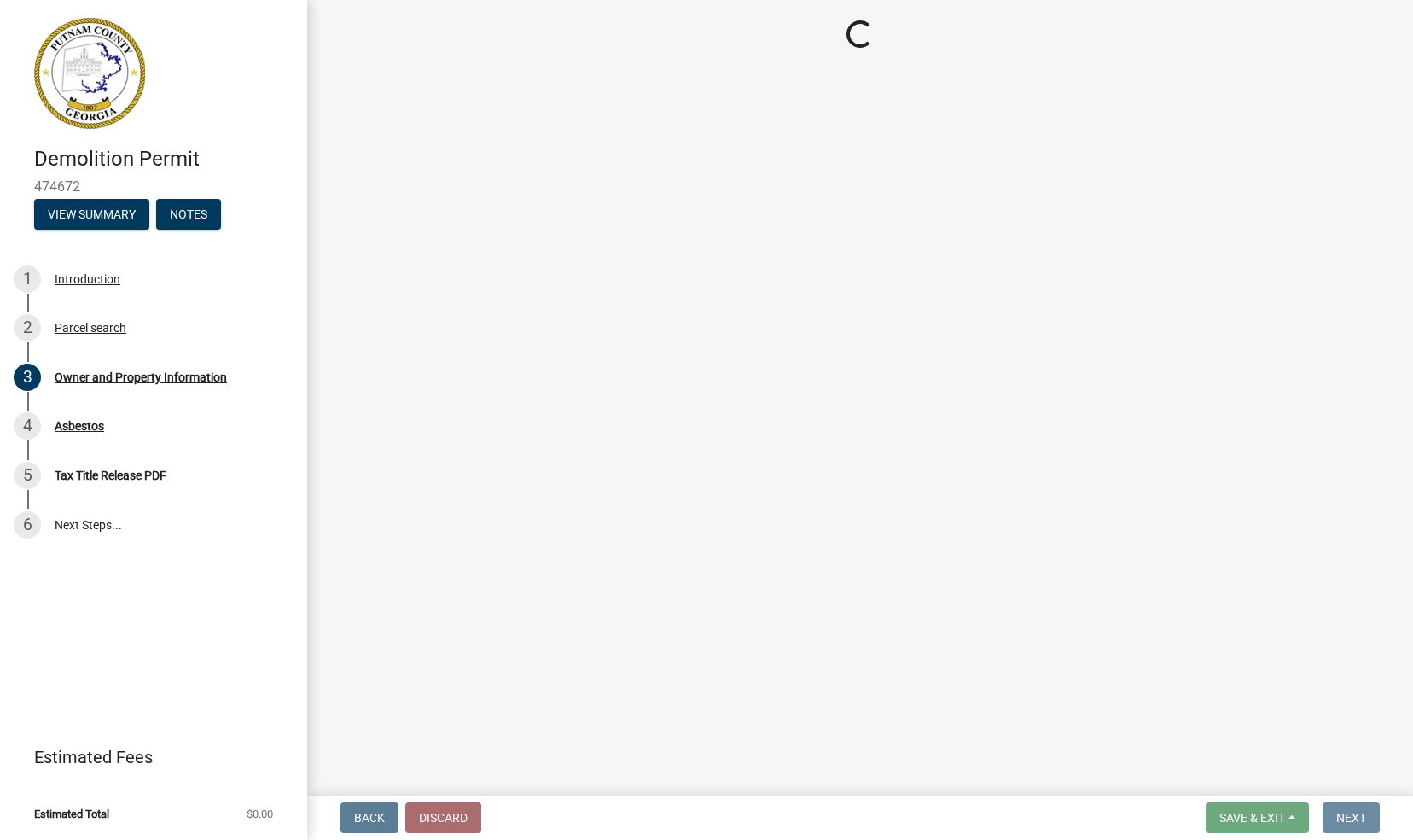
scroll to position [0, 0]
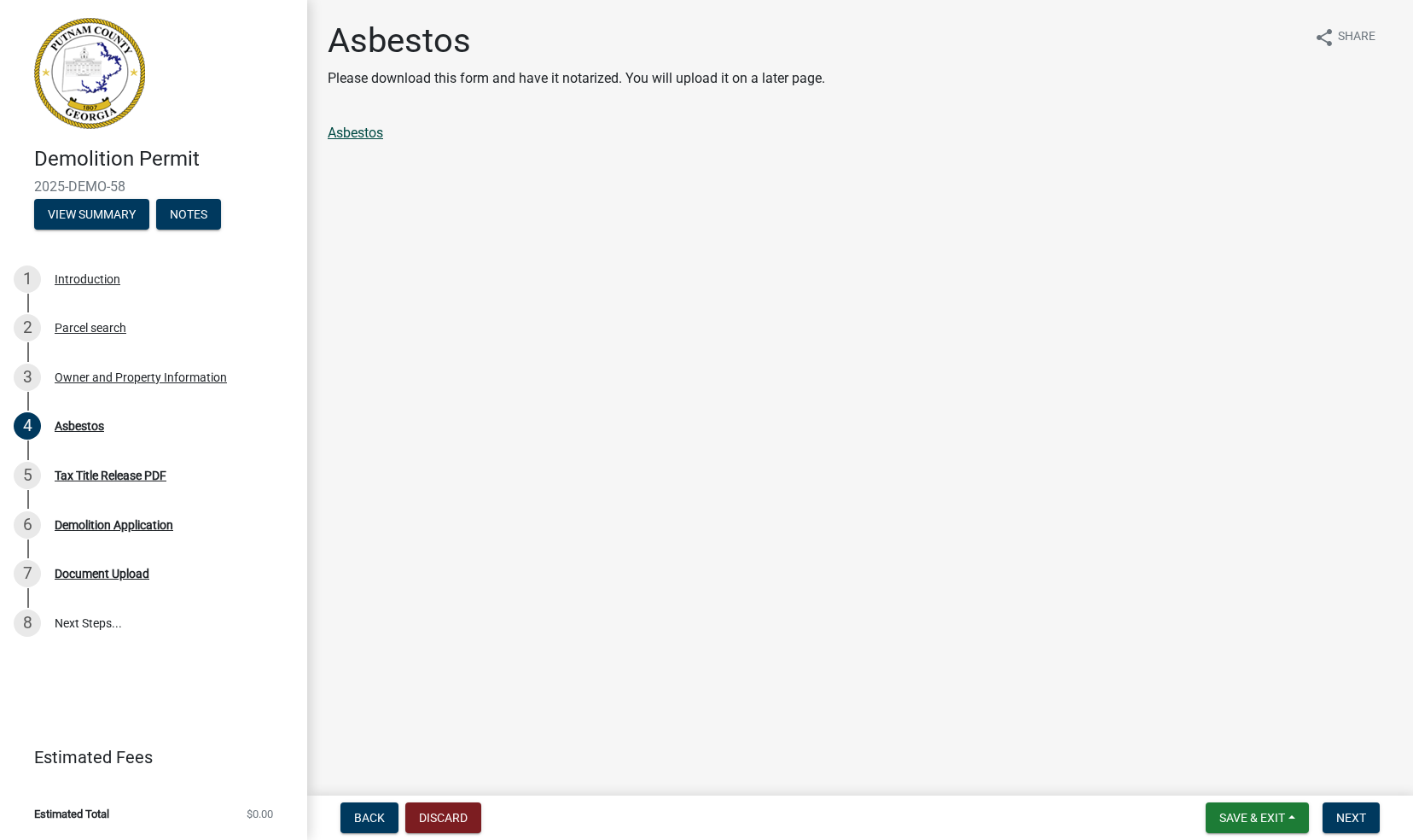
click at [362, 131] on link "Asbestos" at bounding box center [355, 132] width 55 height 16
click at [1348, 814] on span "Next" at bounding box center [1352, 817] width 30 height 13
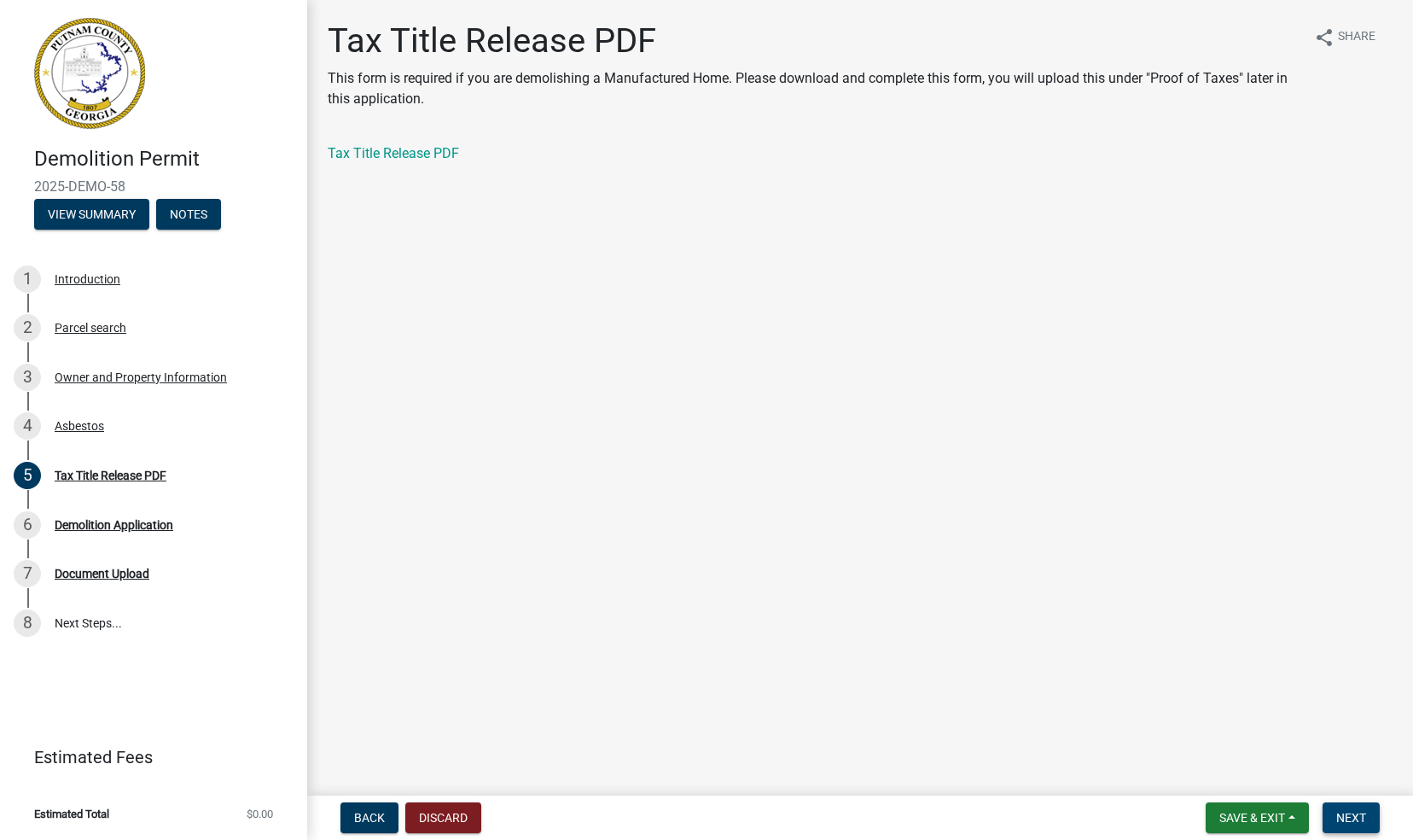
click at [1355, 814] on span "Next" at bounding box center [1352, 817] width 30 height 13
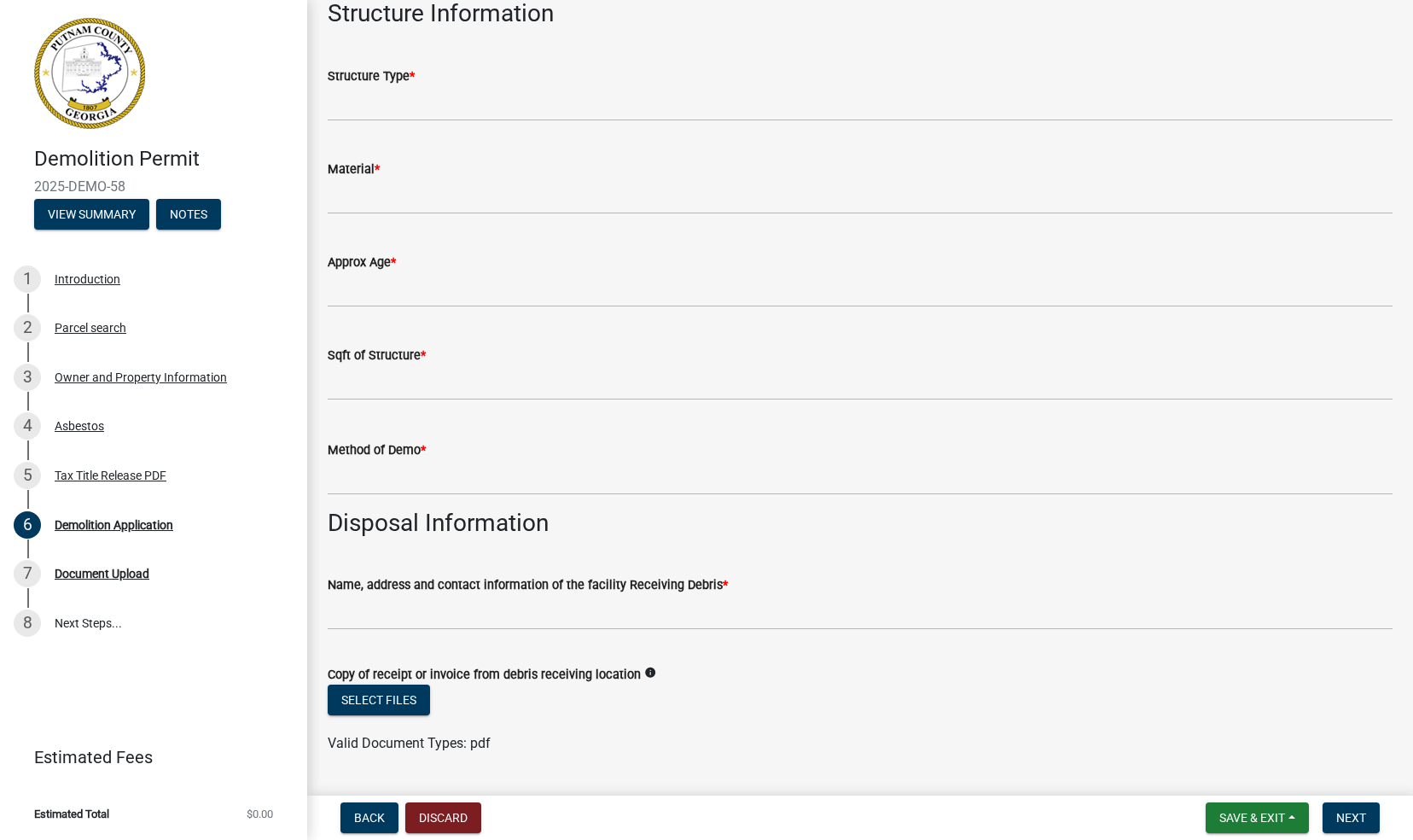
scroll to position [102, 0]
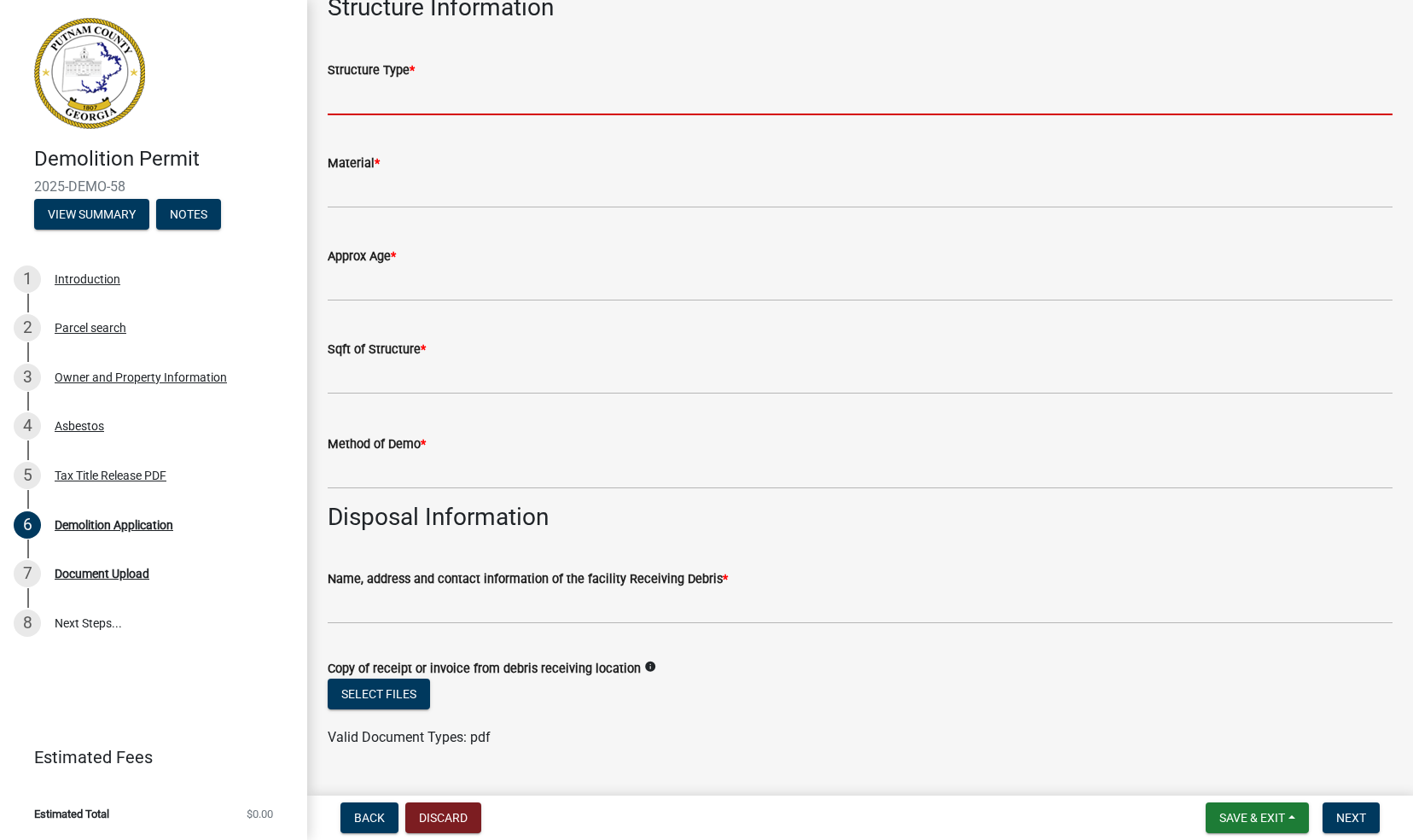
click at [371, 96] on input "Structure Type *" at bounding box center [860, 97] width 1065 height 35
type input "Residential HBouse"
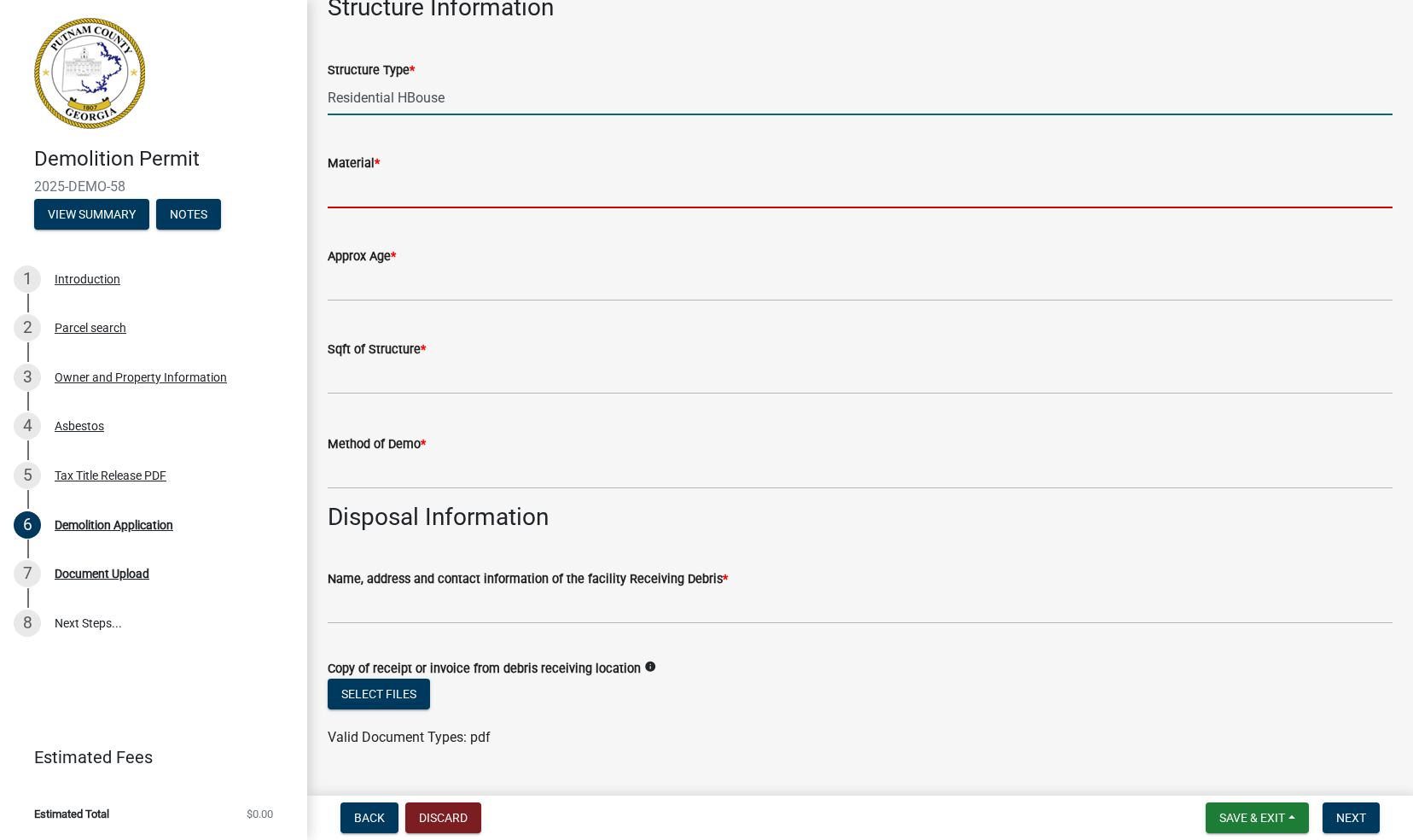
click at [345, 191] on input "Material *" at bounding box center [860, 190] width 1065 height 35
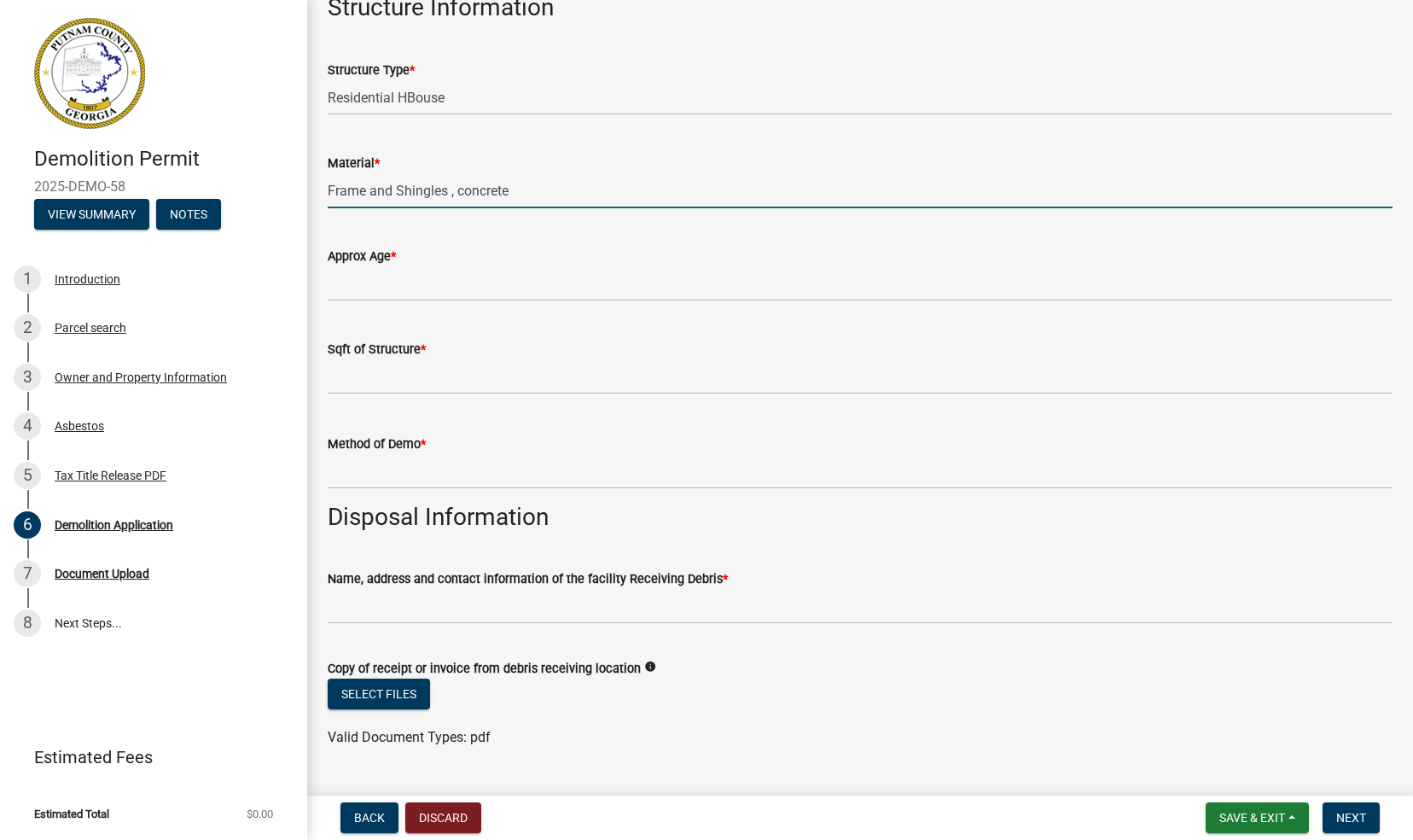
type input "Frame and Shingles , concrete"
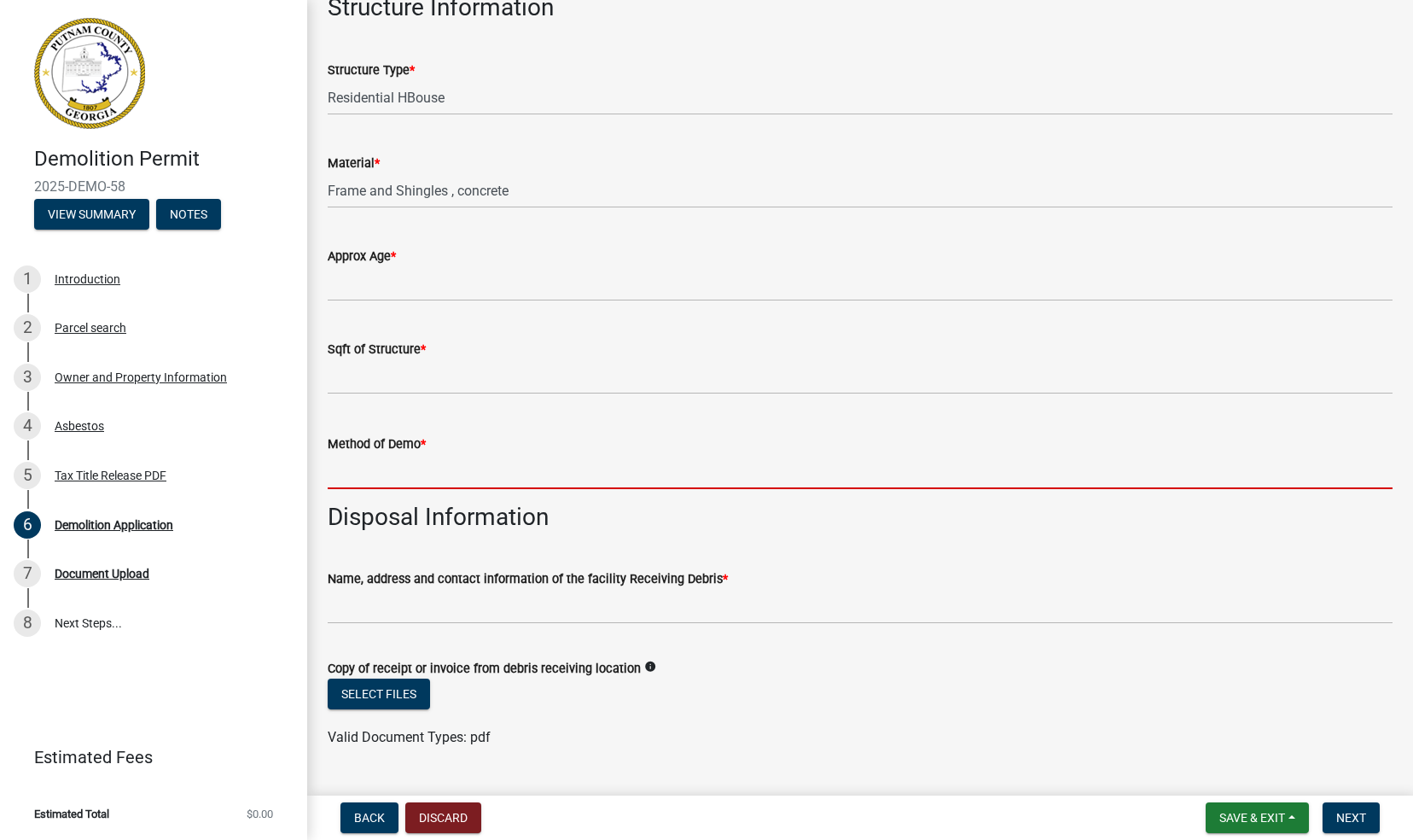
click at [359, 475] on input "Method of Demo *" at bounding box center [860, 471] width 1065 height 35
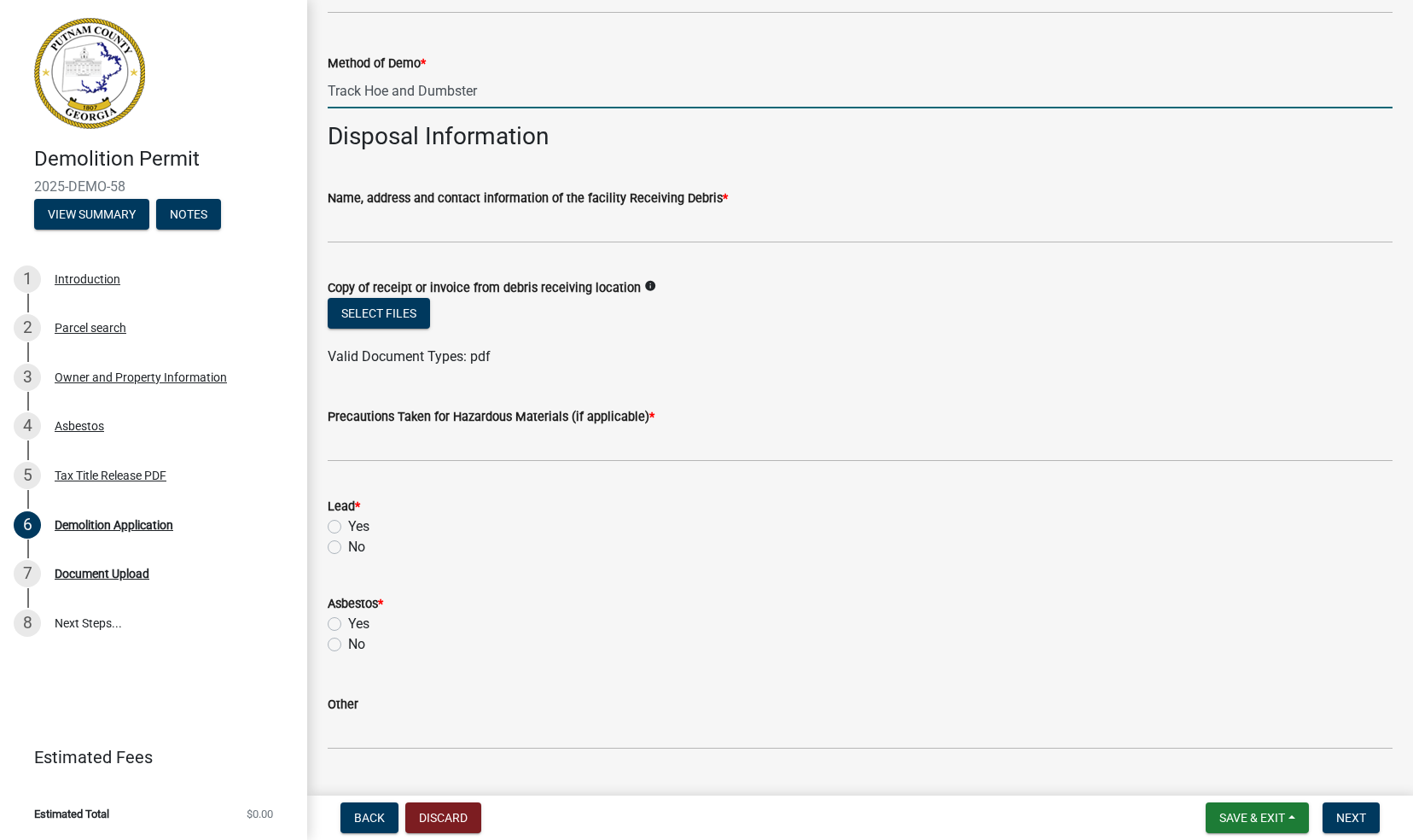
scroll to position [492, 0]
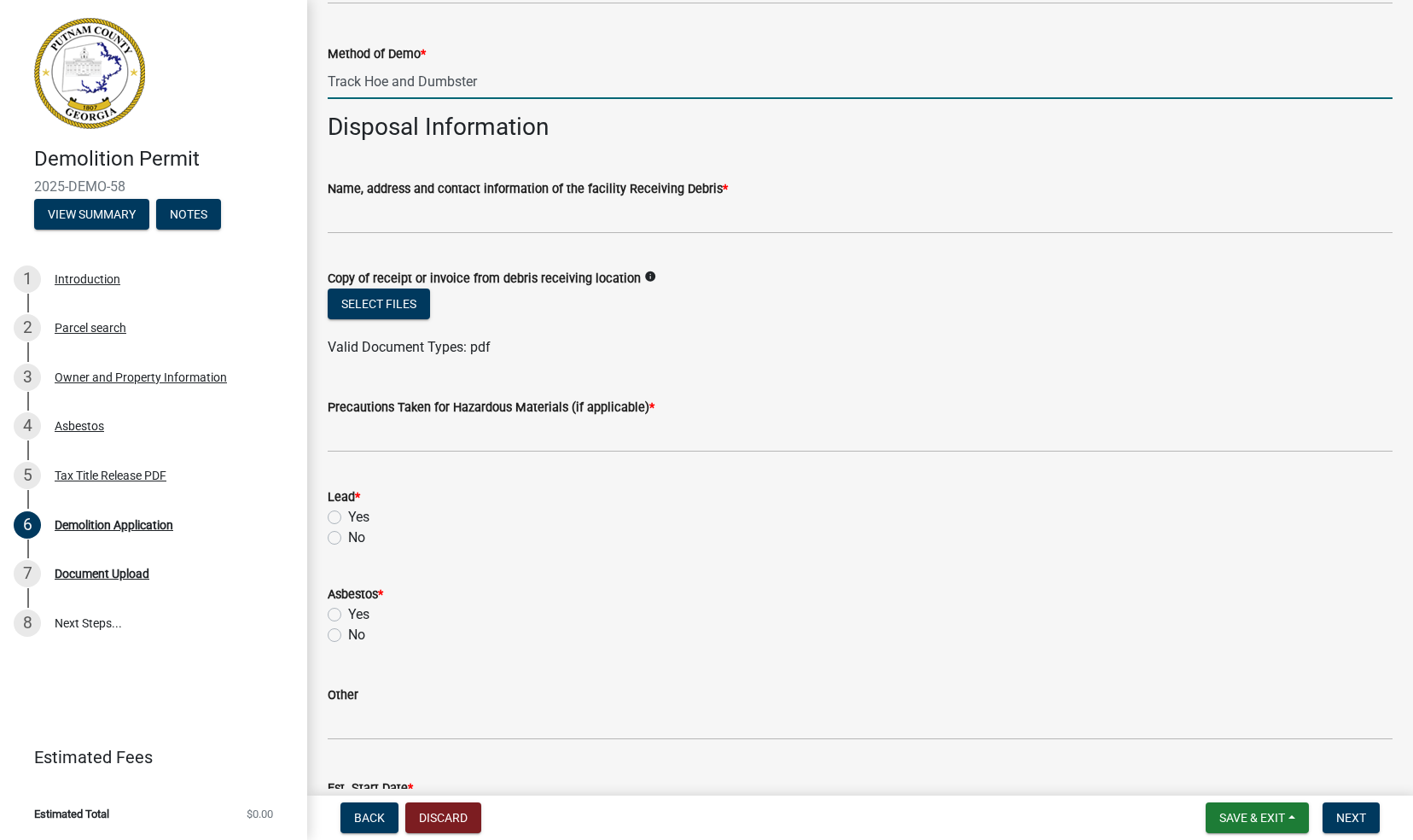
type input "Track Hoe and Dumbster"
click at [348, 536] on label "No" at bounding box center [356, 537] width 17 height 20
click at [348, 536] on input "No" at bounding box center [353, 533] width 11 height 11
radio input "true"
click at [348, 632] on label "No" at bounding box center [356, 634] width 17 height 20
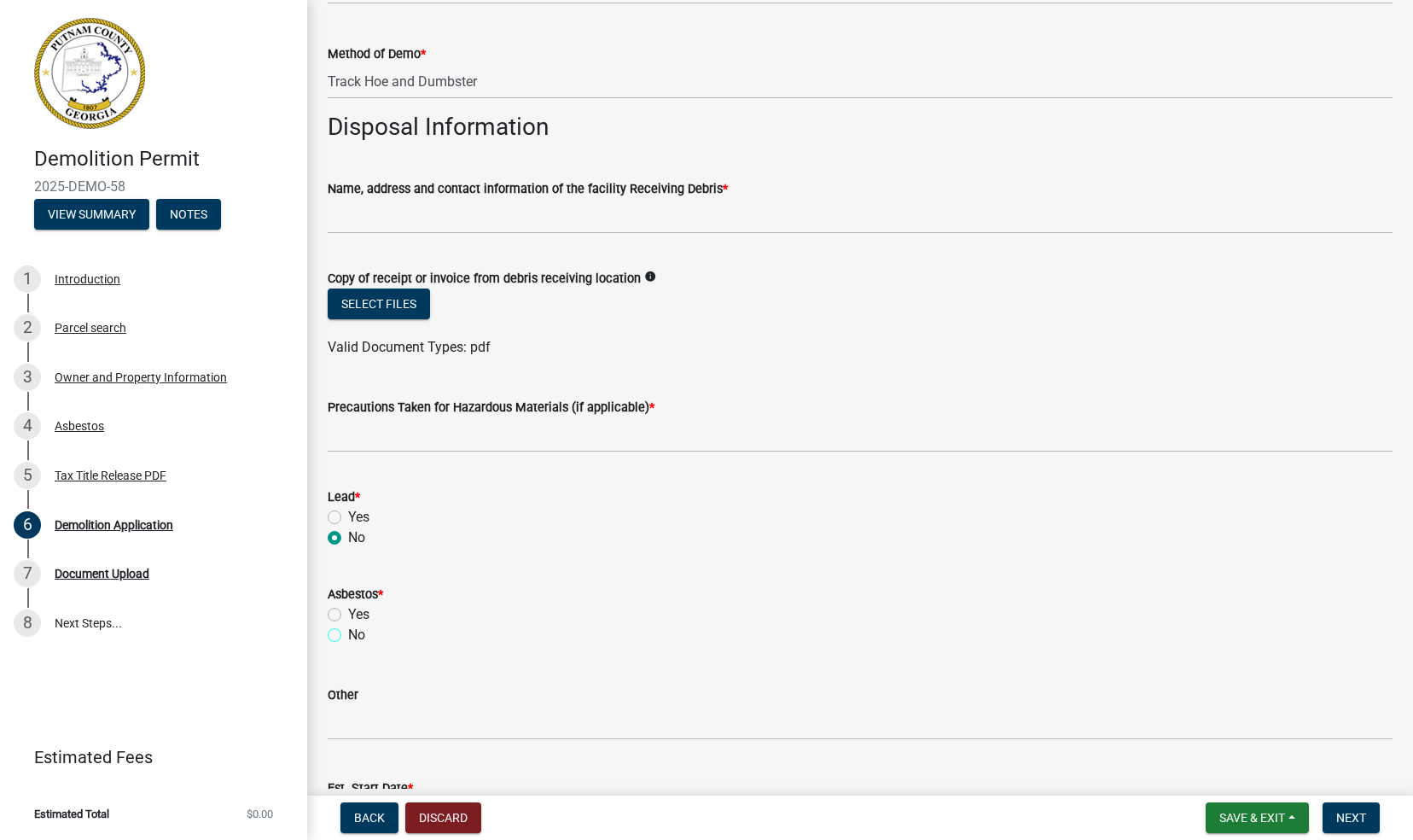
click at [348, 632] on input "No" at bounding box center [353, 630] width 11 height 11
radio input "true"
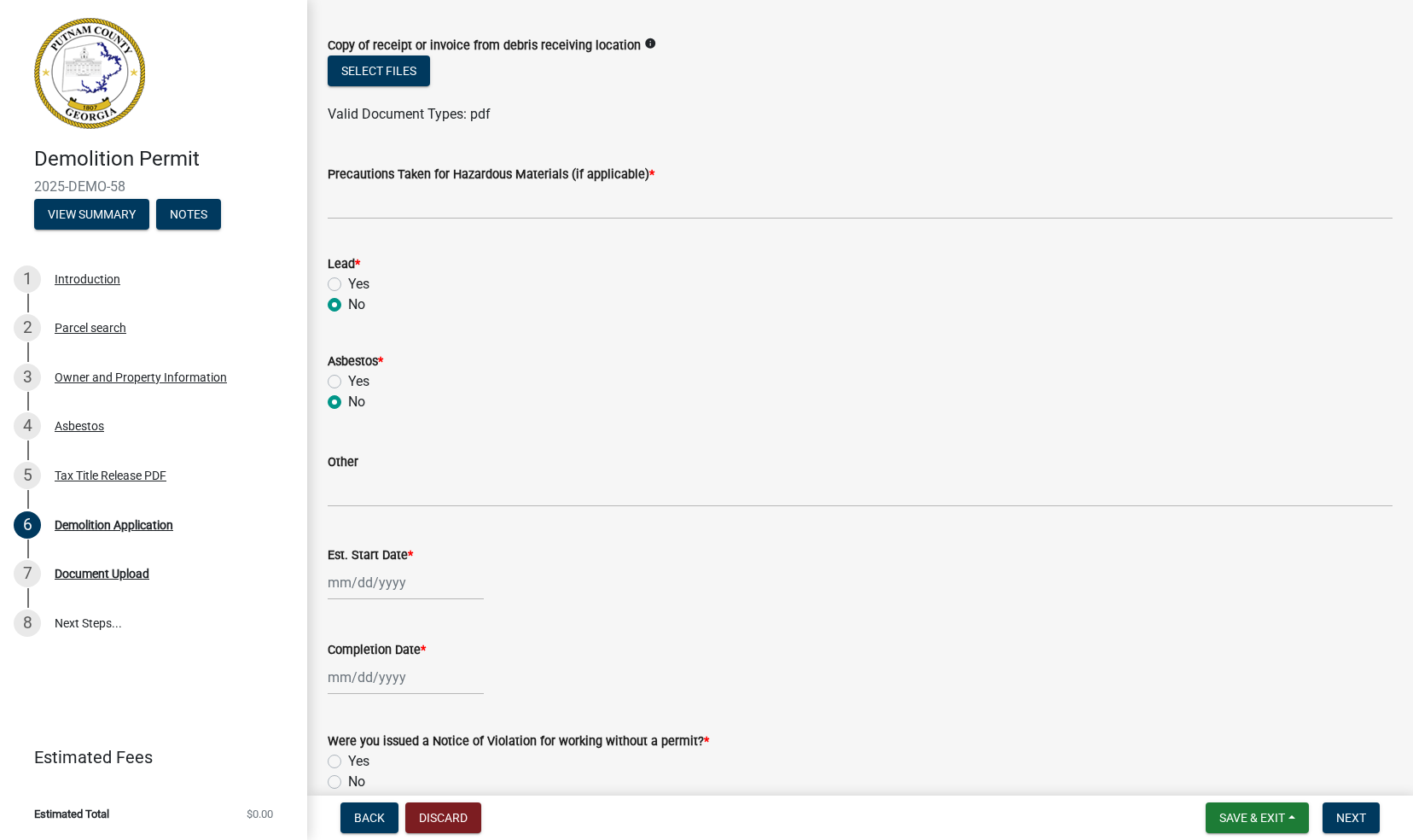
scroll to position [727, 0]
click at [344, 580] on div at bounding box center [406, 580] width 156 height 35
select select "9"
select select "2025"
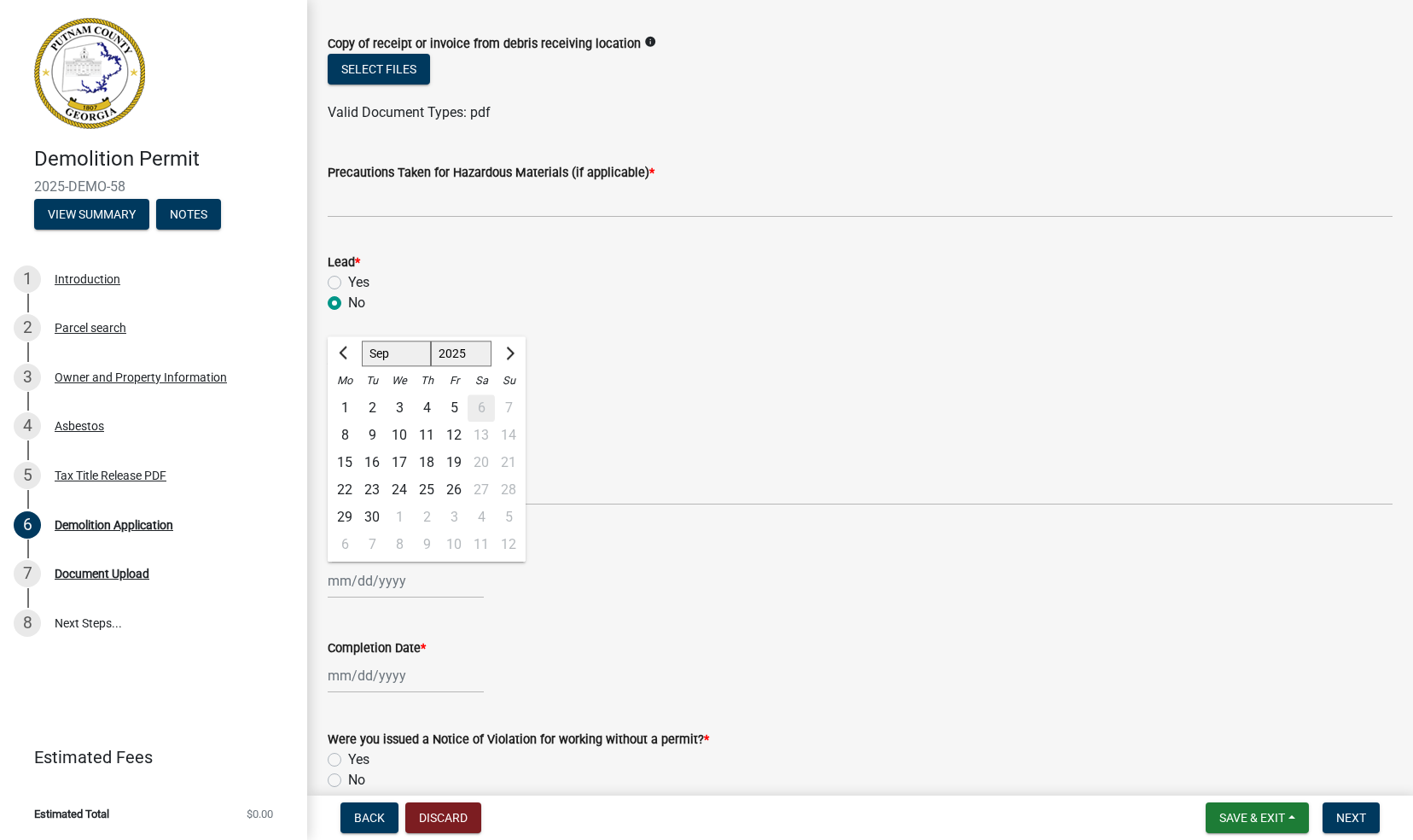
click at [343, 489] on div "22" at bounding box center [345, 490] width 28 height 28
type input "09/22/2025"
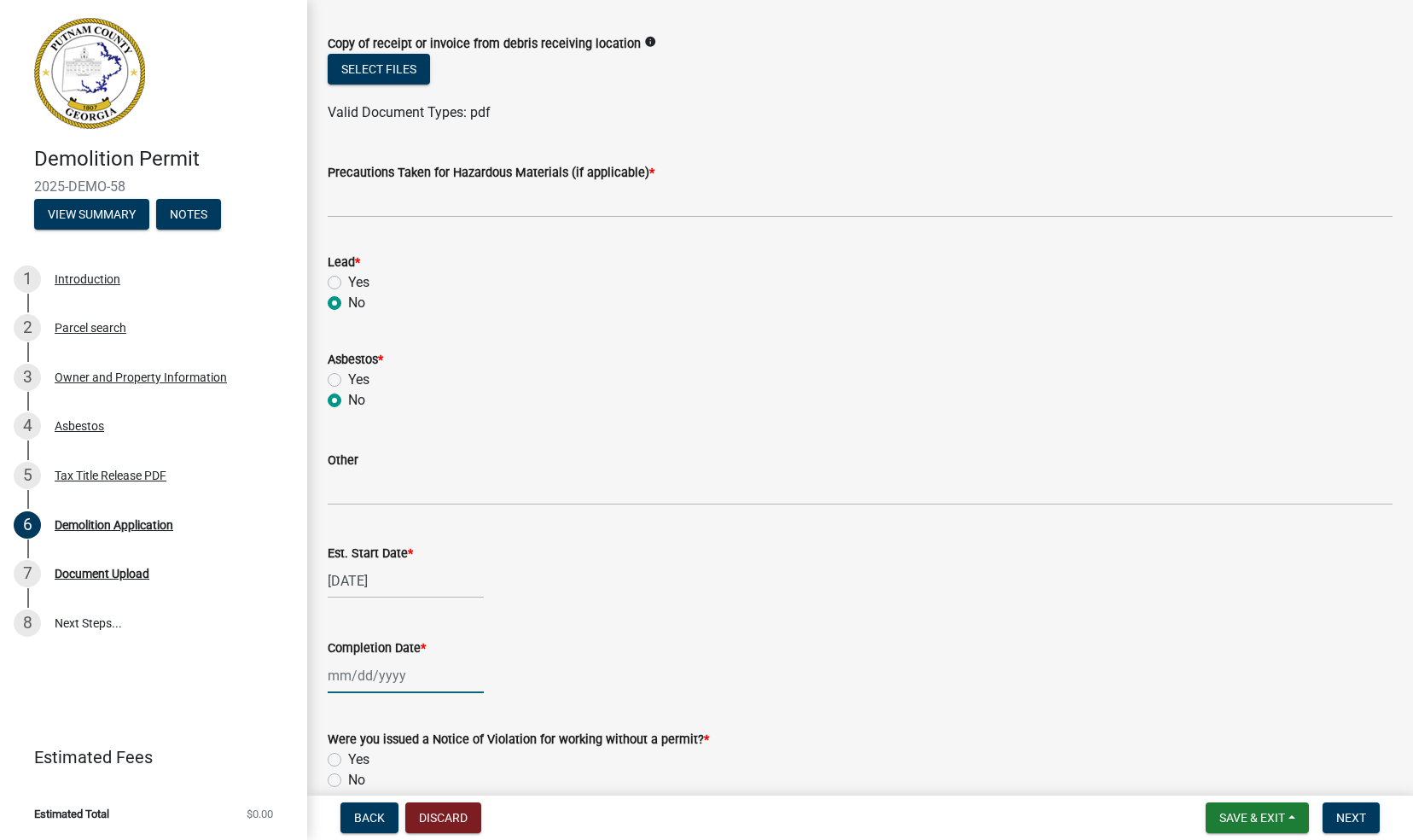
click at [371, 662] on div at bounding box center [406, 675] width 156 height 35
select select "9"
select select "2025"
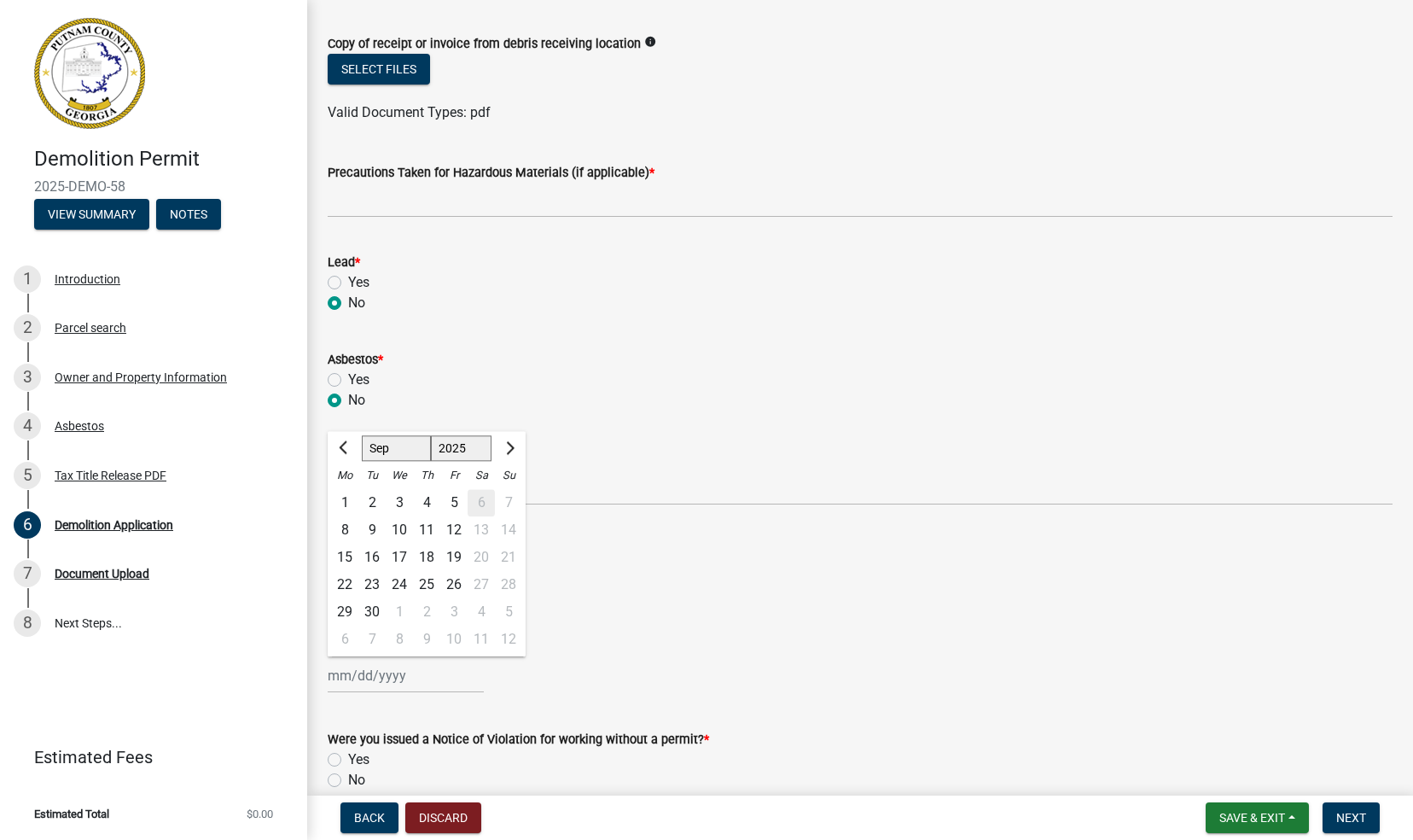
click at [456, 585] on div "26" at bounding box center [454, 585] width 28 height 28
type input "09/26/2025"
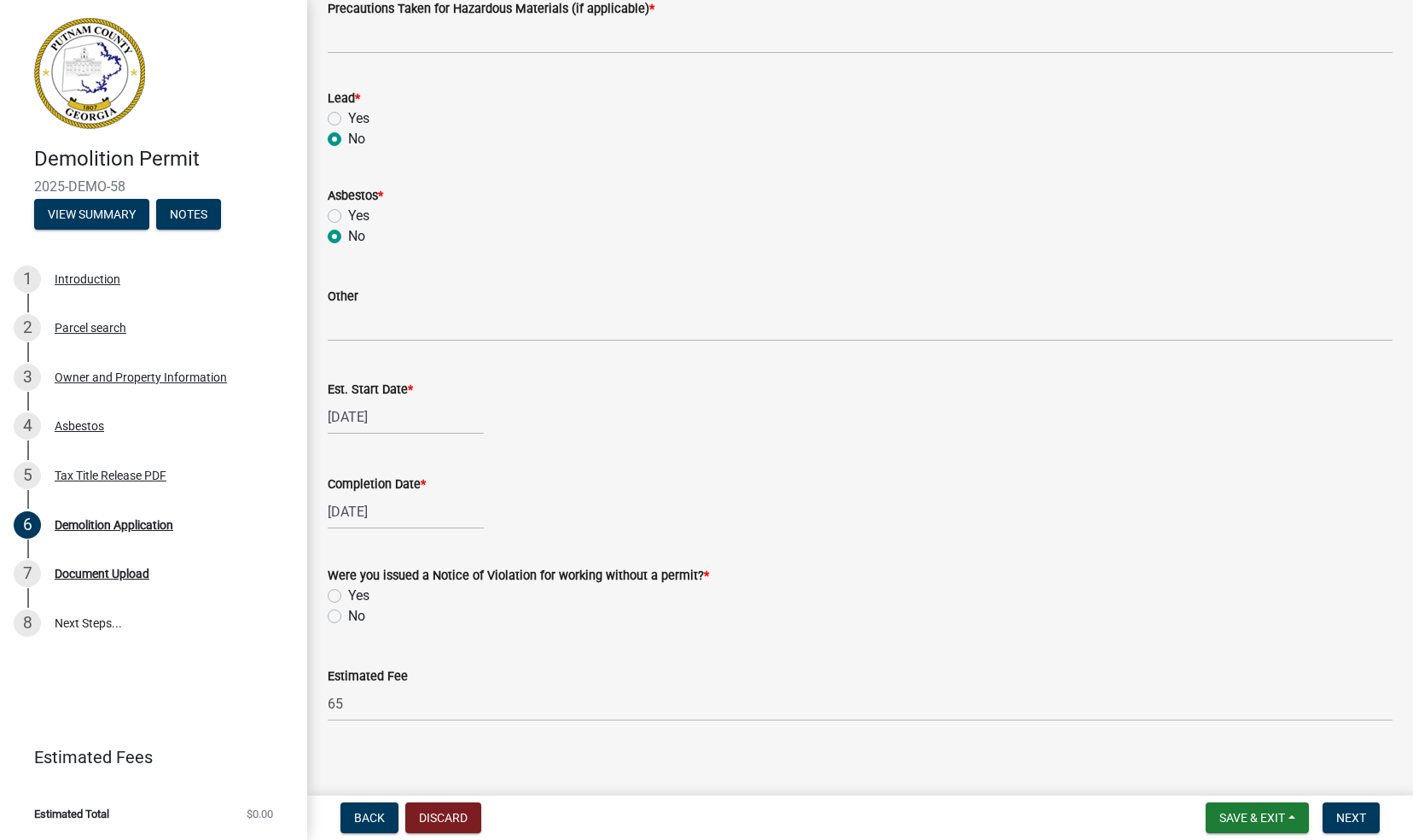
scroll to position [906, 0]
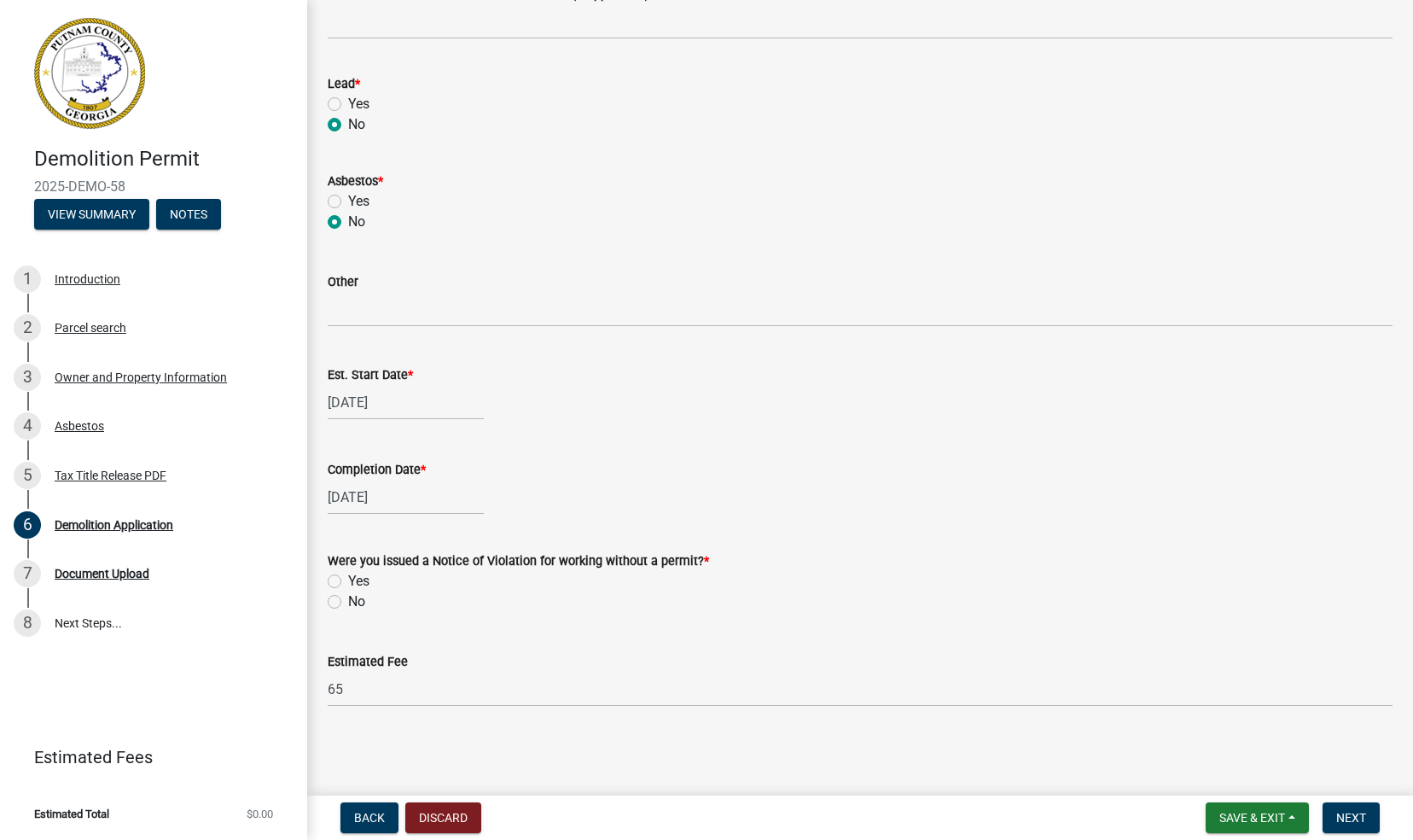
click at [348, 602] on label "No" at bounding box center [356, 601] width 17 height 20
click at [348, 602] on input "No" at bounding box center [353, 597] width 11 height 11
radio input "true"
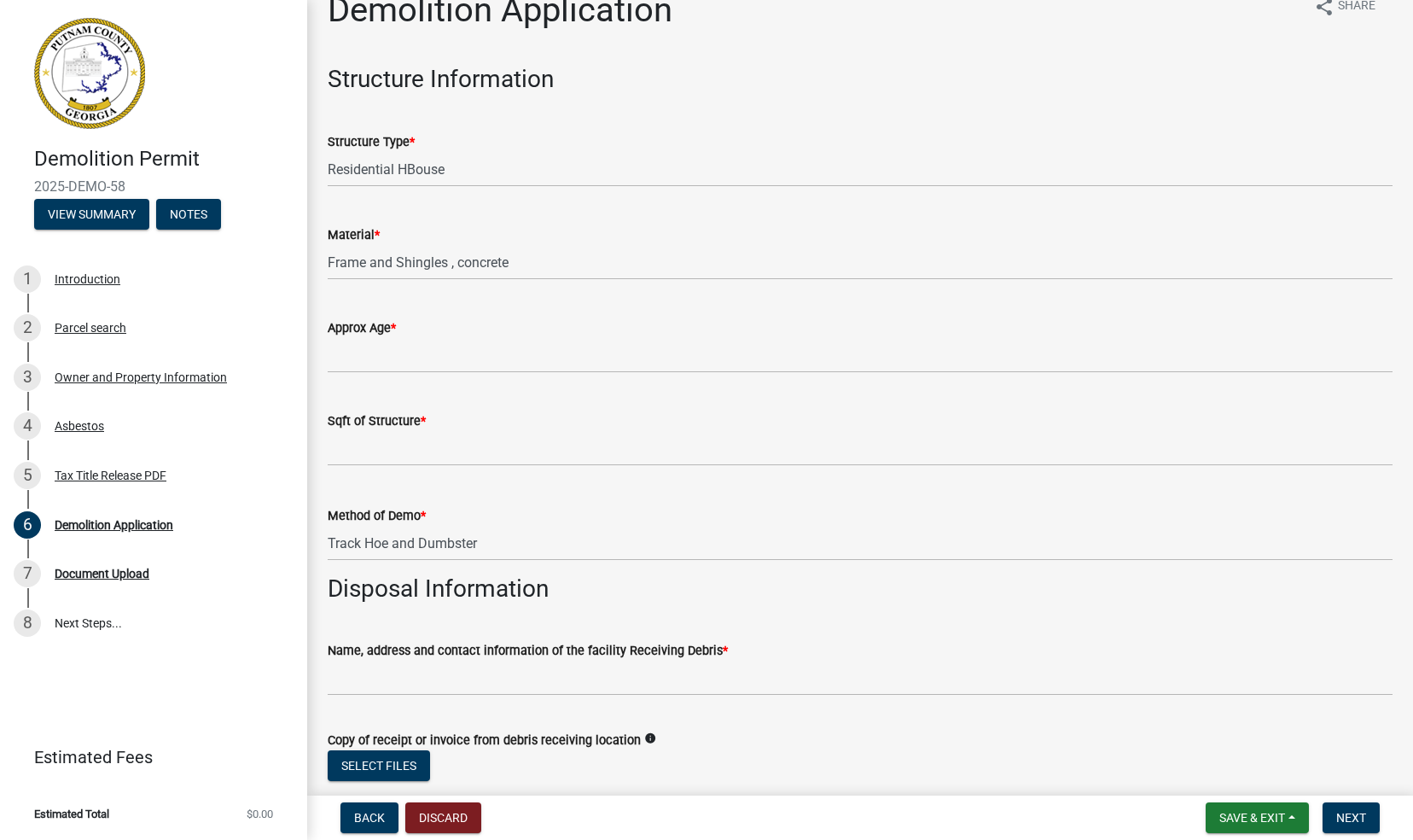
scroll to position [0, 0]
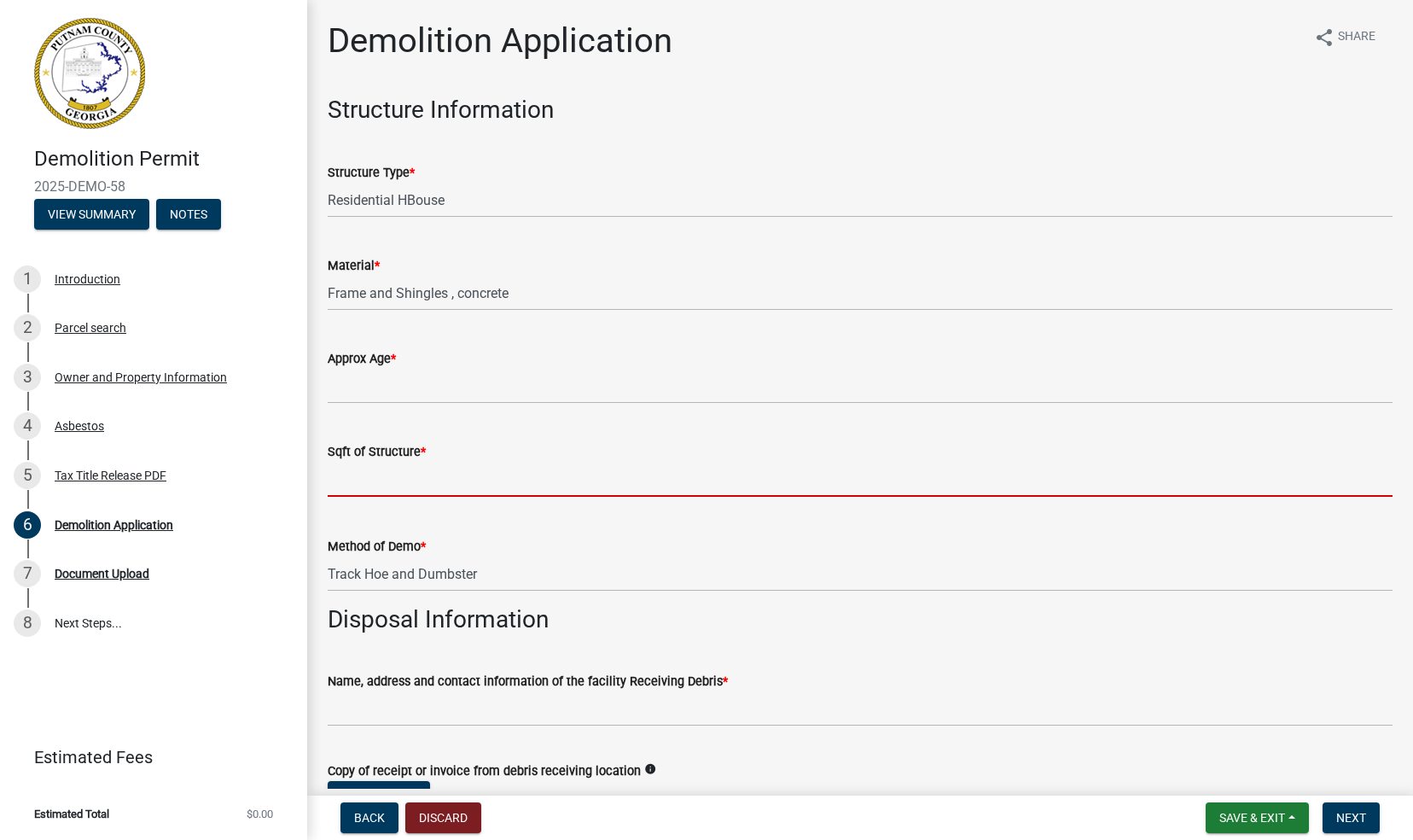
click at [365, 485] on input "text" at bounding box center [860, 479] width 1065 height 35
type input "2000"
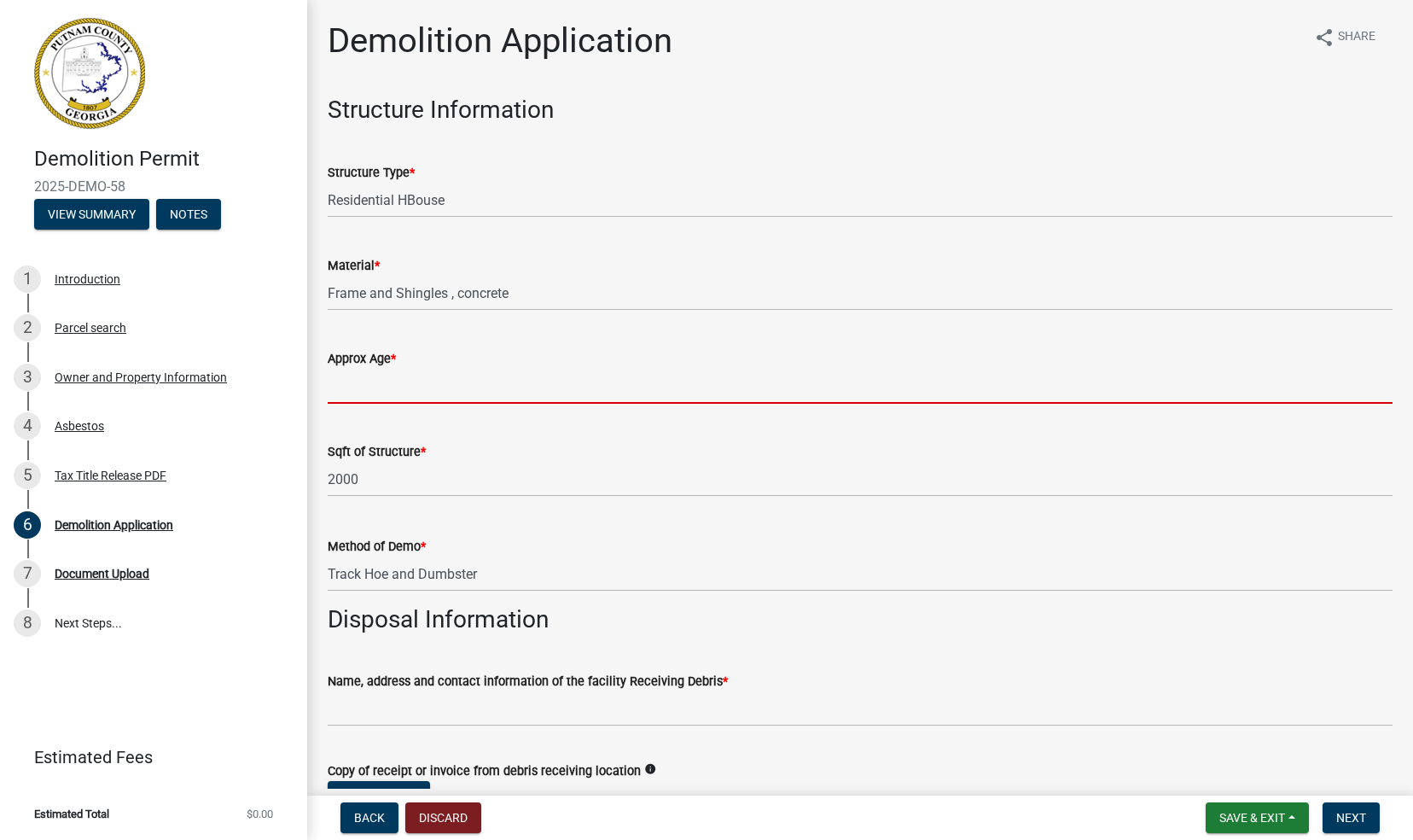
click at [350, 384] on input "Approx Age *" at bounding box center [860, 385] width 1065 height 35
type input "40 yearts"
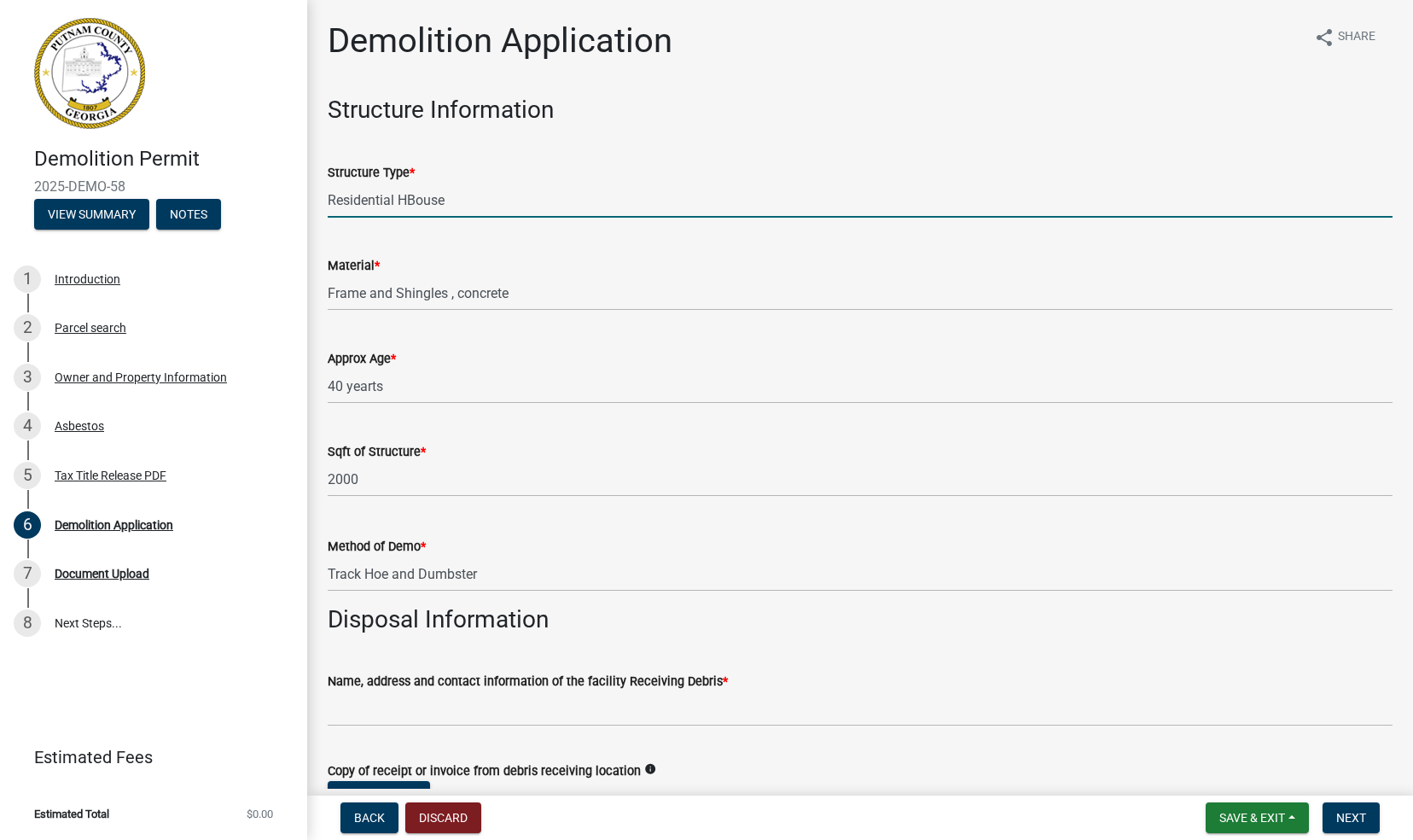
click at [415, 198] on input "Residential HBouse" at bounding box center [860, 200] width 1065 height 35
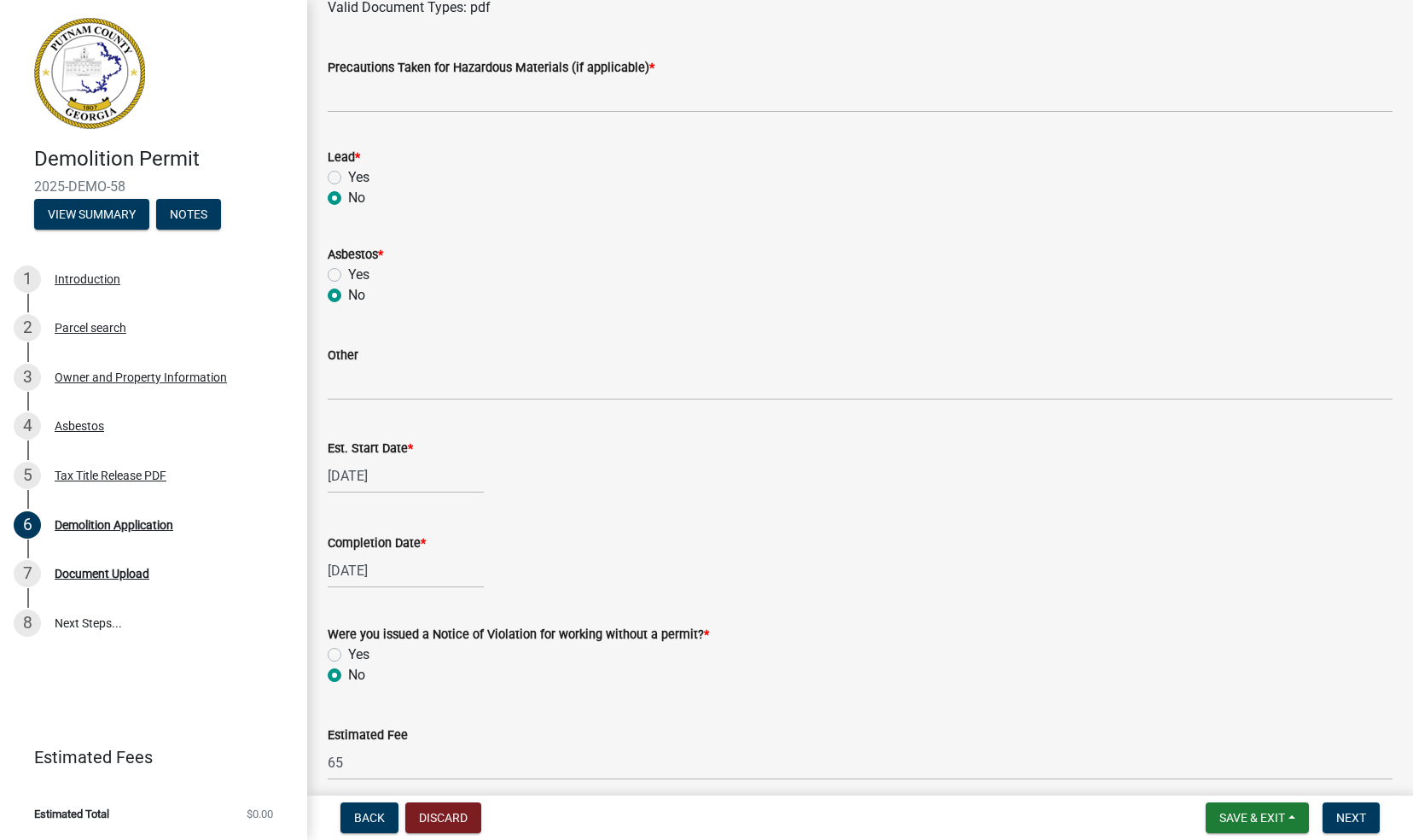
scroll to position [906, 0]
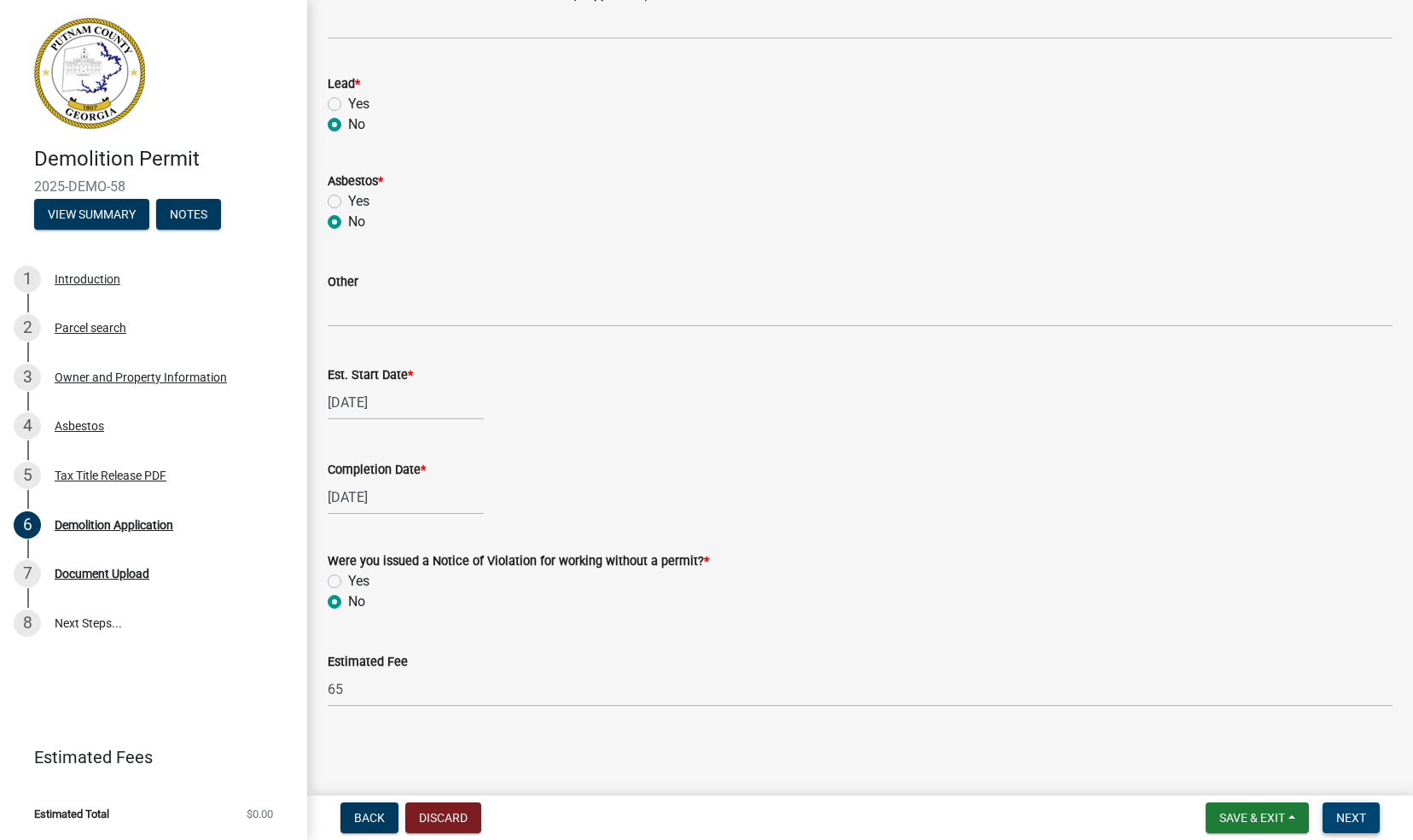
type input "Residential House"
click at [1350, 814] on span "Next" at bounding box center [1352, 817] width 30 height 13
click at [1353, 822] on span "Next" at bounding box center [1352, 817] width 30 height 13
click at [1356, 812] on span "Next" at bounding box center [1352, 817] width 30 height 13
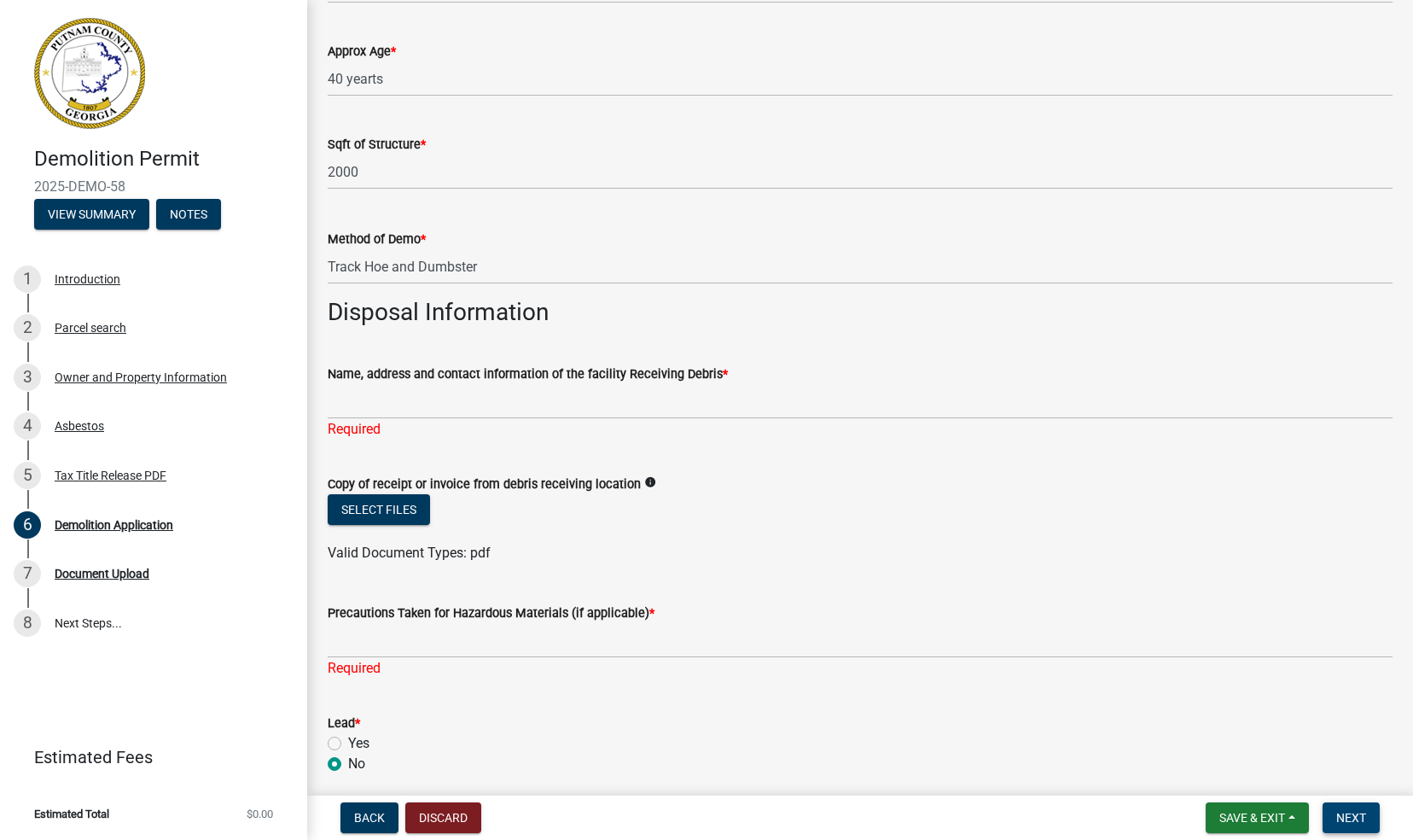
scroll to position [308, 0]
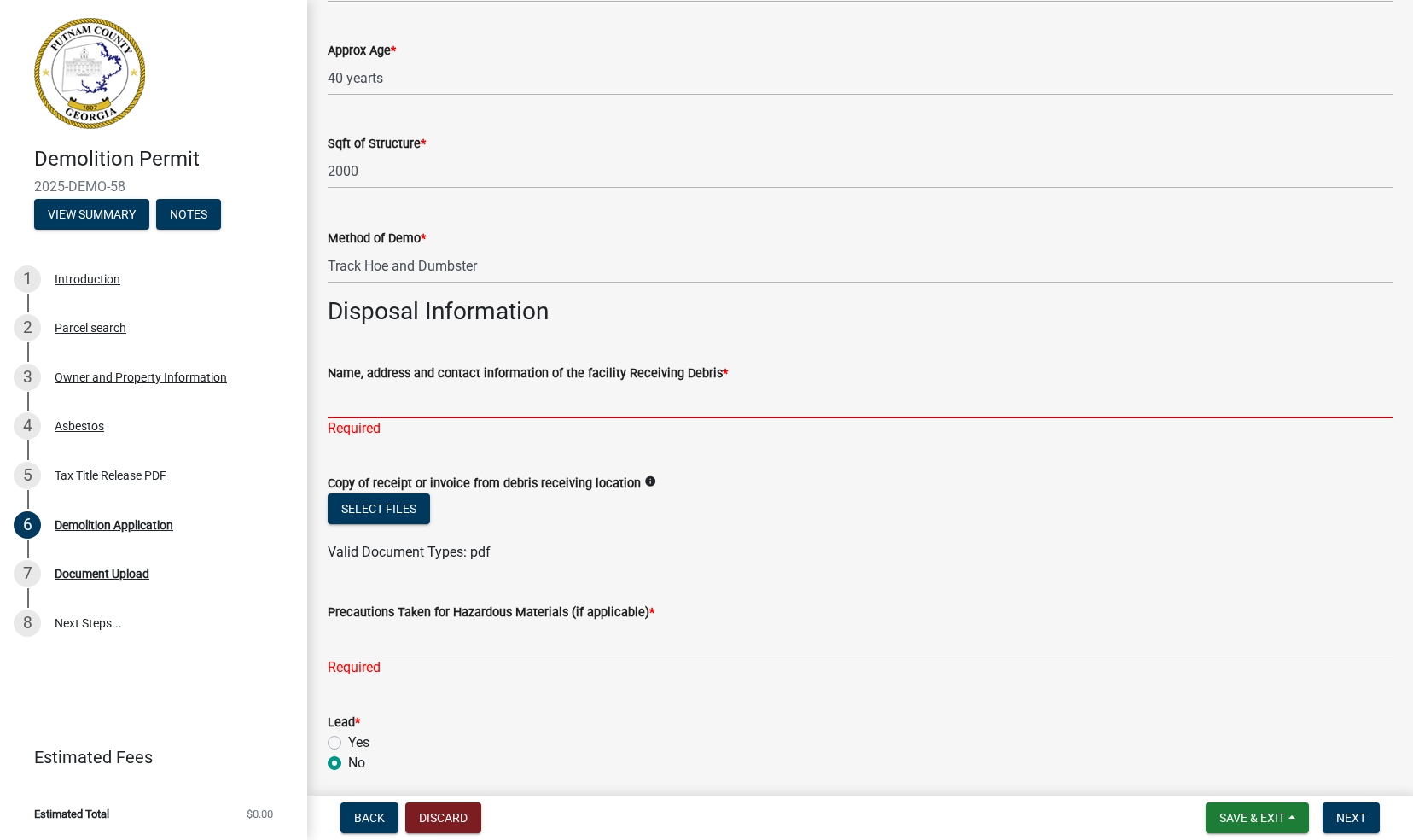
click at [352, 404] on input "Name, address and contact information of the facility Receiving Debris *" at bounding box center [860, 400] width 1065 height 35
click at [365, 647] on input "Precautions Taken for Hazardous Materials (if applicable) *" at bounding box center [860, 639] width 1065 height 35
click at [348, 405] on input "Name, address and contact information of the facility Receiving Debris *" at bounding box center [860, 400] width 1065 height 35
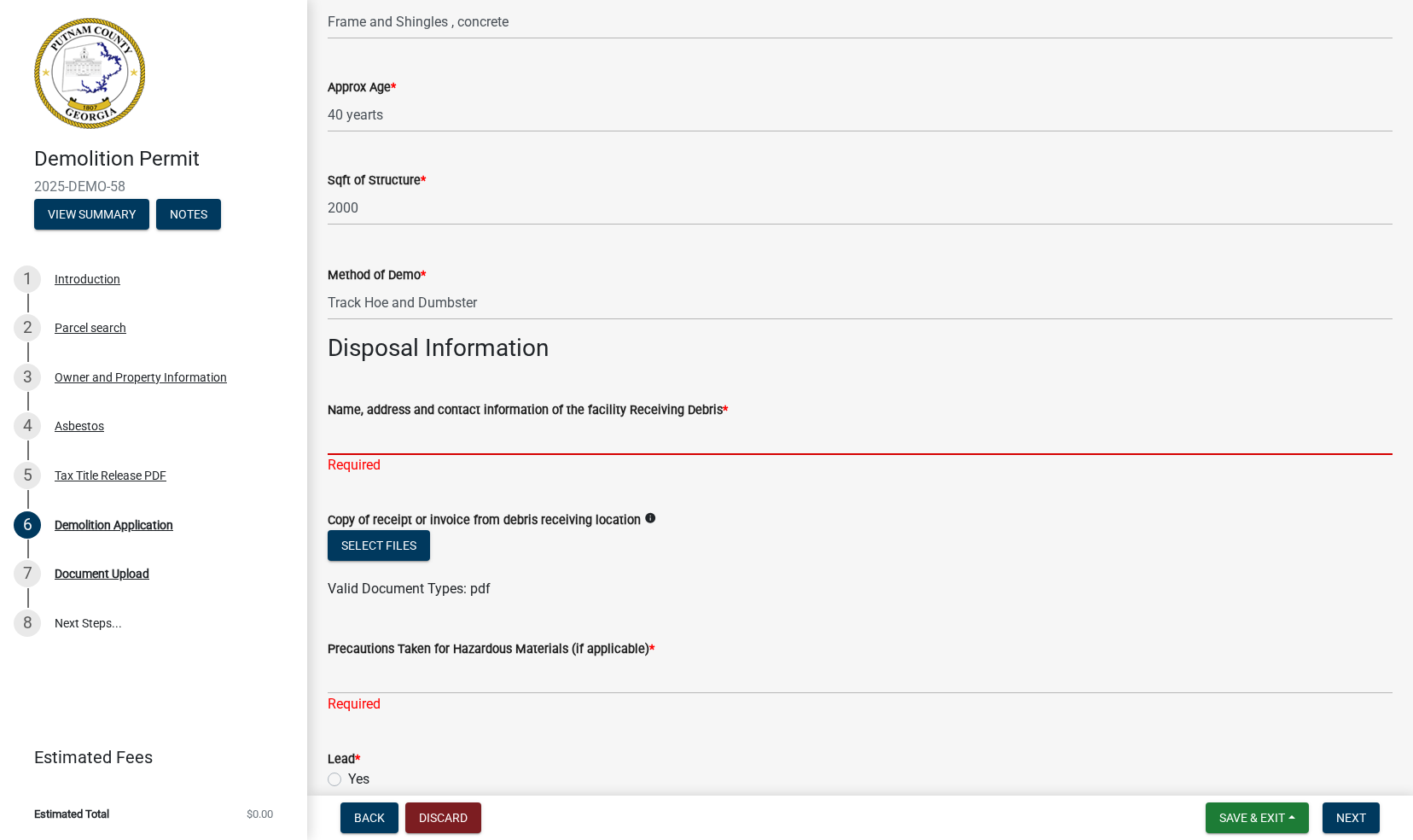
scroll to position [265, 0]
